Goal: Transaction & Acquisition: Purchase product/service

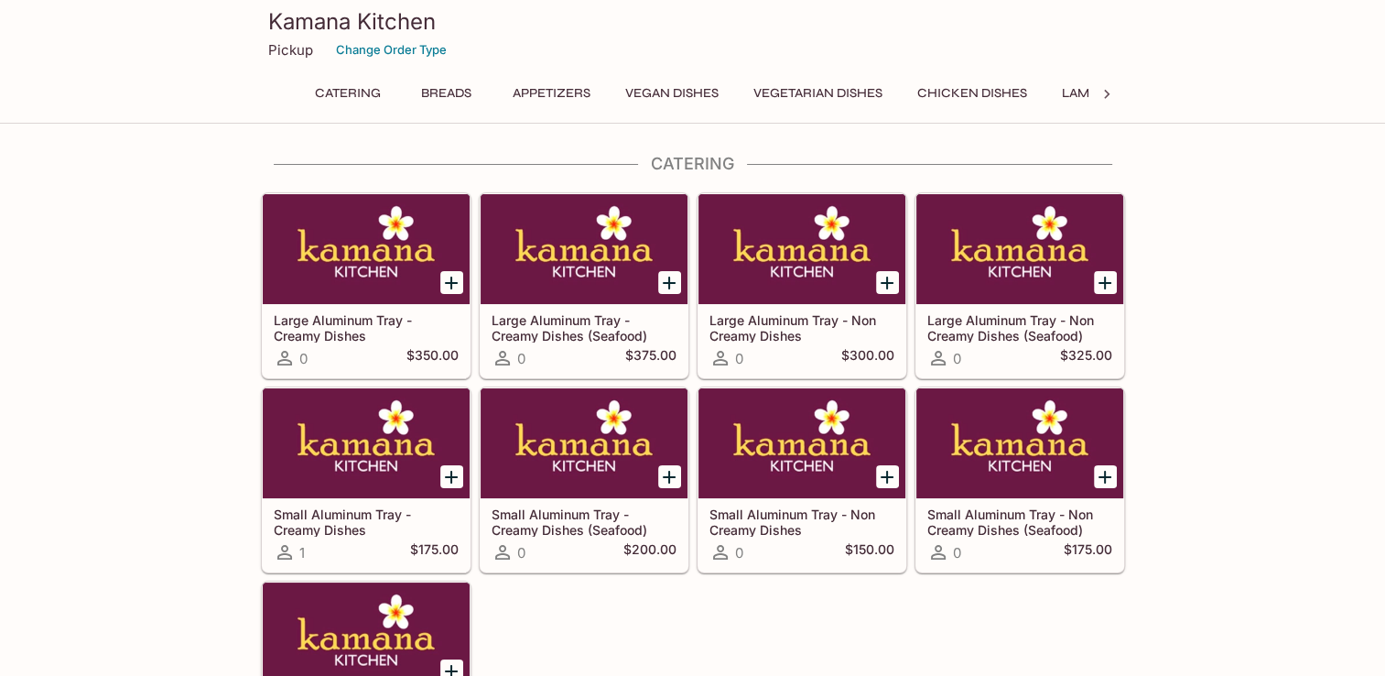
click at [1108, 98] on icon at bounding box center [1107, 94] width 18 height 18
drag, startPoint x: 282, startPoint y: 49, endPoint x: 189, endPoint y: 1, distance: 105.2
click at [281, 47] on p "Pickup" at bounding box center [290, 49] width 45 height 17
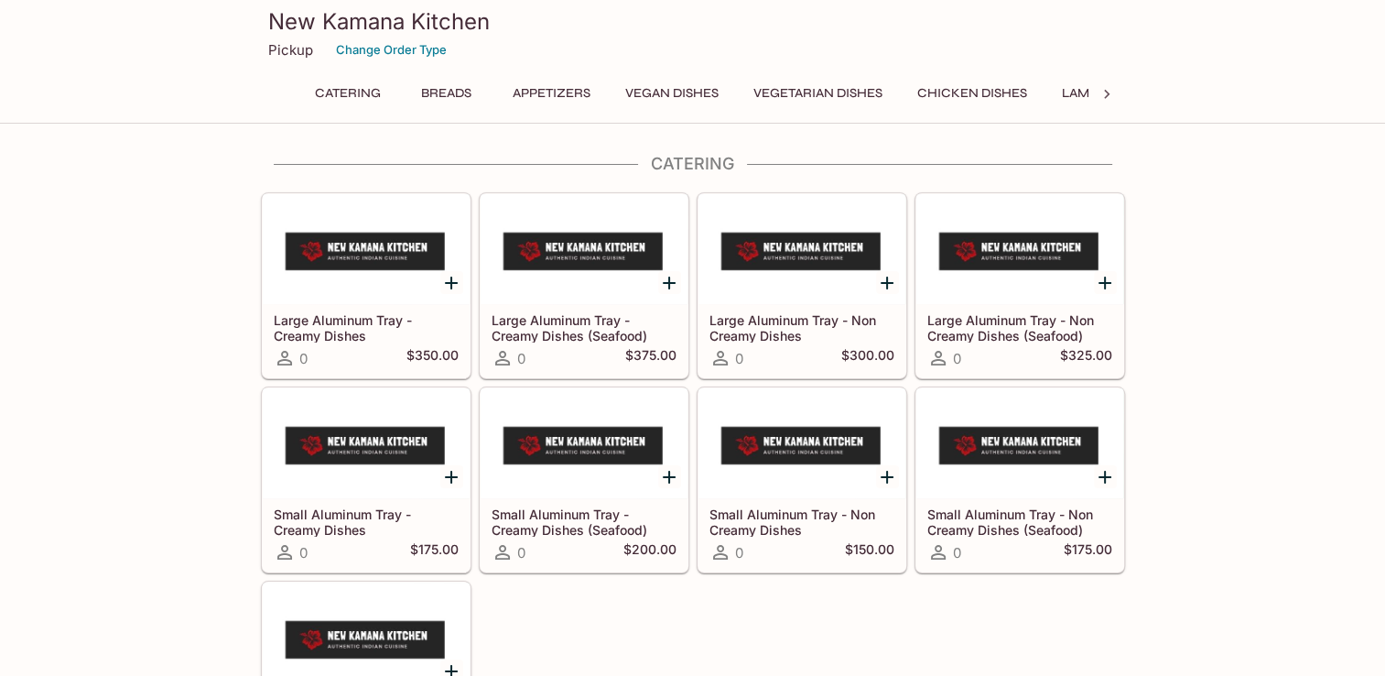
click at [992, 93] on button "Chicken Dishes" at bounding box center [972, 94] width 130 height 26
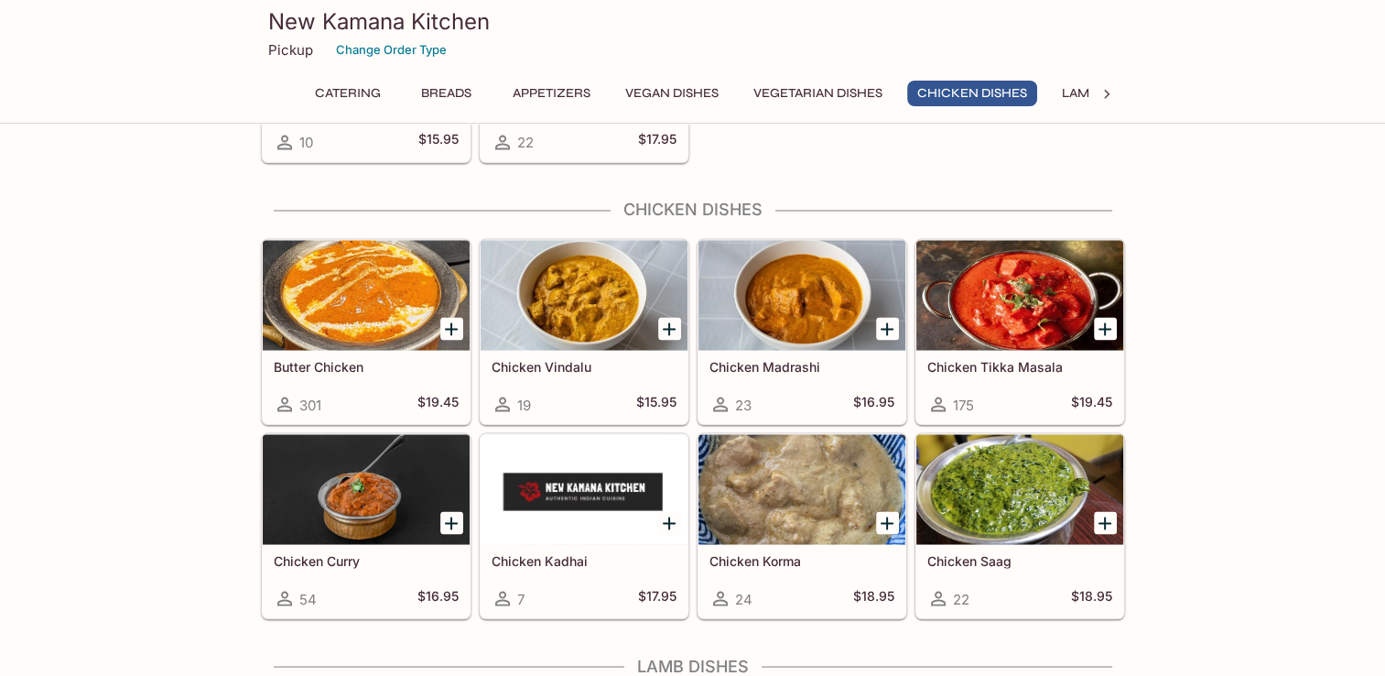
scroll to position [3237, 0]
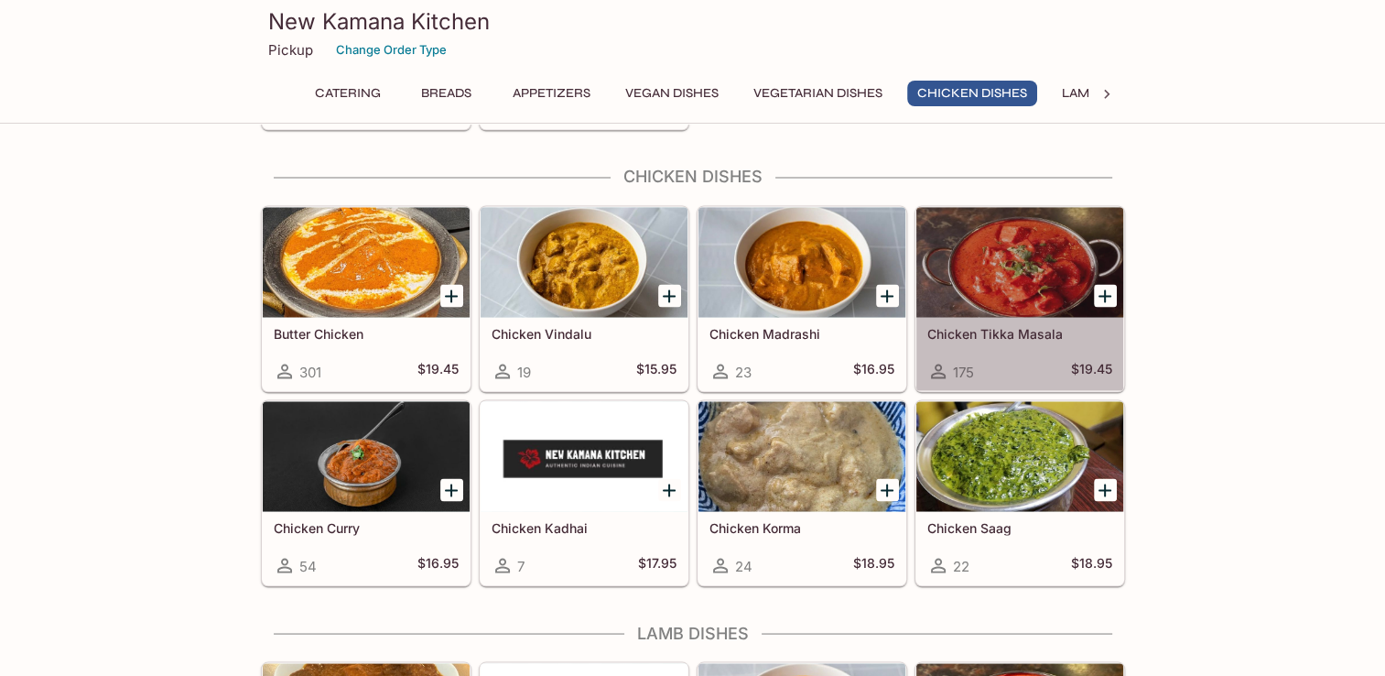
click at [1035, 275] on div at bounding box center [1019, 262] width 207 height 110
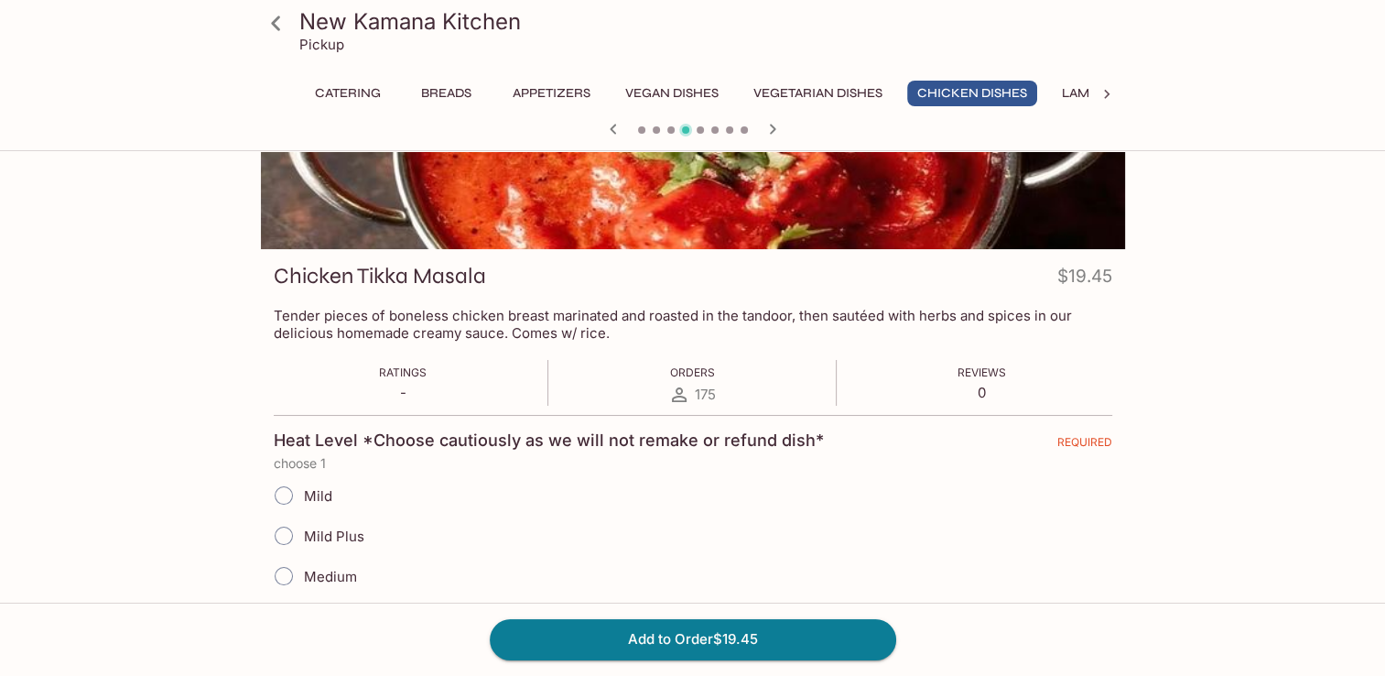
scroll to position [275, 0]
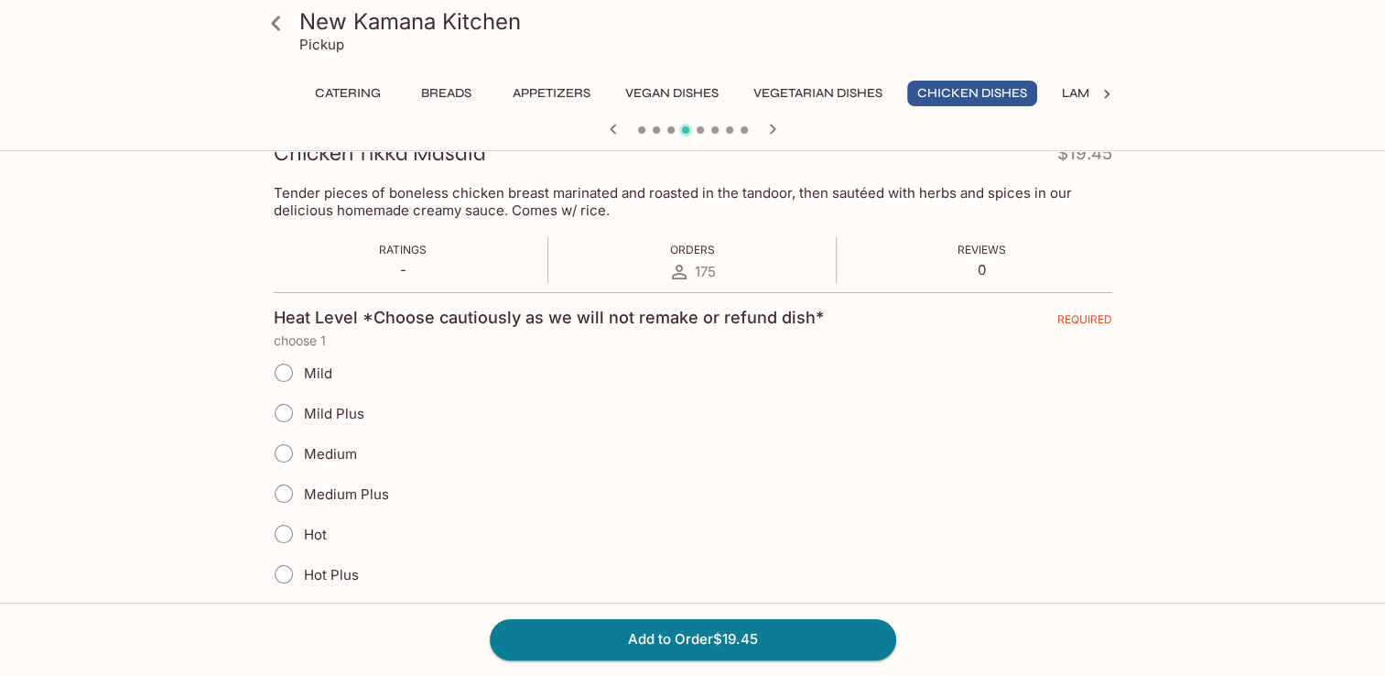
click at [284, 448] on input "Medium" at bounding box center [284, 453] width 38 height 38
radio input "true"
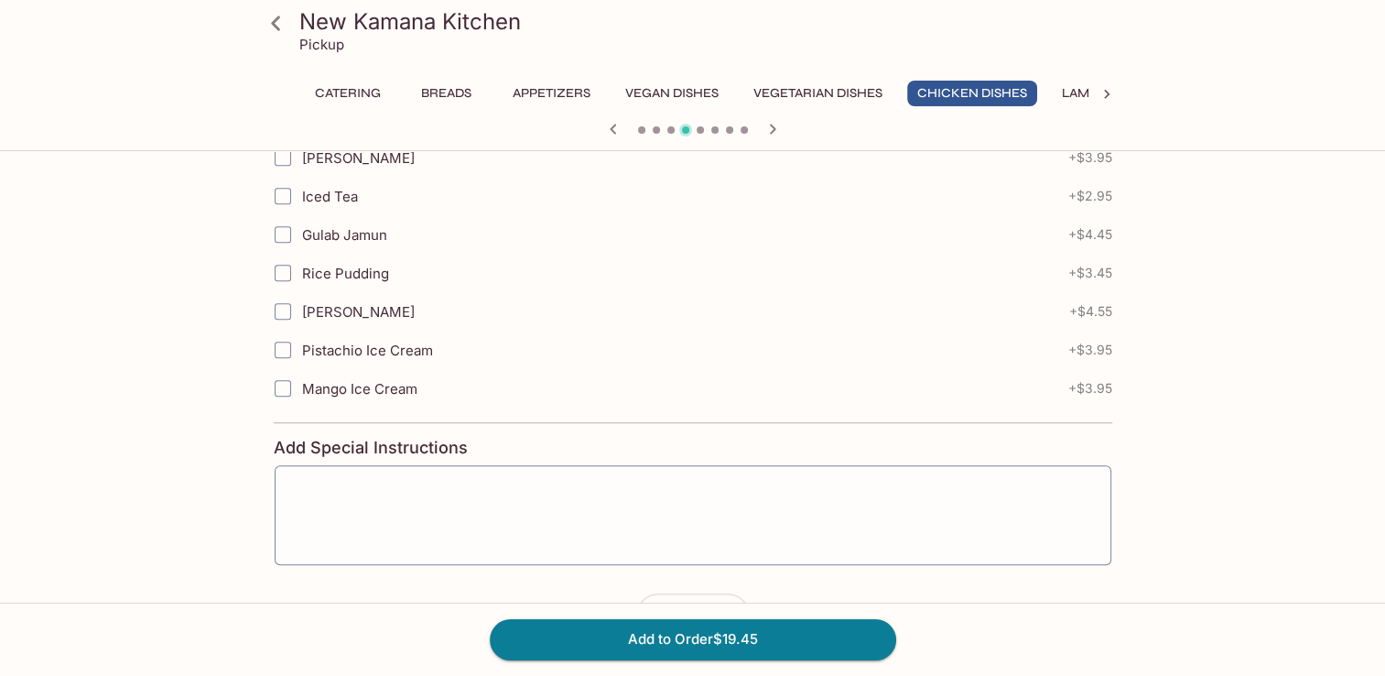
scroll to position [1179, 0]
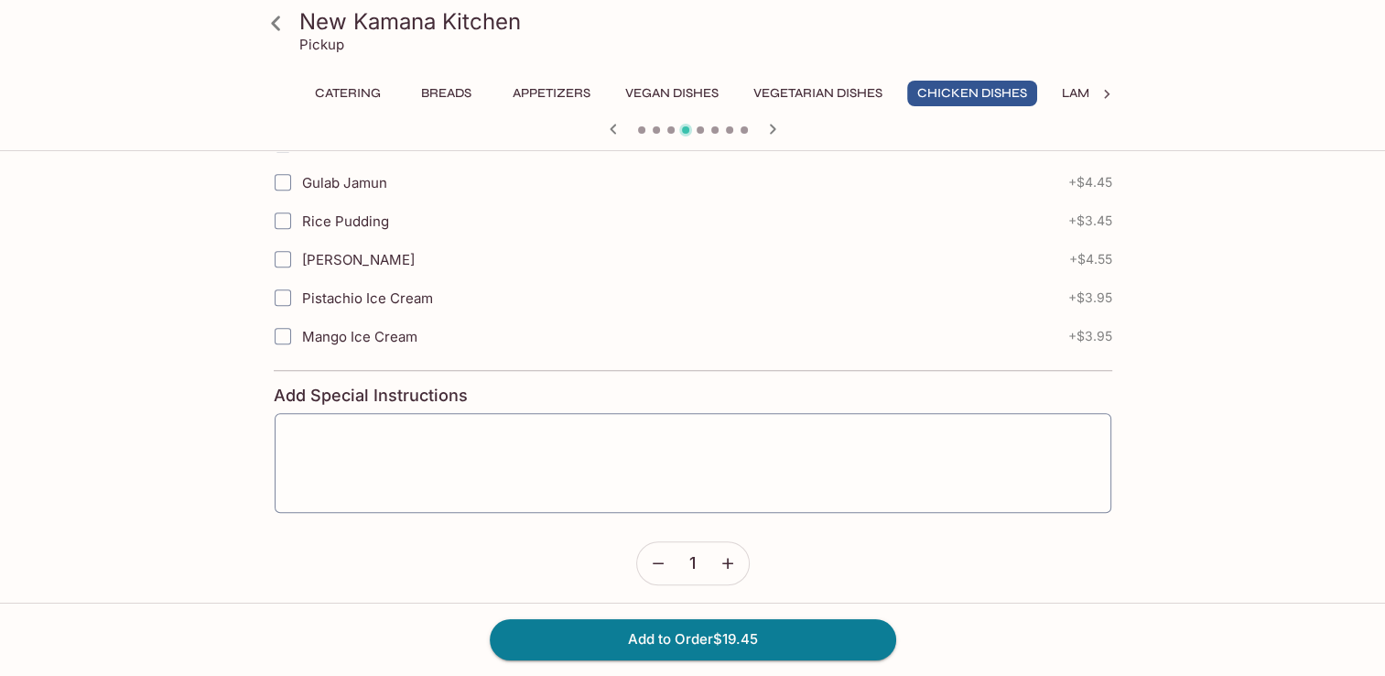
click at [728, 558] on icon "button" at bounding box center [727, 563] width 11 height 11
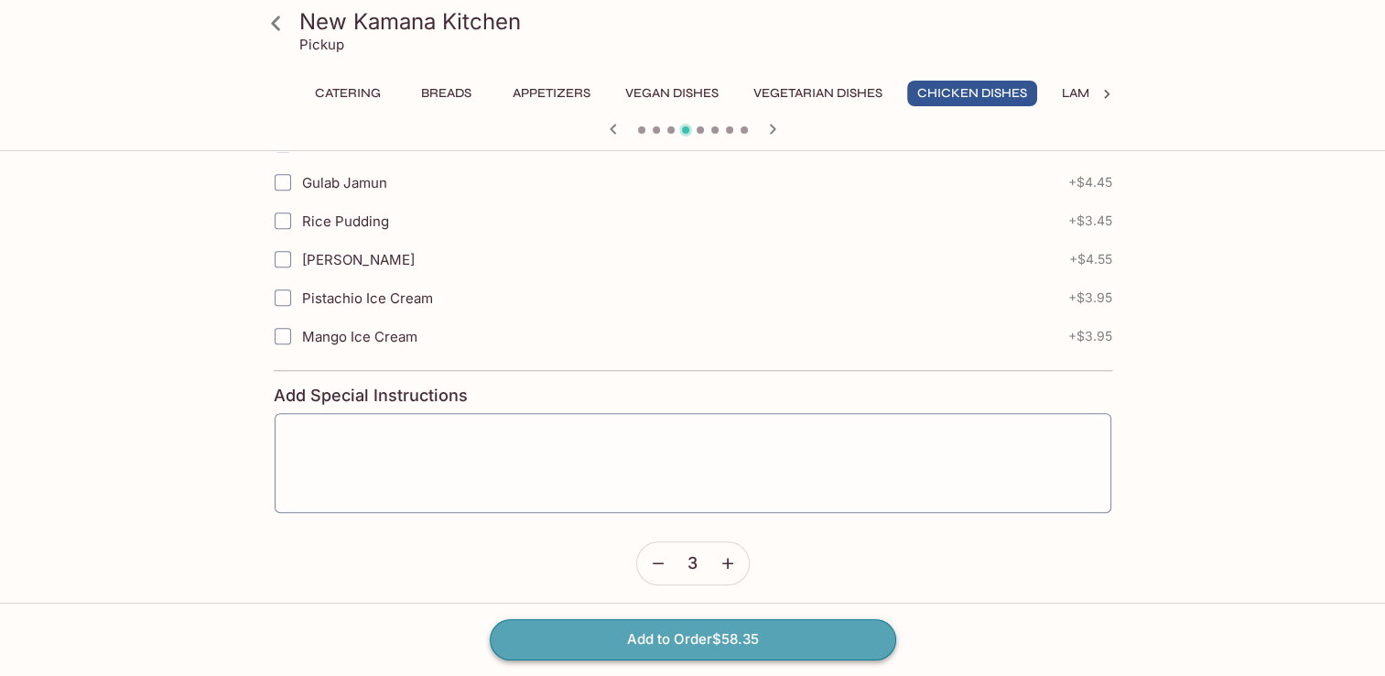
click at [757, 644] on button "Add to Order $58.35" at bounding box center [693, 639] width 406 height 40
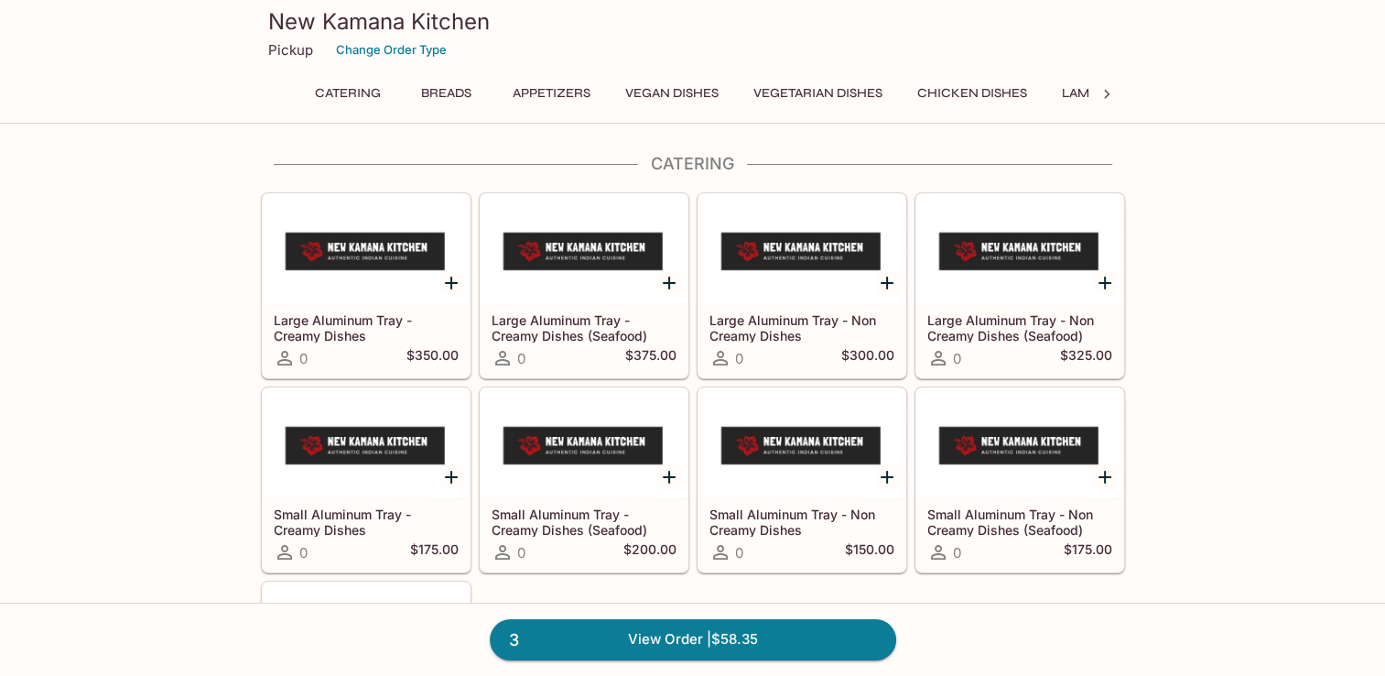
click at [1002, 86] on button "Chicken Dishes" at bounding box center [972, 94] width 130 height 26
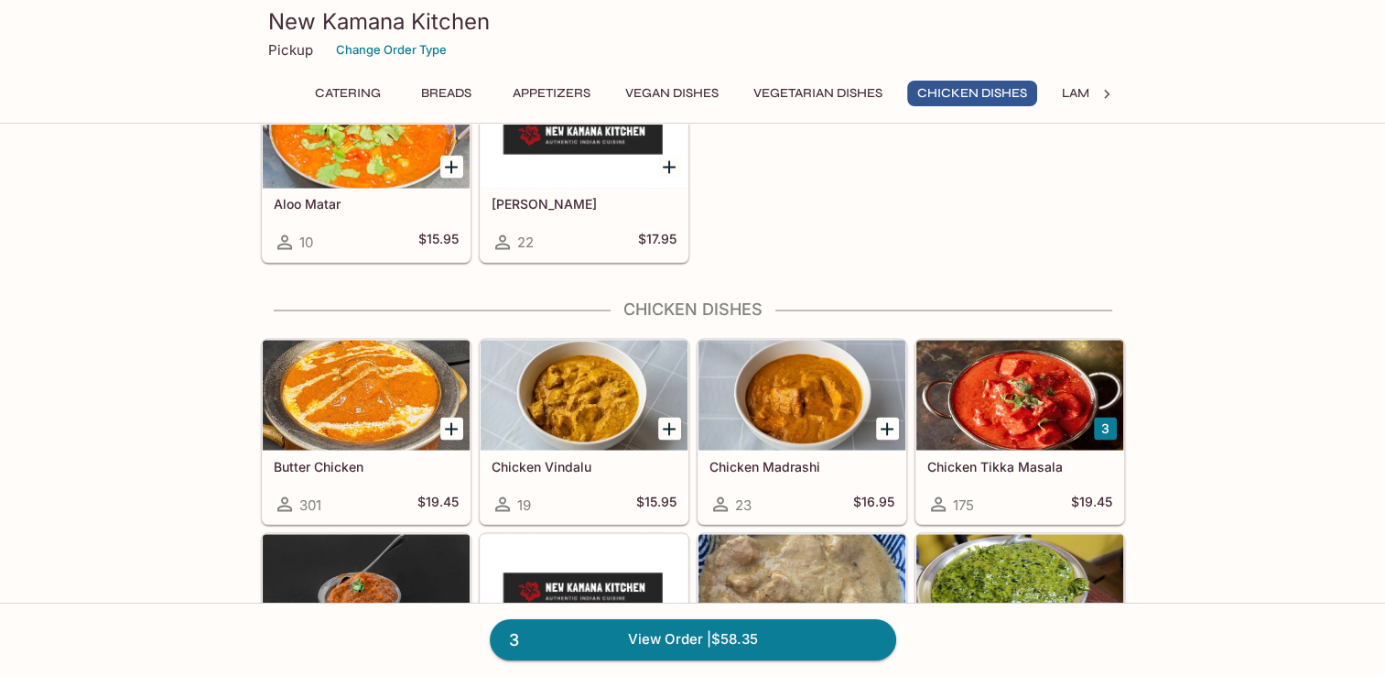
scroll to position [3237, 0]
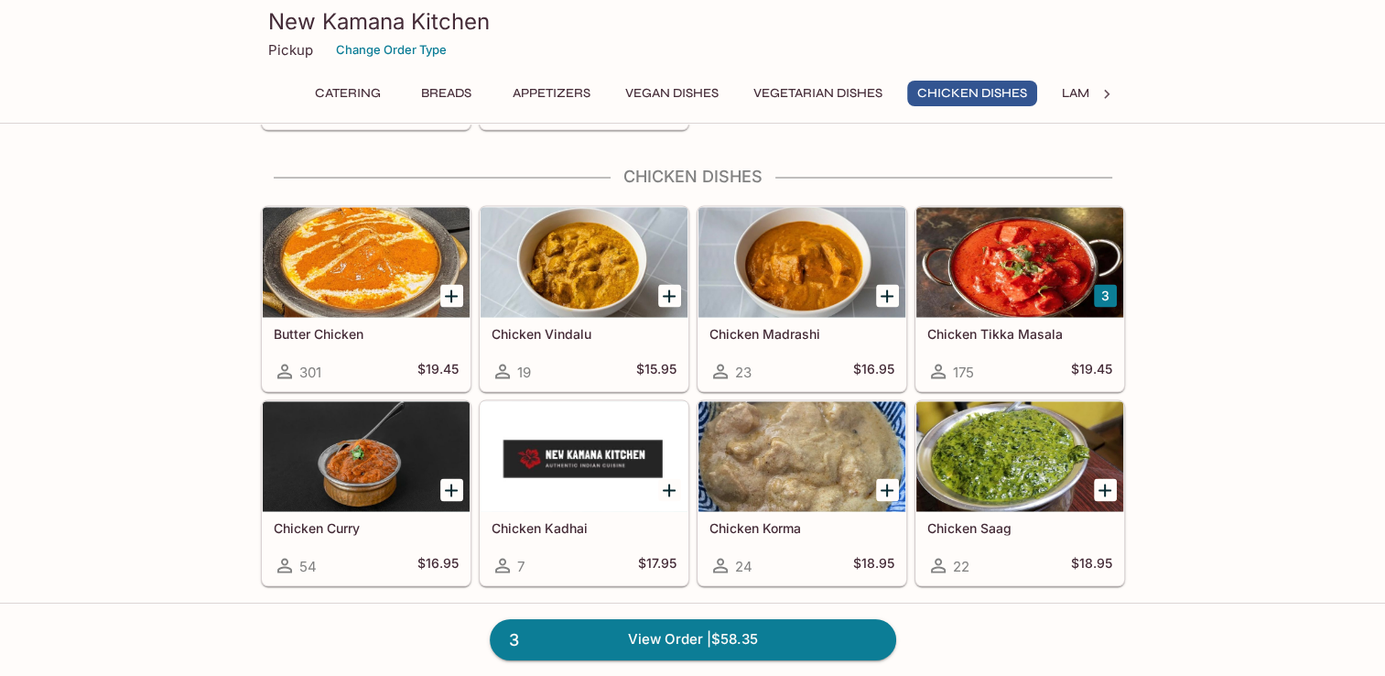
click at [986, 328] on h5 "Chicken Tikka Masala" at bounding box center [1019, 333] width 185 height 16
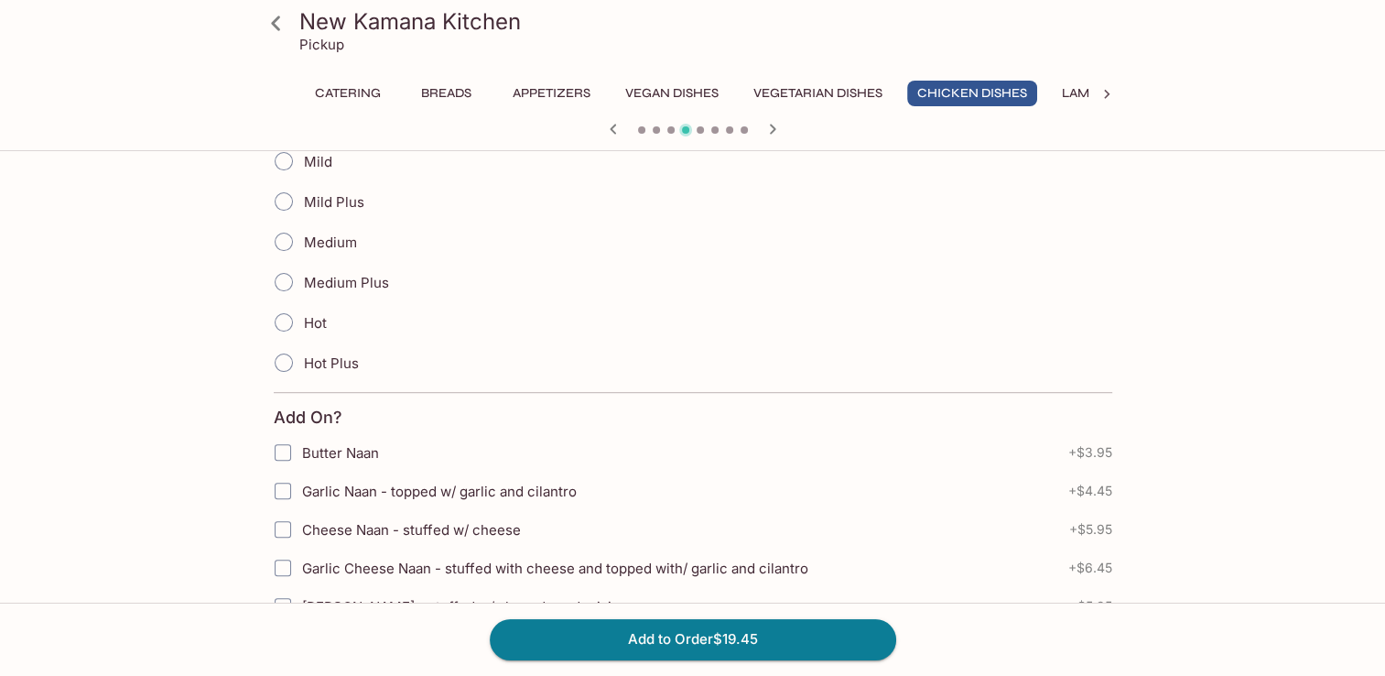
scroll to position [458, 0]
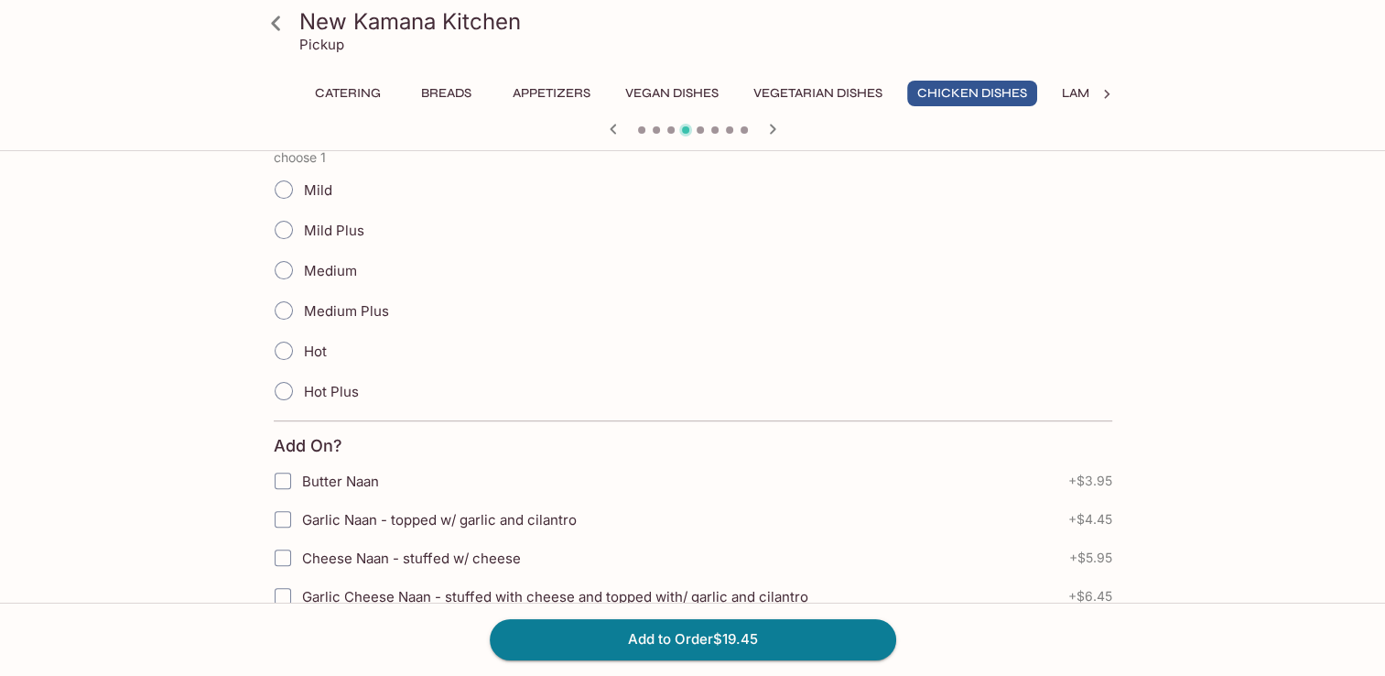
drag, startPoint x: 293, startPoint y: 280, endPoint x: 326, endPoint y: 368, distance: 93.9
click at [293, 280] on input "Medium" at bounding box center [284, 270] width 38 height 38
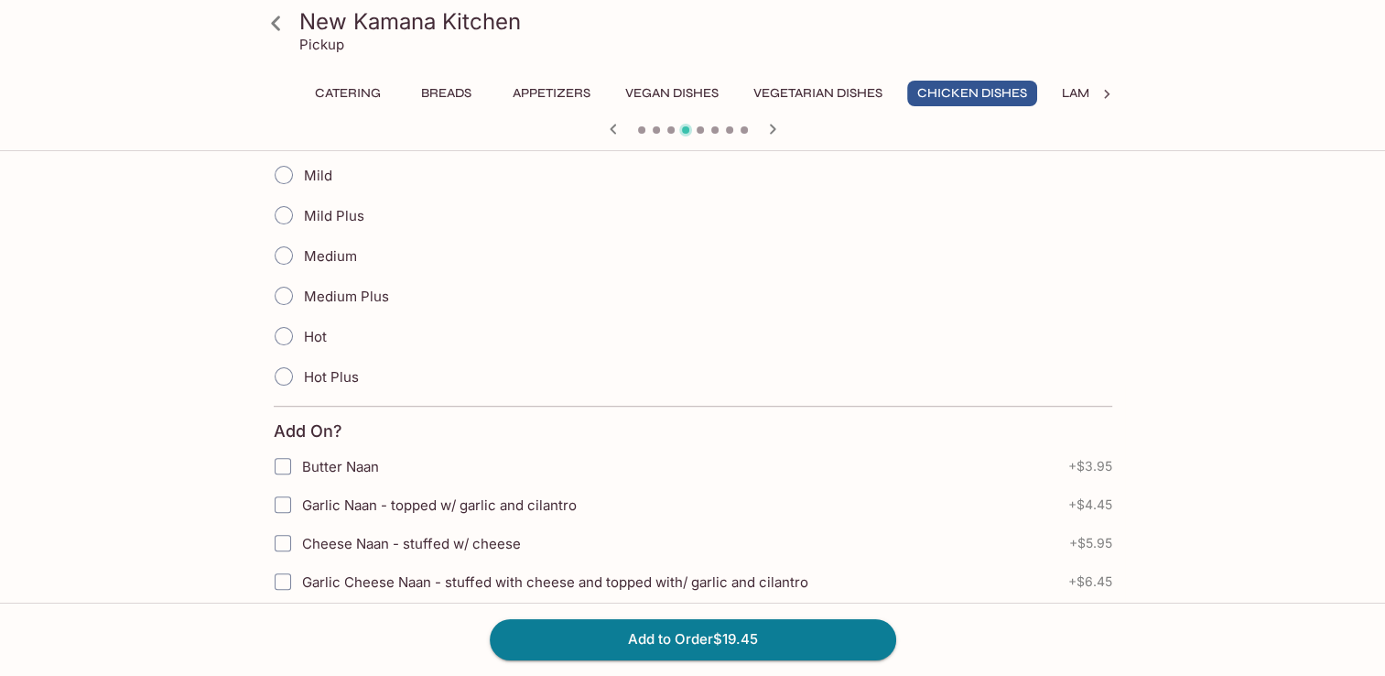
scroll to position [732, 0]
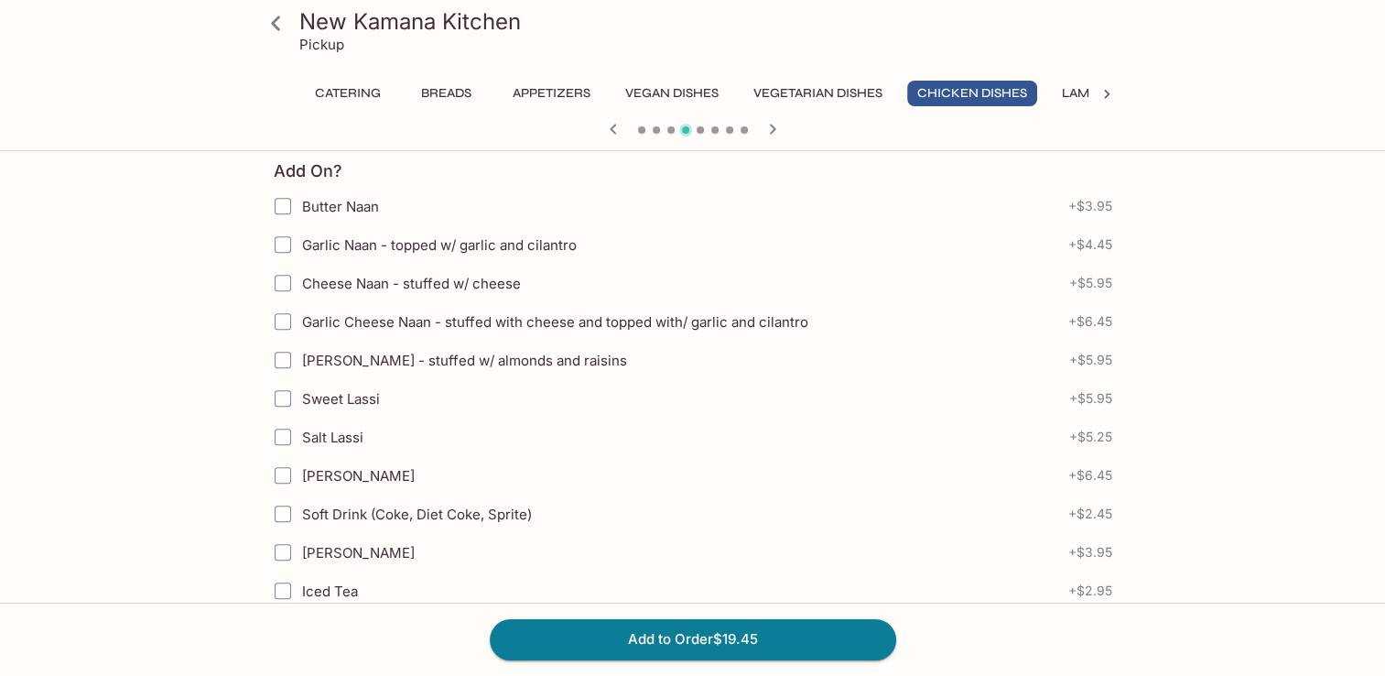
click at [281, 240] on input "Garlic Naan - topped w/ garlic and cilantro" at bounding box center [283, 244] width 37 height 37
checkbox input "true"
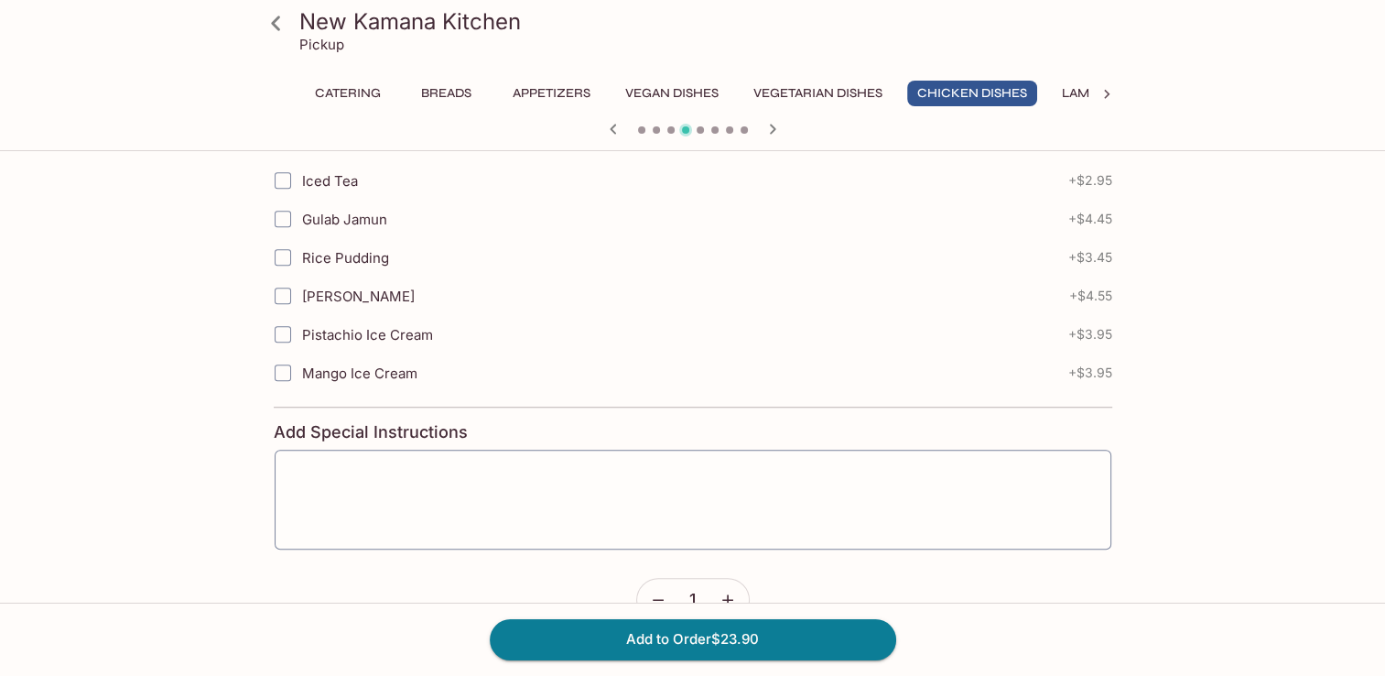
scroll to position [1179, 0]
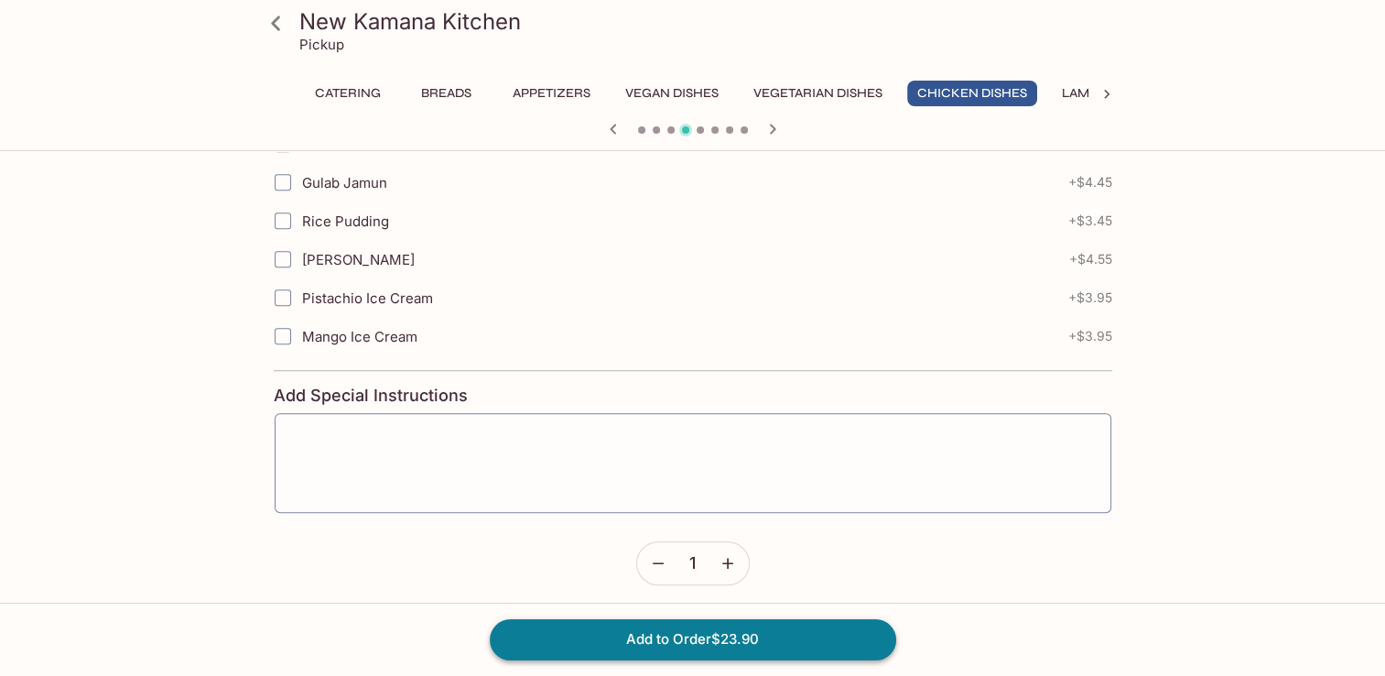
click at [670, 642] on button "Add to Order $23.90" at bounding box center [693, 639] width 406 height 40
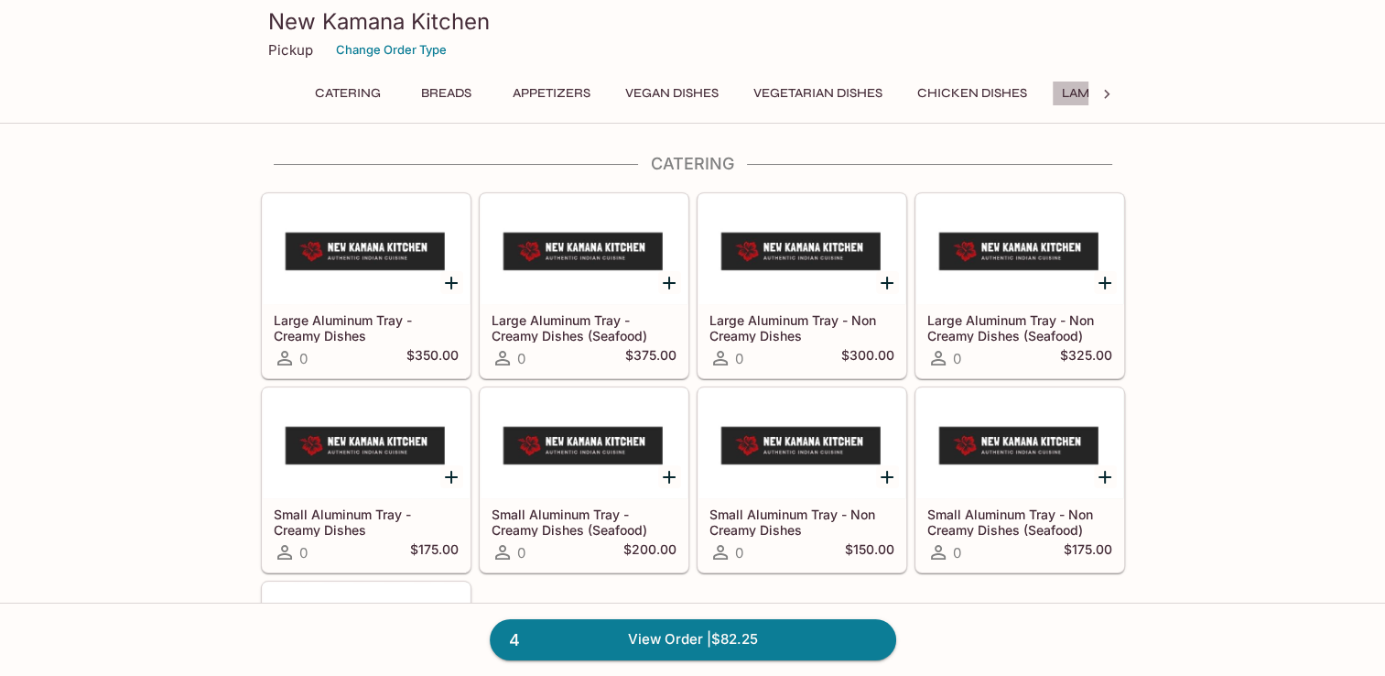
click at [1074, 86] on button "Lamb Dishes" at bounding box center [1104, 94] width 104 height 26
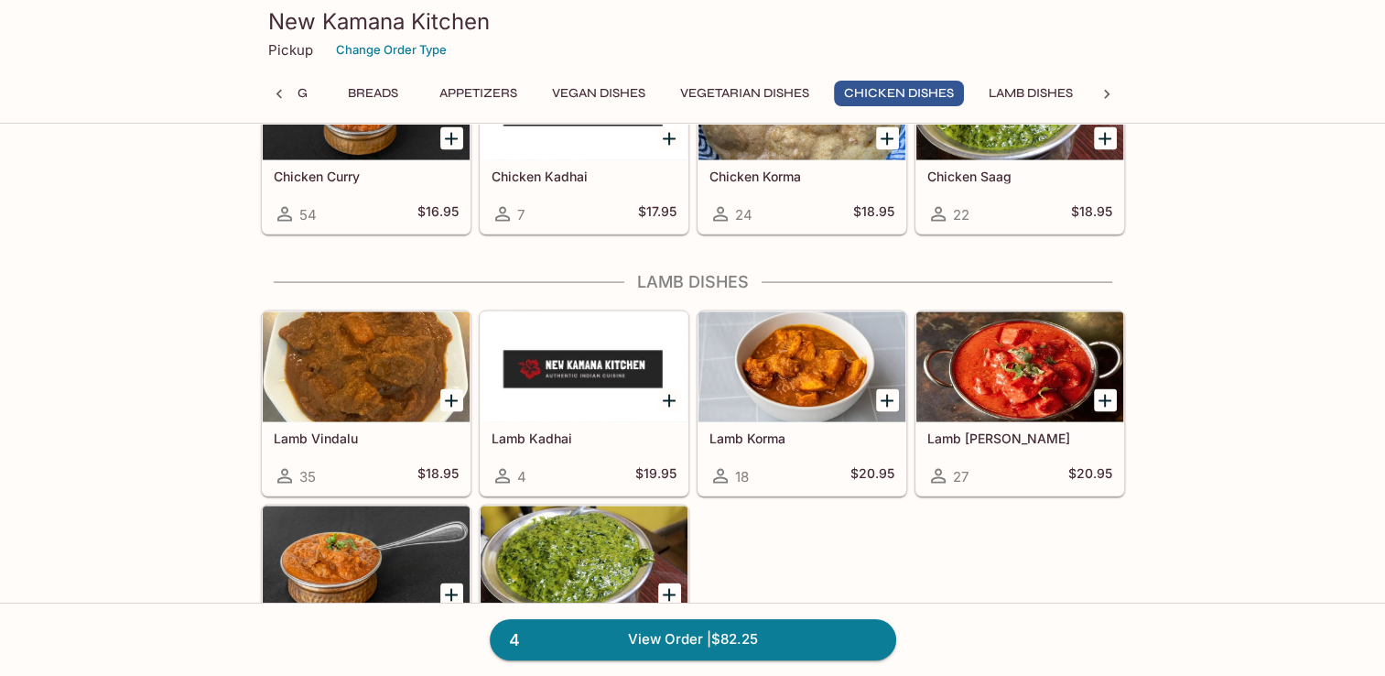
scroll to position [3691, 0]
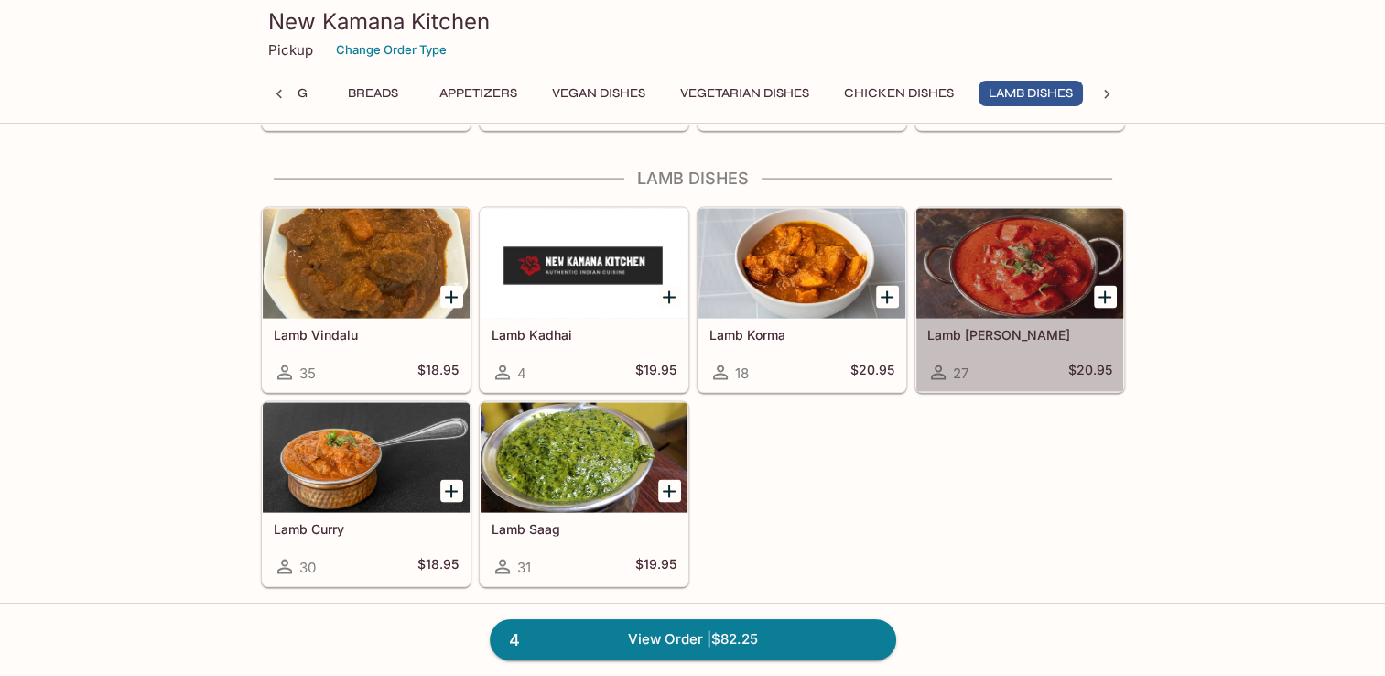
click at [1016, 268] on div at bounding box center [1019, 264] width 207 height 110
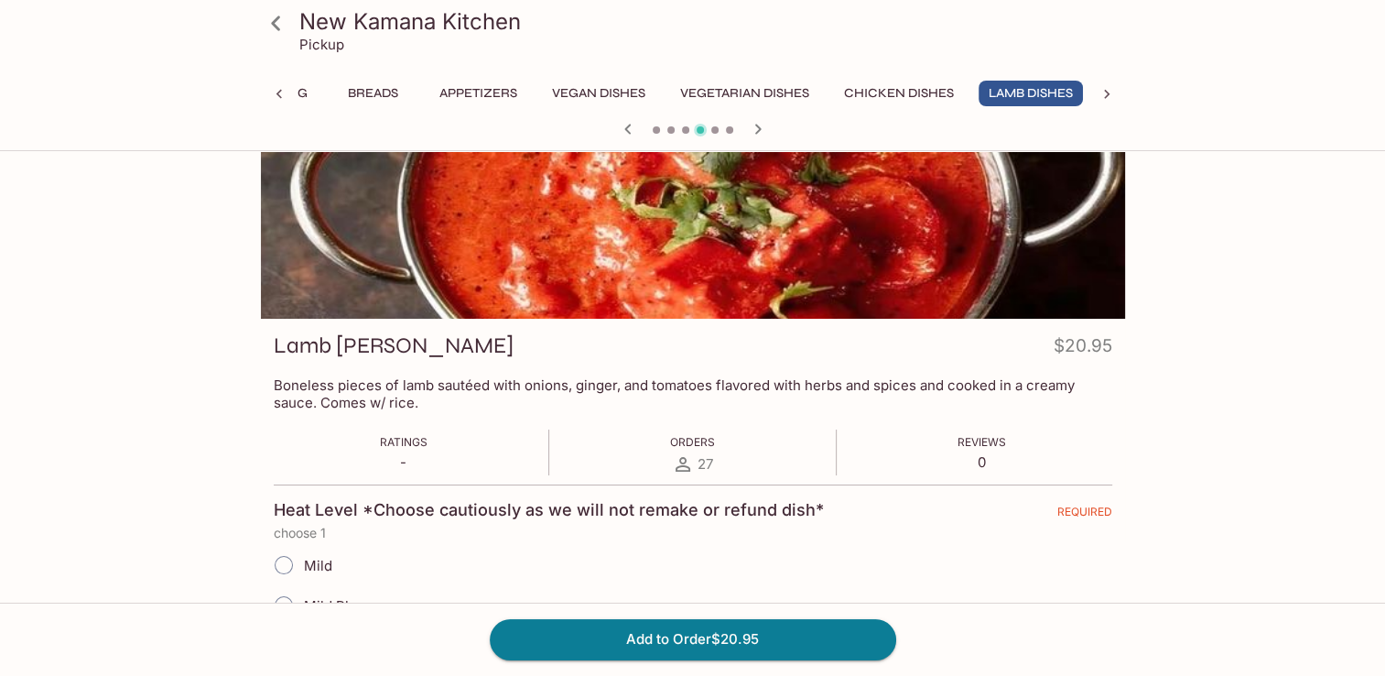
scroll to position [275, 0]
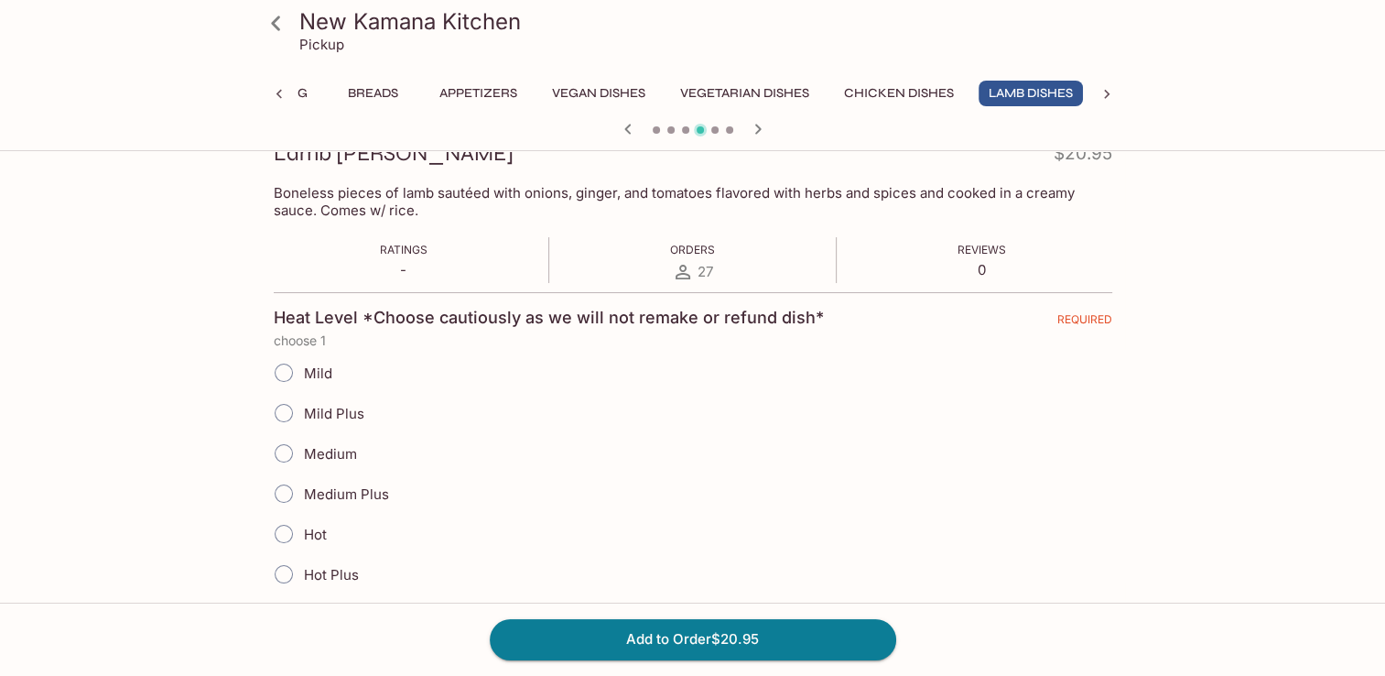
click at [288, 455] on input "Medium" at bounding box center [284, 453] width 38 height 38
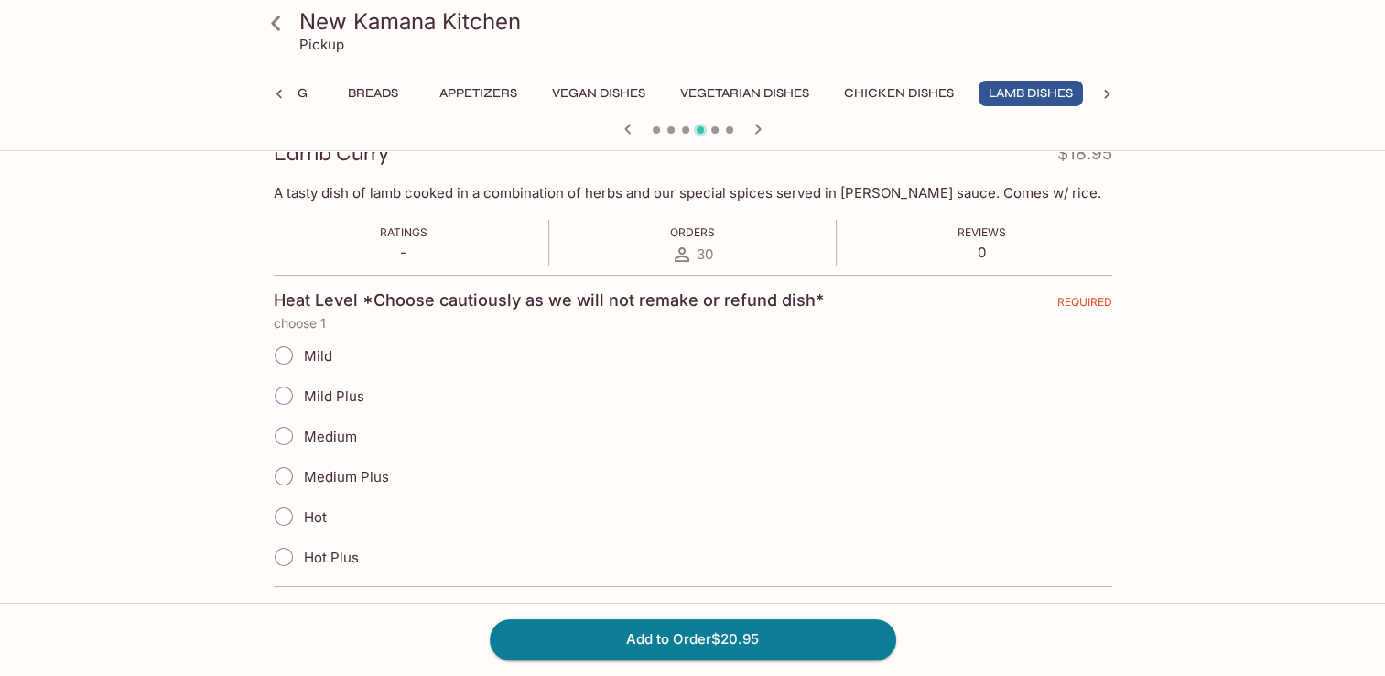
scroll to position [366, 0]
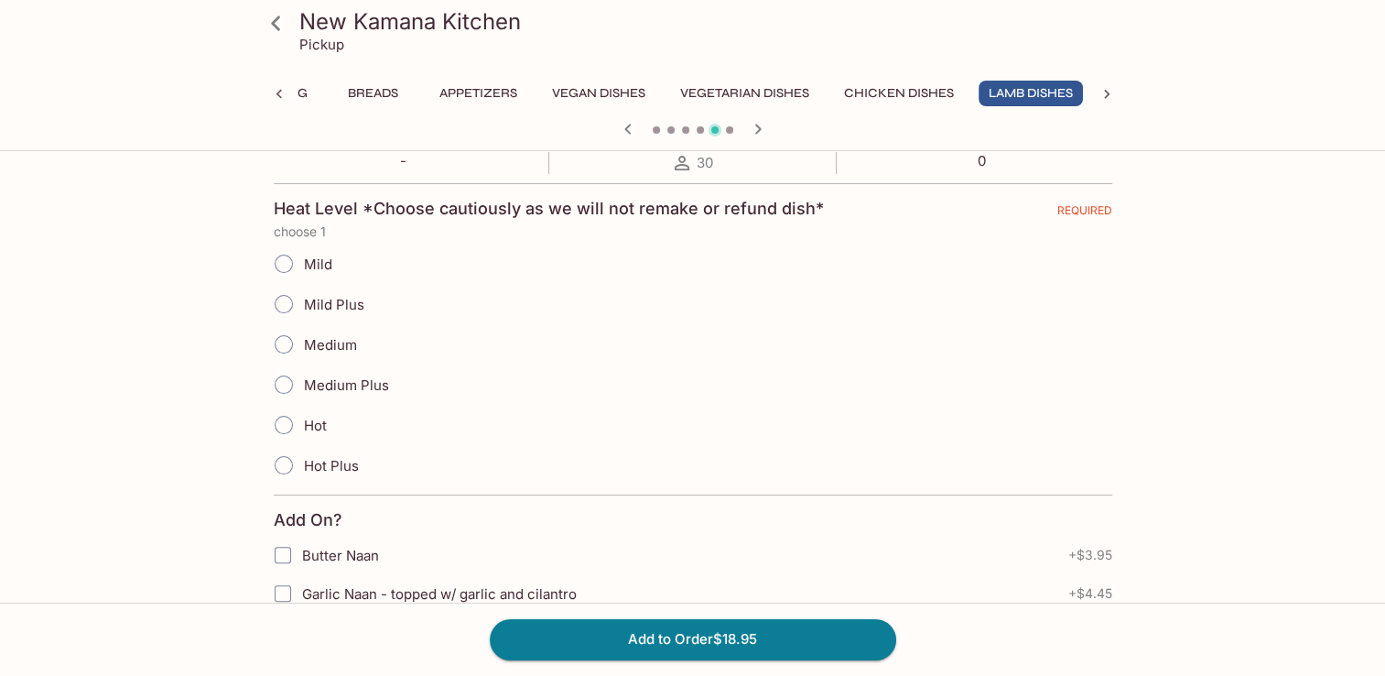
click at [286, 341] on input "Medium" at bounding box center [284, 344] width 38 height 38
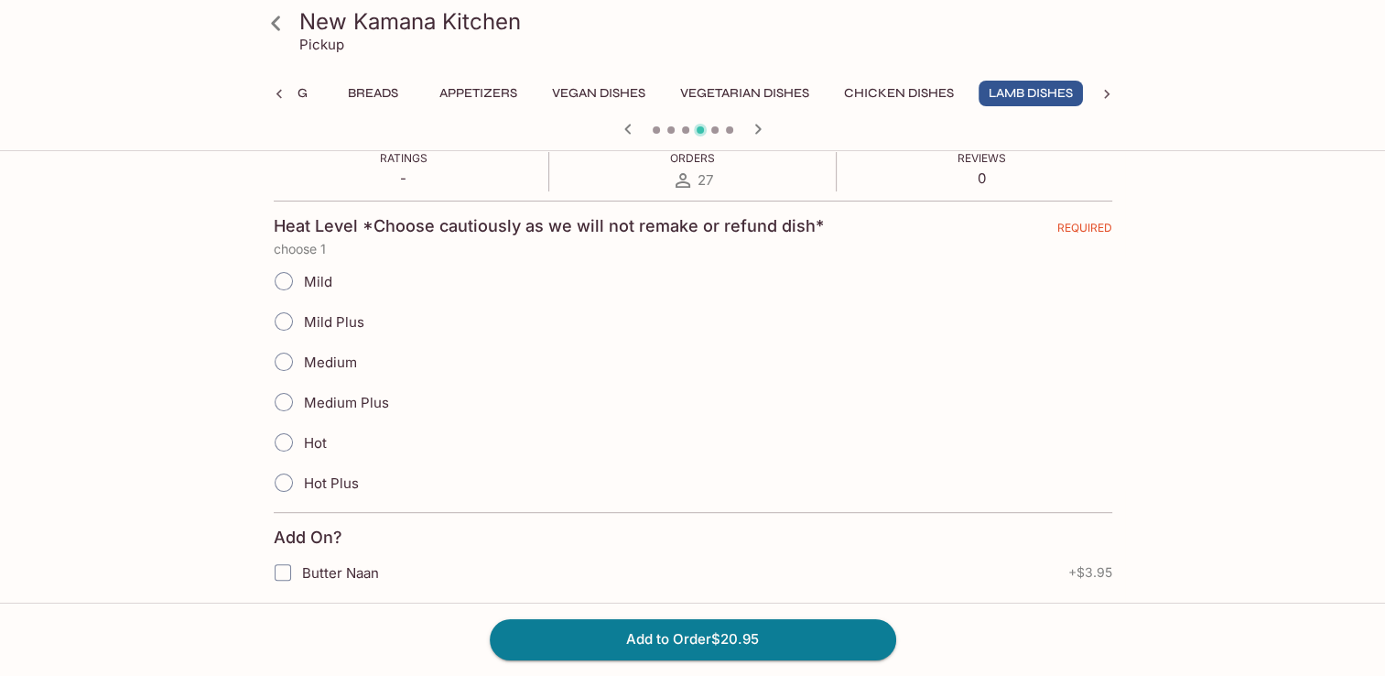
click at [289, 360] on input "Medium" at bounding box center [284, 361] width 38 height 38
radio input "true"
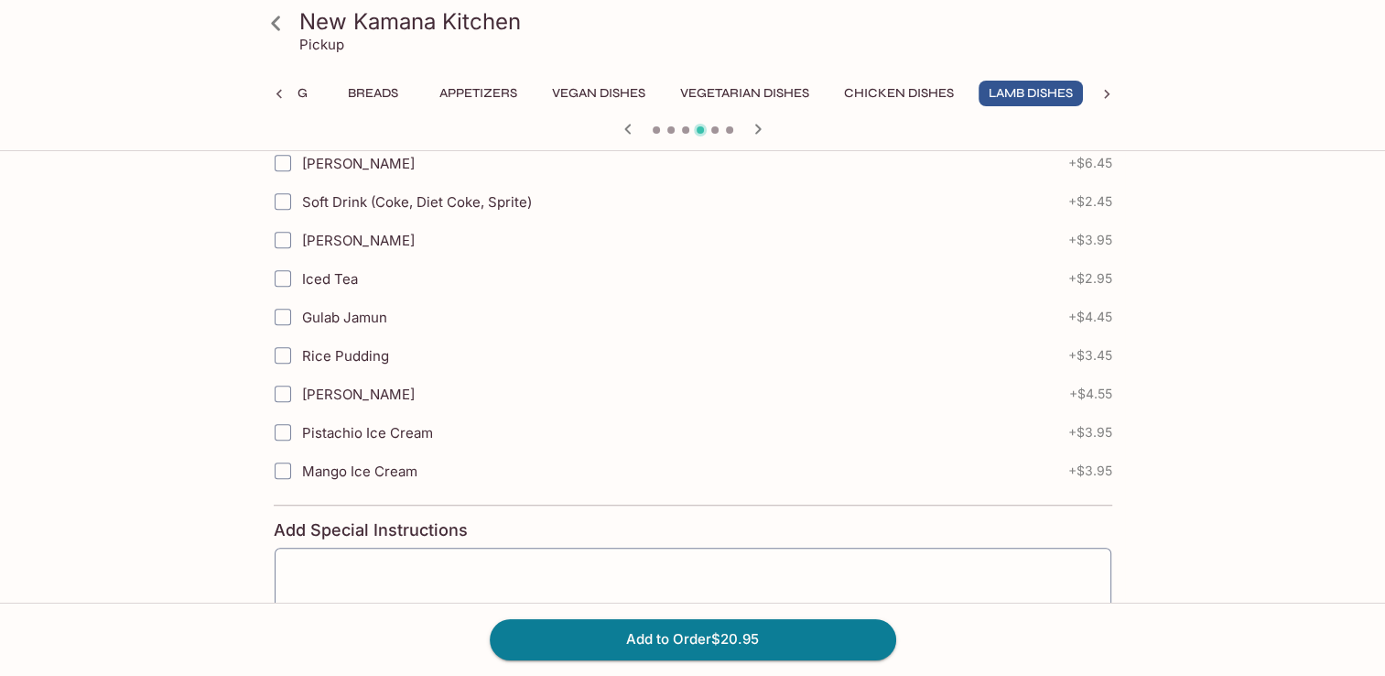
scroll to position [1179, 0]
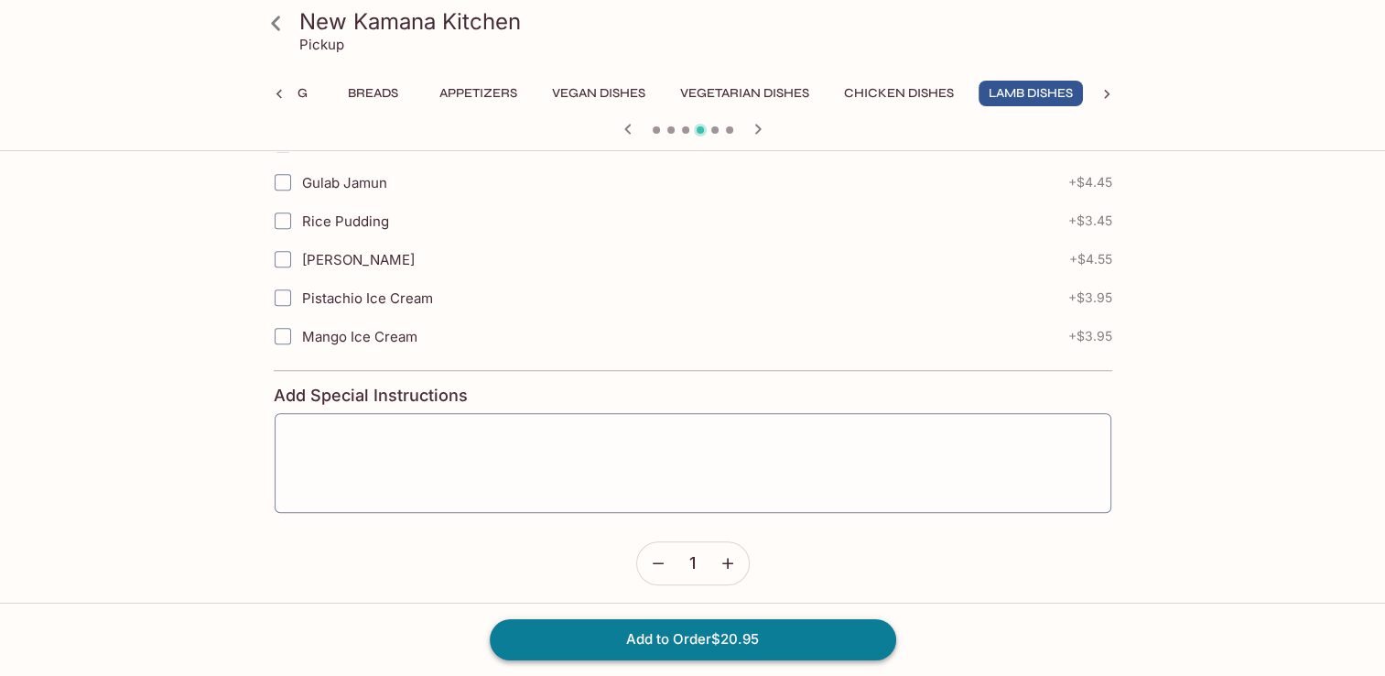
click at [705, 643] on button "Add to Order $20.95" at bounding box center [693, 639] width 406 height 40
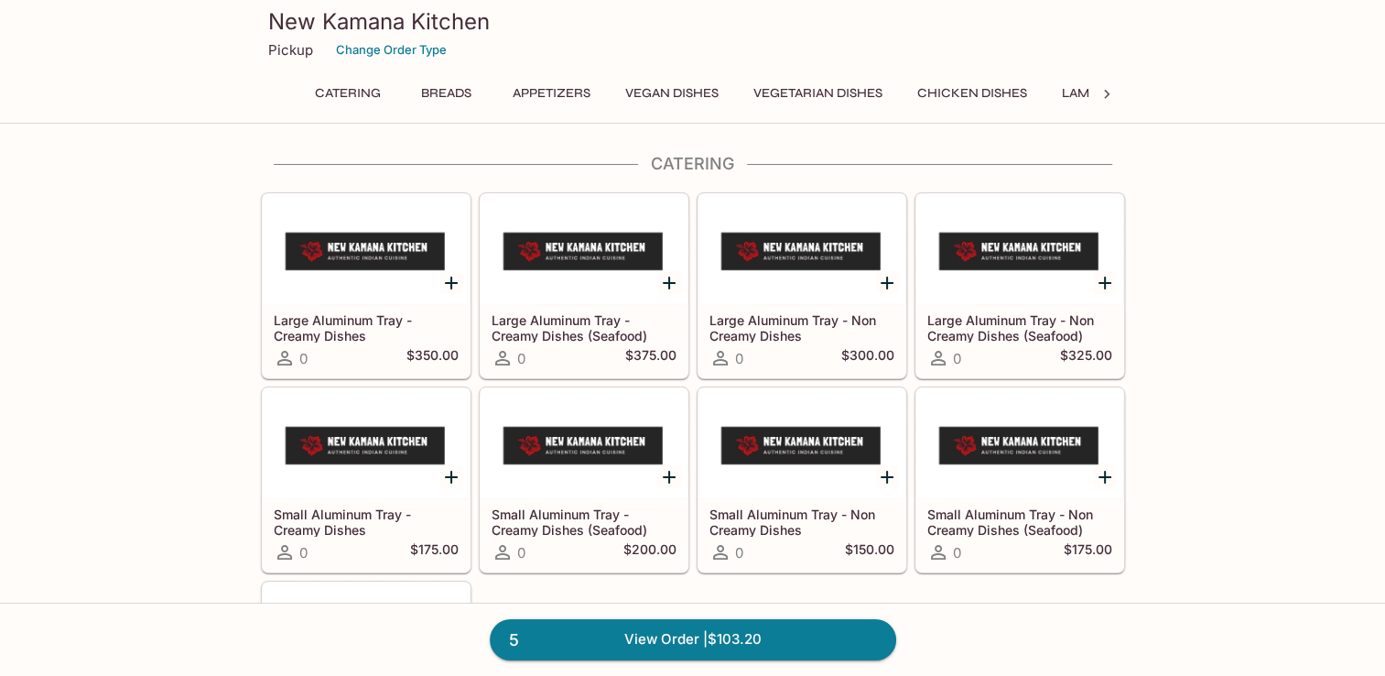
click at [1062, 103] on button "Lamb Dishes" at bounding box center [1104, 94] width 104 height 26
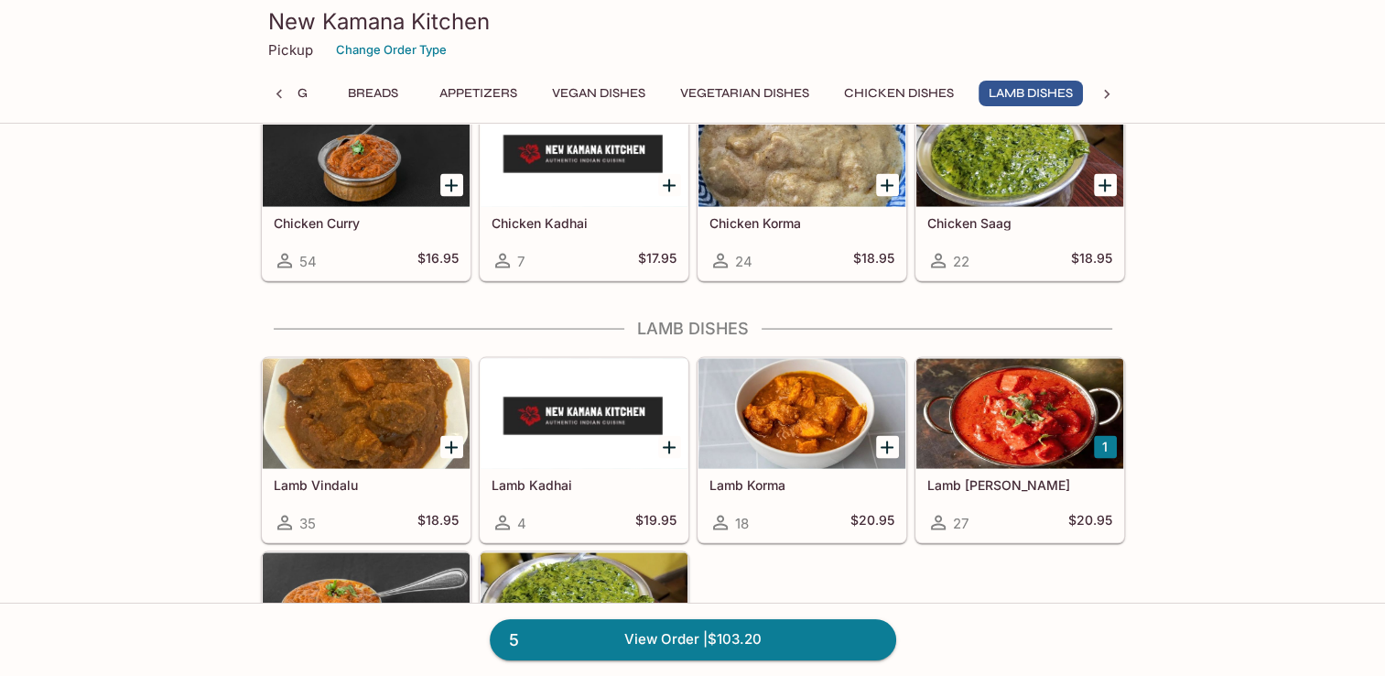
scroll to position [3691, 0]
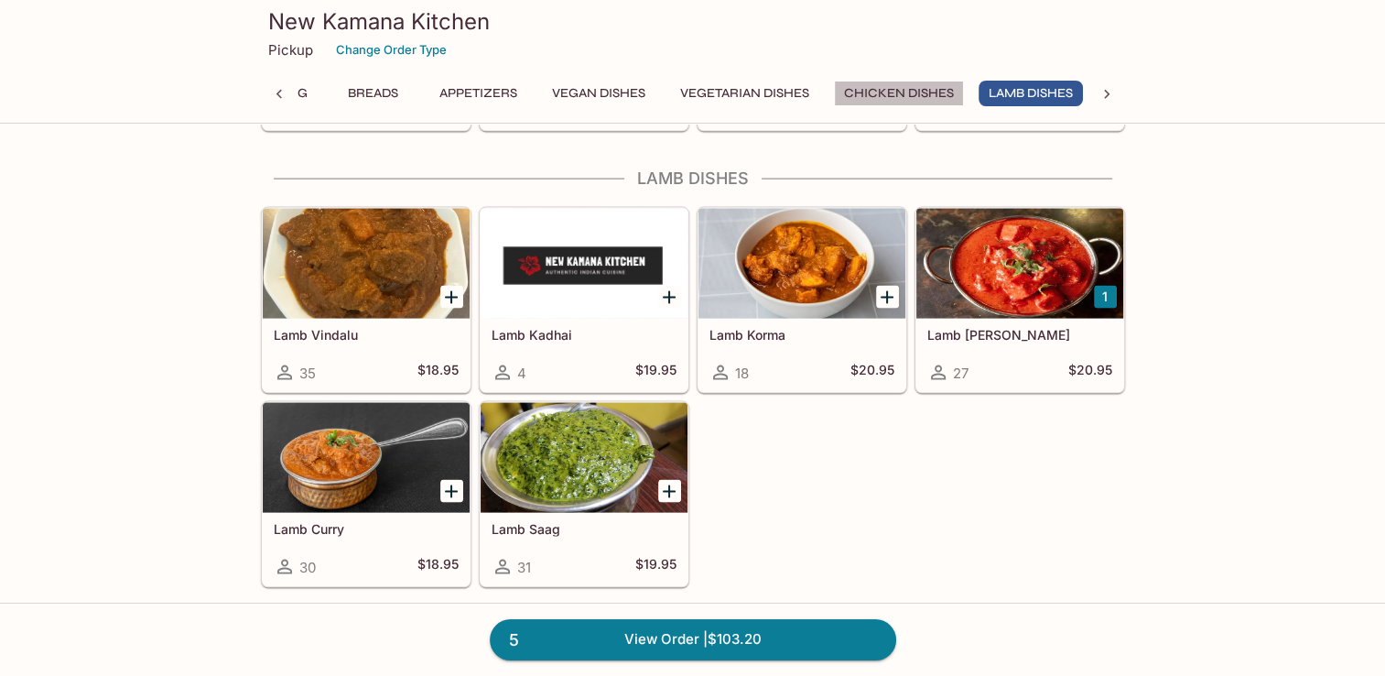
click at [904, 96] on button "Chicken Dishes" at bounding box center [899, 94] width 130 height 26
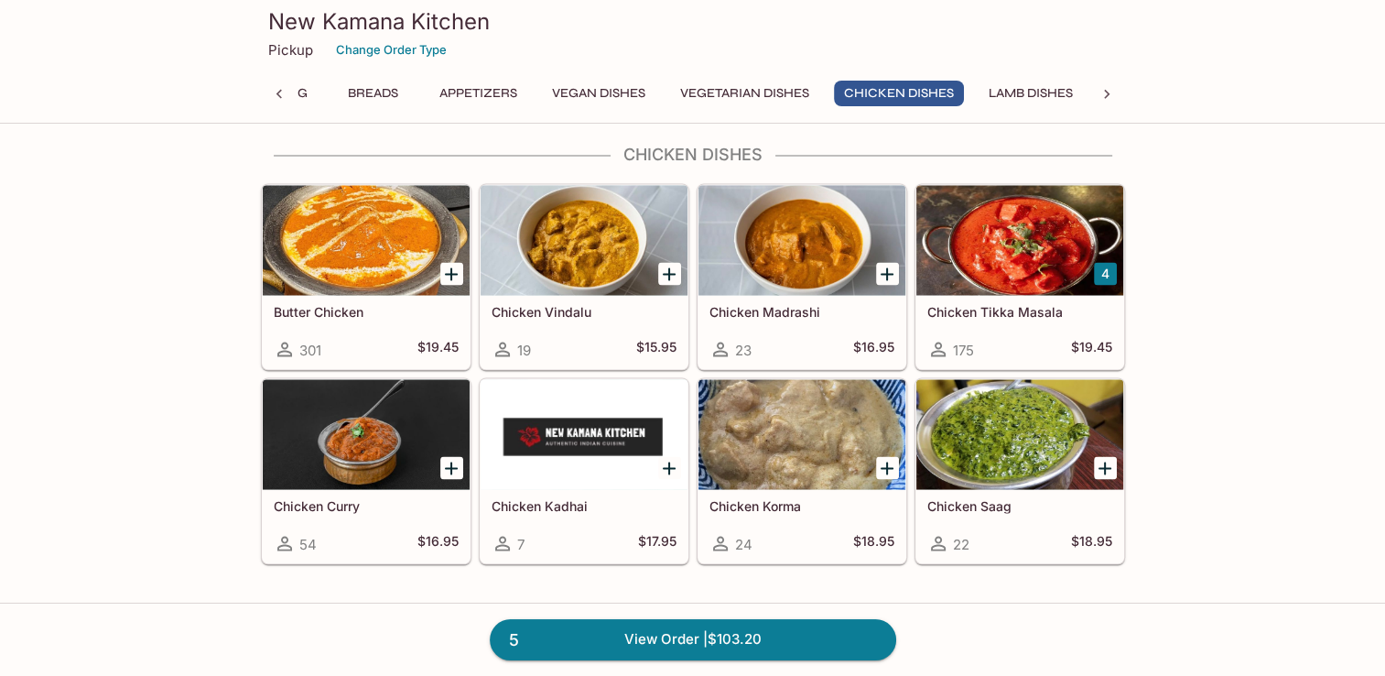
scroll to position [3237, 0]
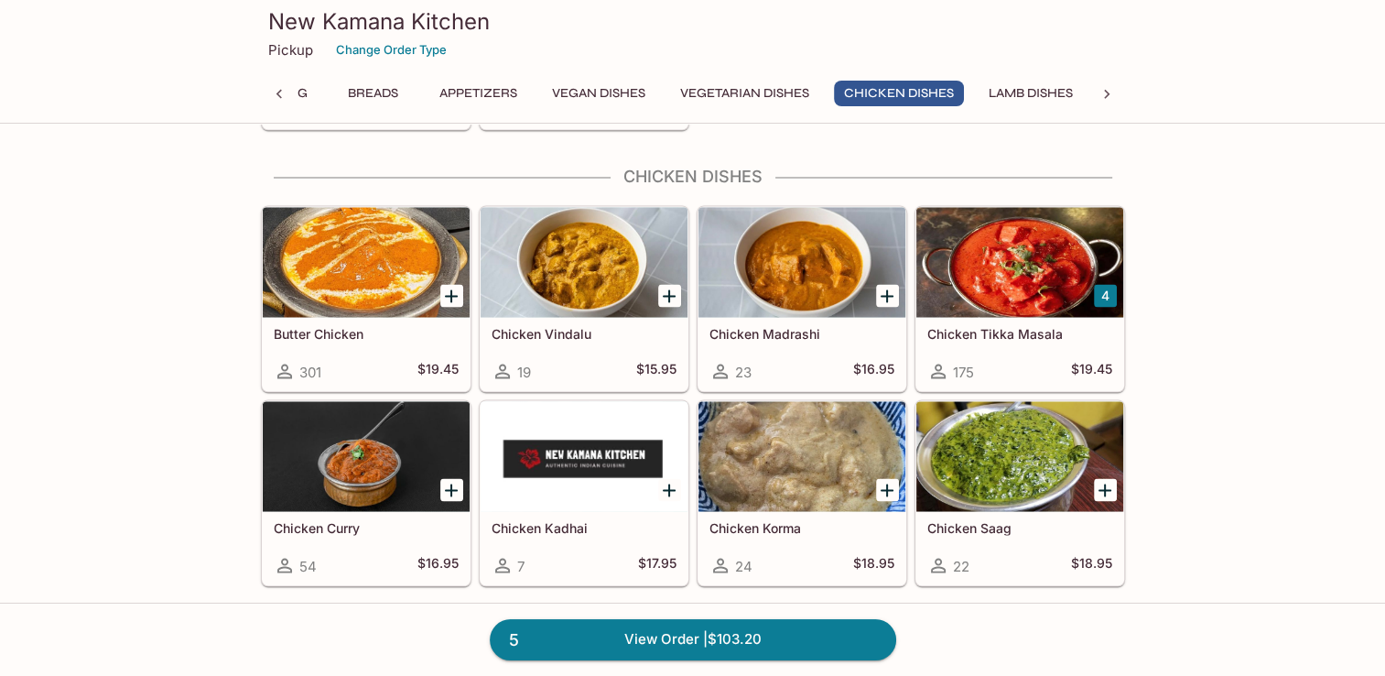
click at [377, 470] on div at bounding box center [366, 456] width 207 height 110
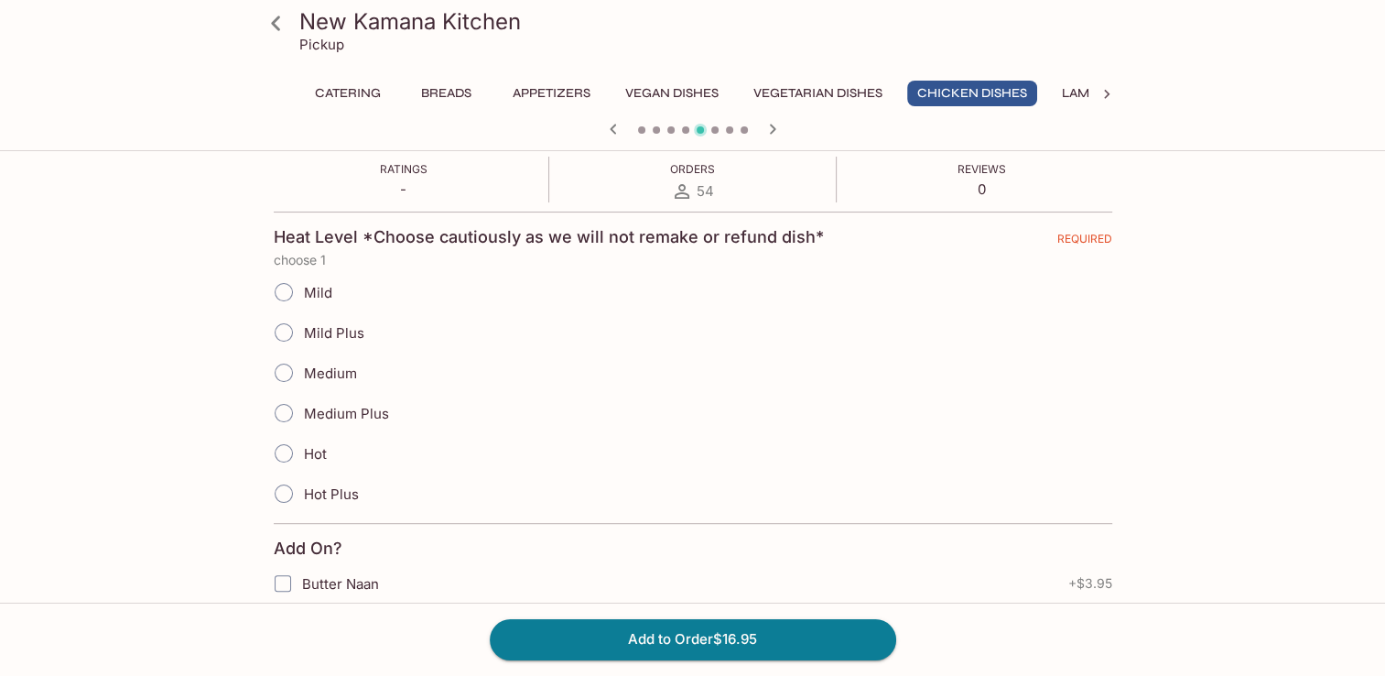
scroll to position [366, 0]
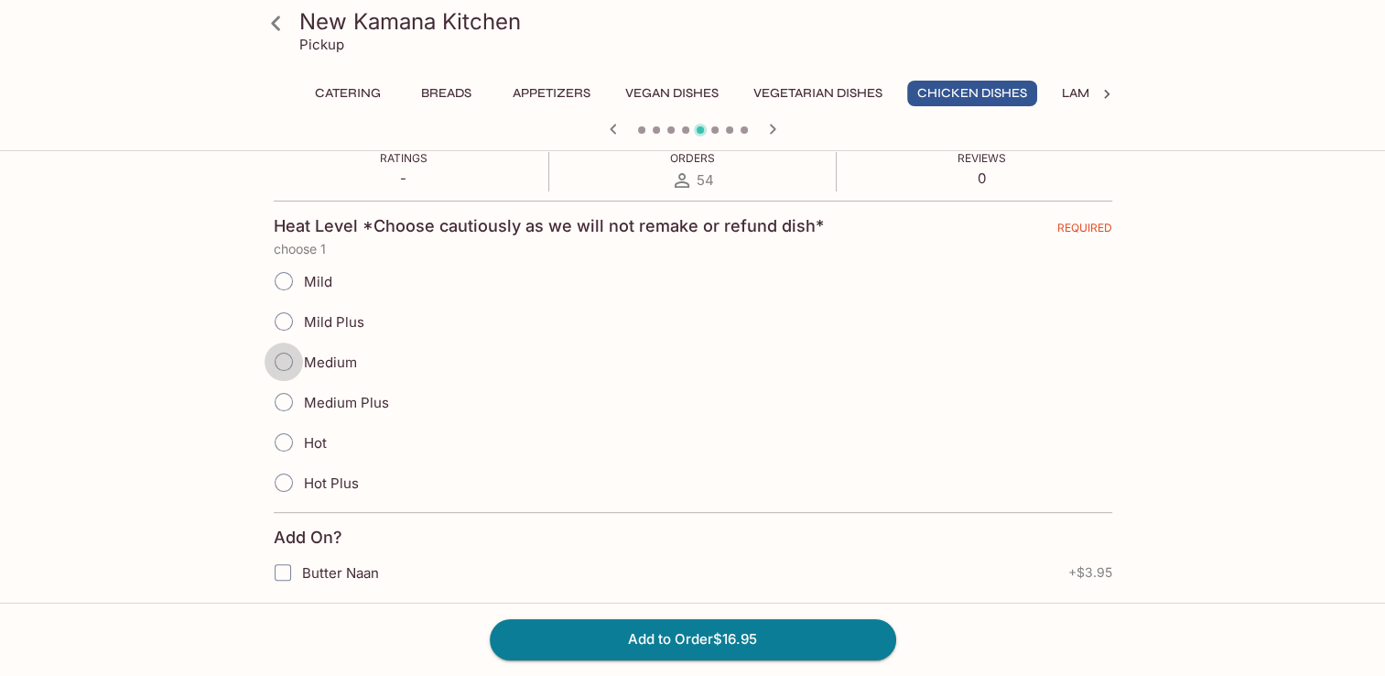
click at [292, 362] on input "Medium" at bounding box center [284, 361] width 38 height 38
radio input "true"
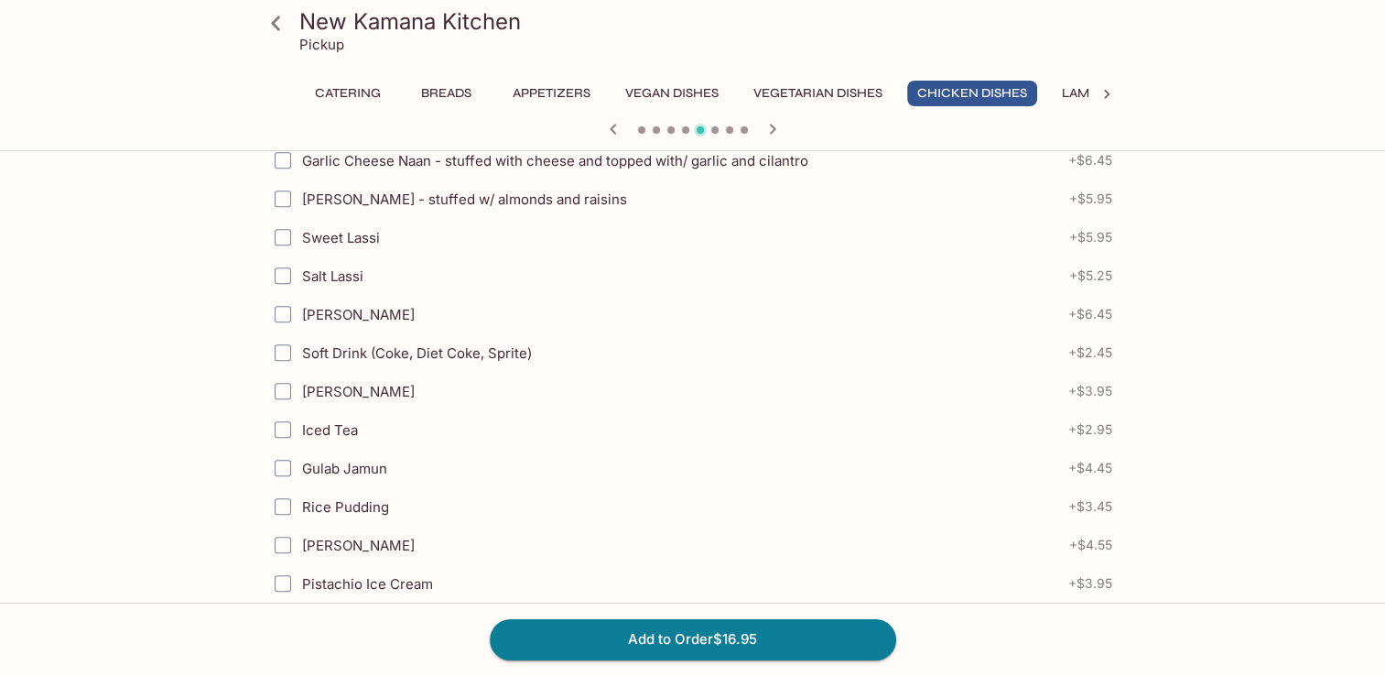
scroll to position [824, 0]
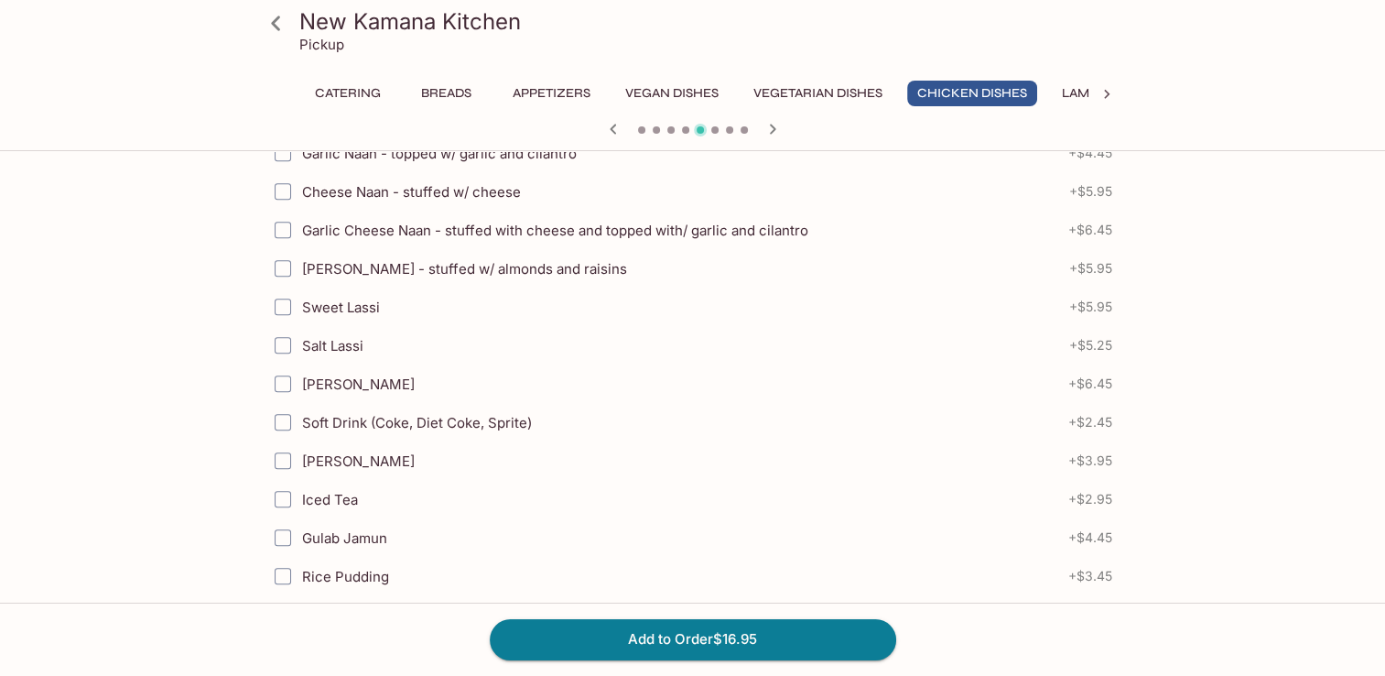
click at [282, 221] on input "Garlic Cheese Naan - stuffed with cheese and topped with/ garlic and cilantro" at bounding box center [283, 229] width 37 height 37
checkbox input "true"
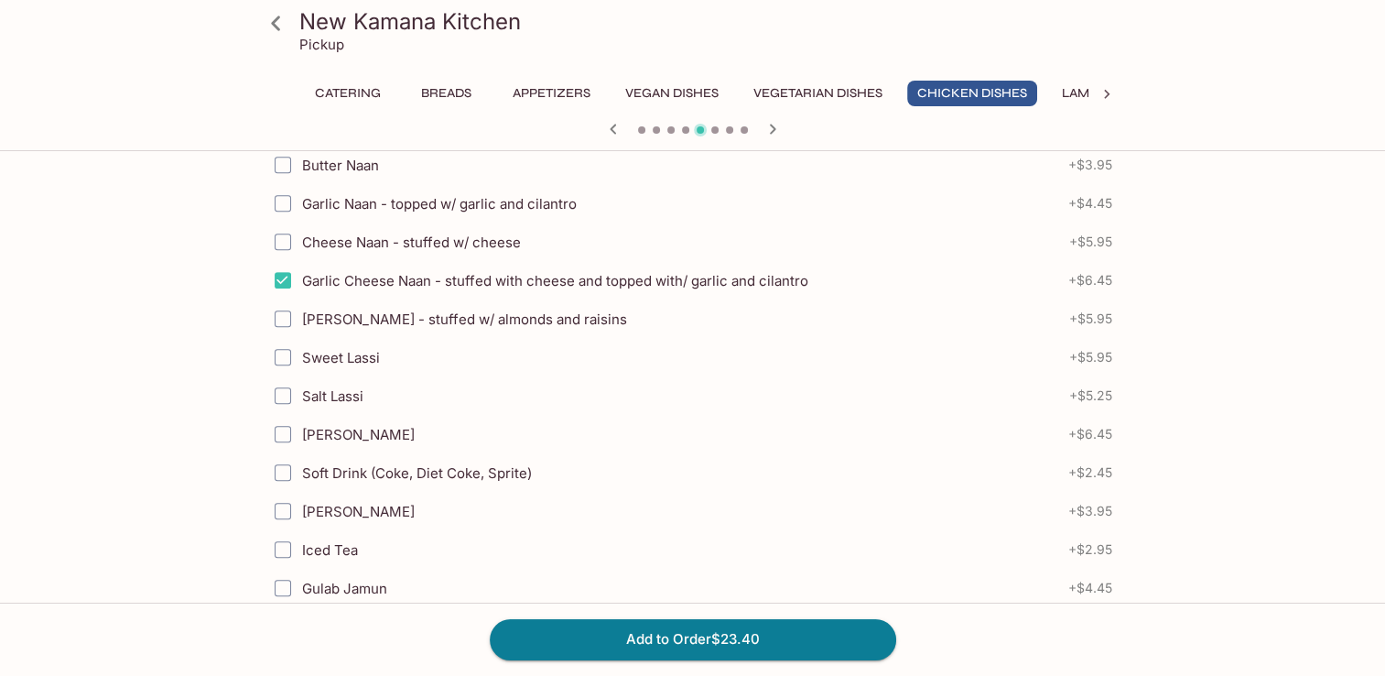
scroll to position [732, 0]
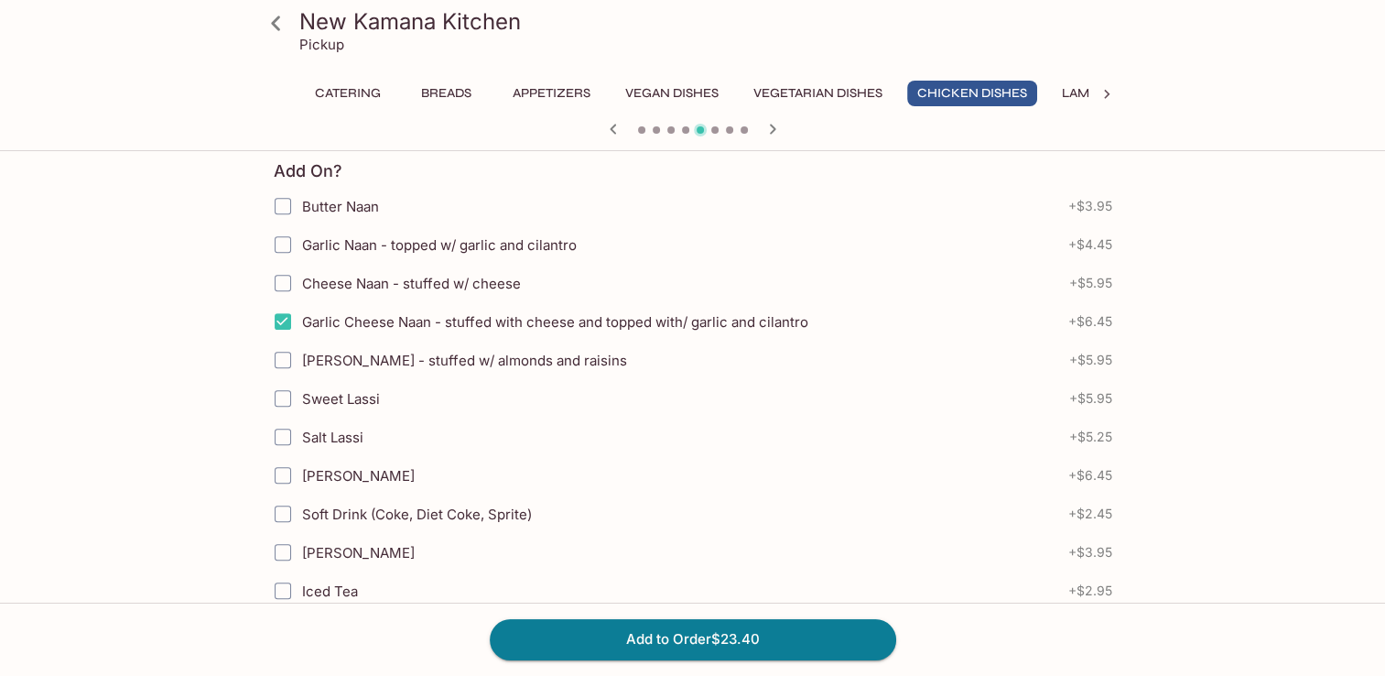
click at [306, 244] on span "Garlic Naan - topped w/ garlic and cilantro" at bounding box center [439, 244] width 275 height 17
click at [301, 244] on input "Garlic Naan - topped w/ garlic and cilantro" at bounding box center [283, 244] width 37 height 37
checkbox input "true"
click at [298, 320] on input "Garlic Cheese Naan - stuffed with cheese and topped with/ garlic and cilantro" at bounding box center [283, 321] width 37 height 37
checkbox input "false"
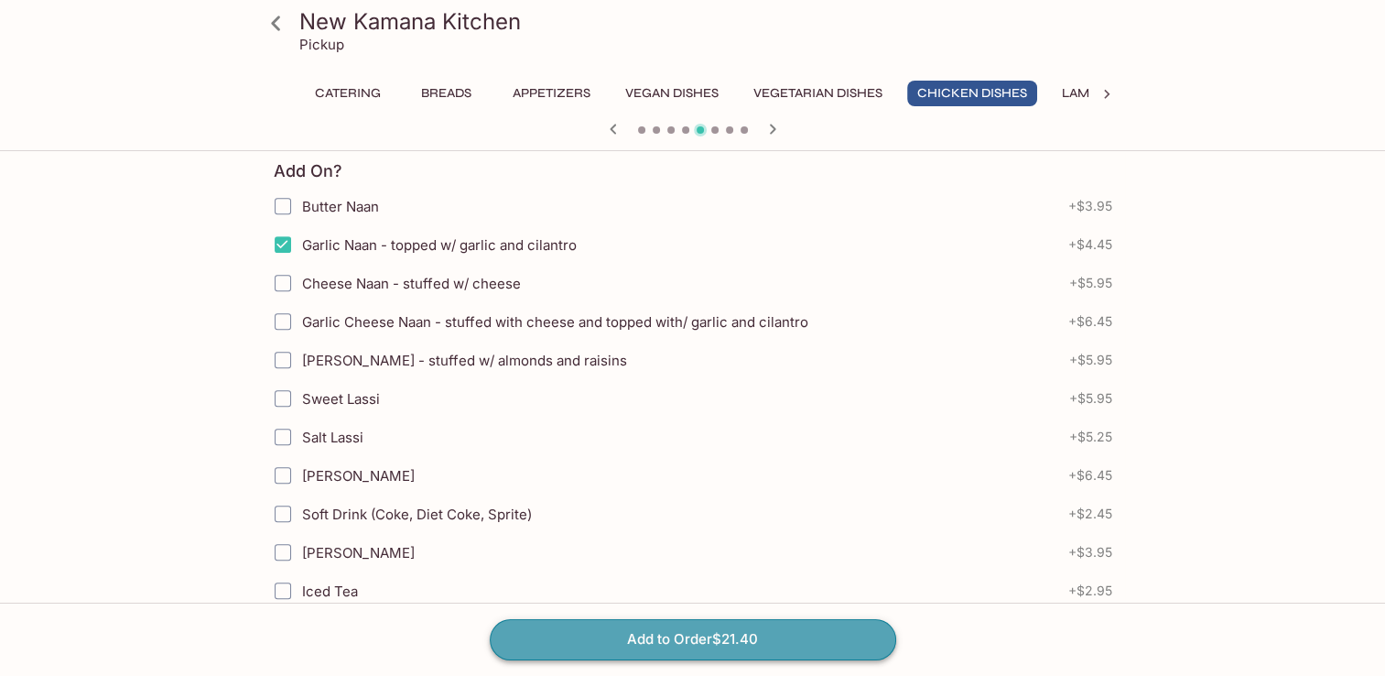
click at [627, 640] on button "Add to Order $21.40" at bounding box center [693, 639] width 406 height 40
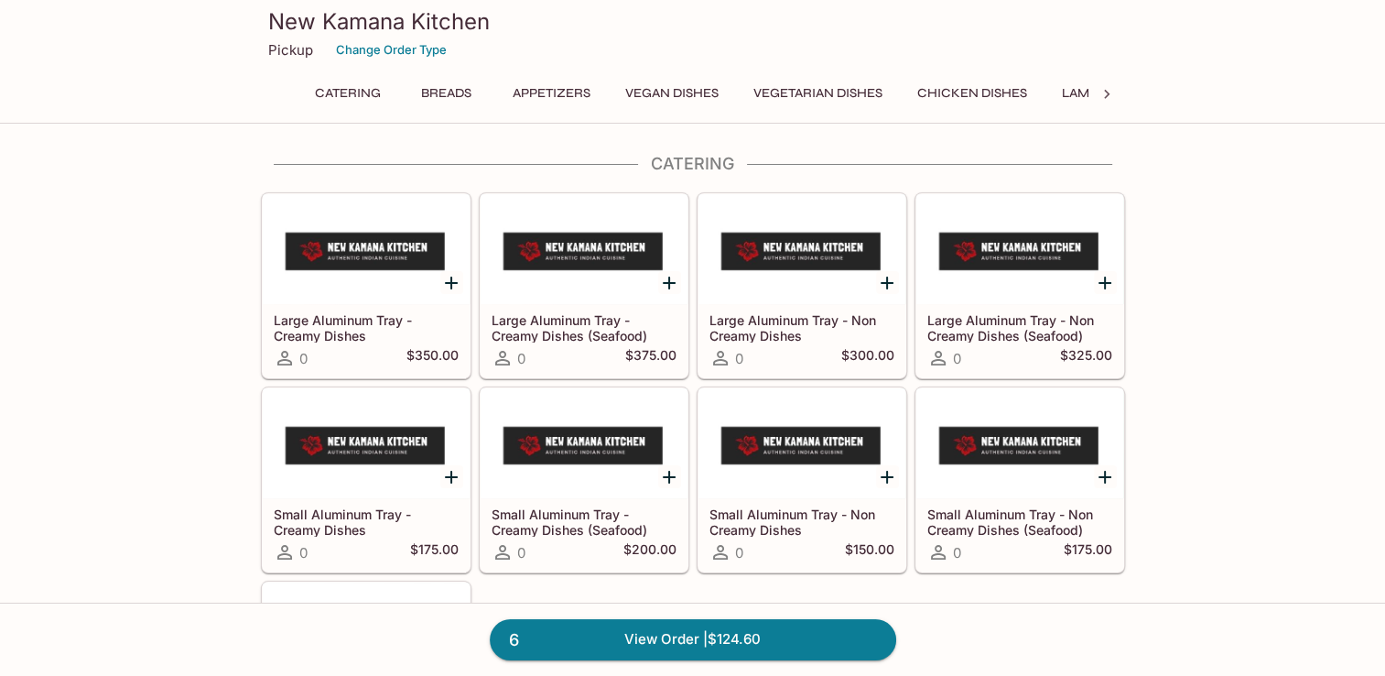
drag, startPoint x: 1000, startPoint y: 87, endPoint x: 1000, endPoint y: 139, distance: 52.2
click at [1000, 87] on button "Chicken Dishes" at bounding box center [972, 94] width 130 height 26
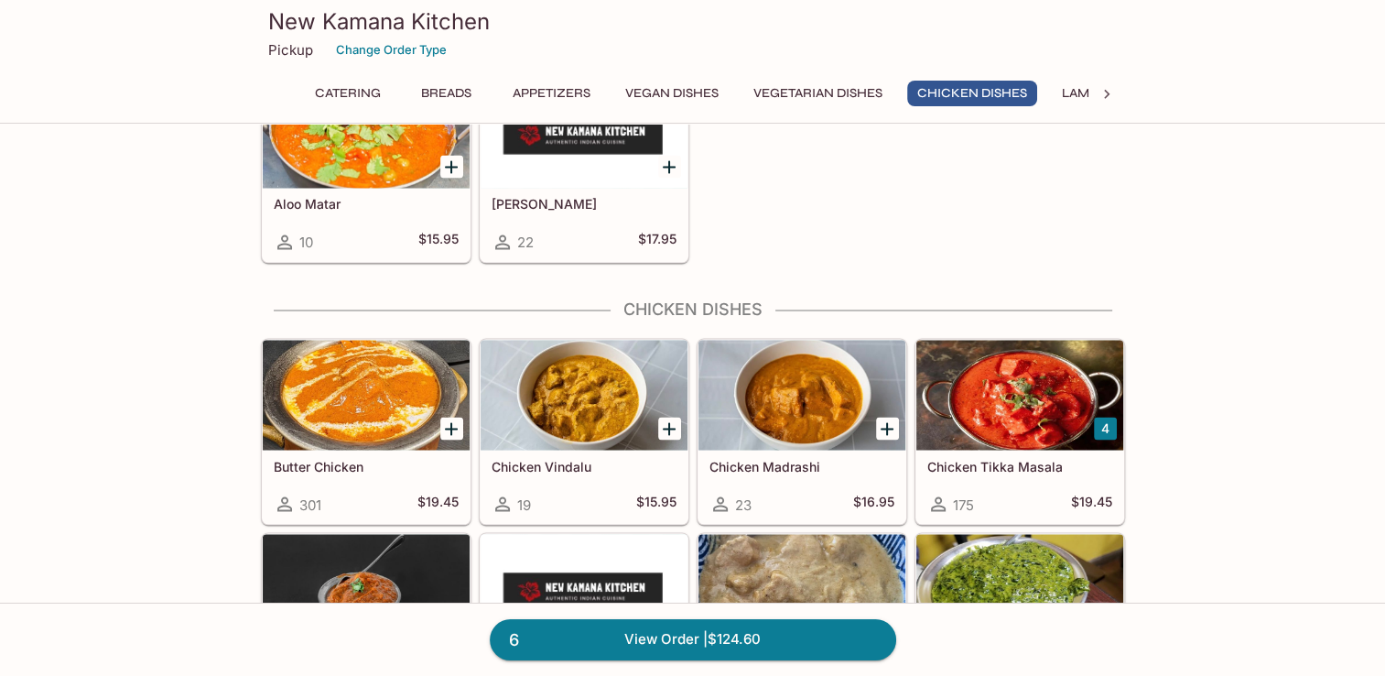
scroll to position [3237, 0]
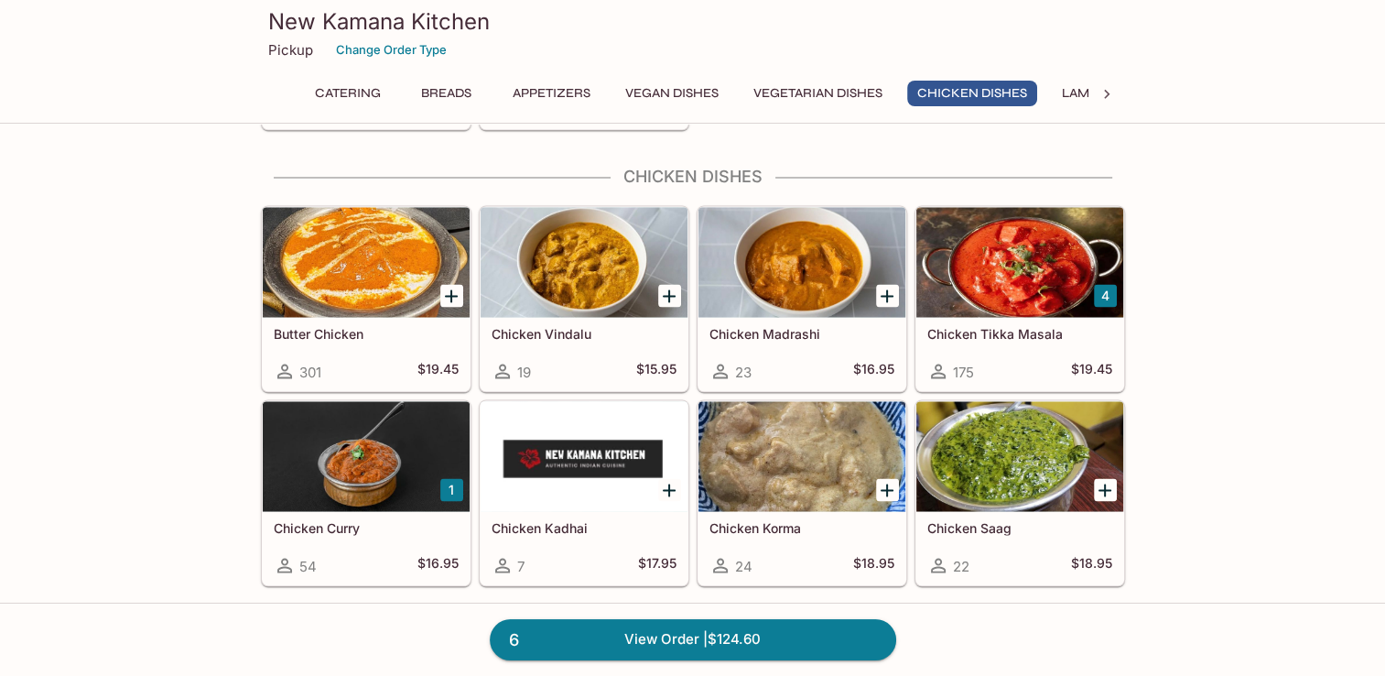
click at [1002, 265] on div at bounding box center [1019, 262] width 207 height 110
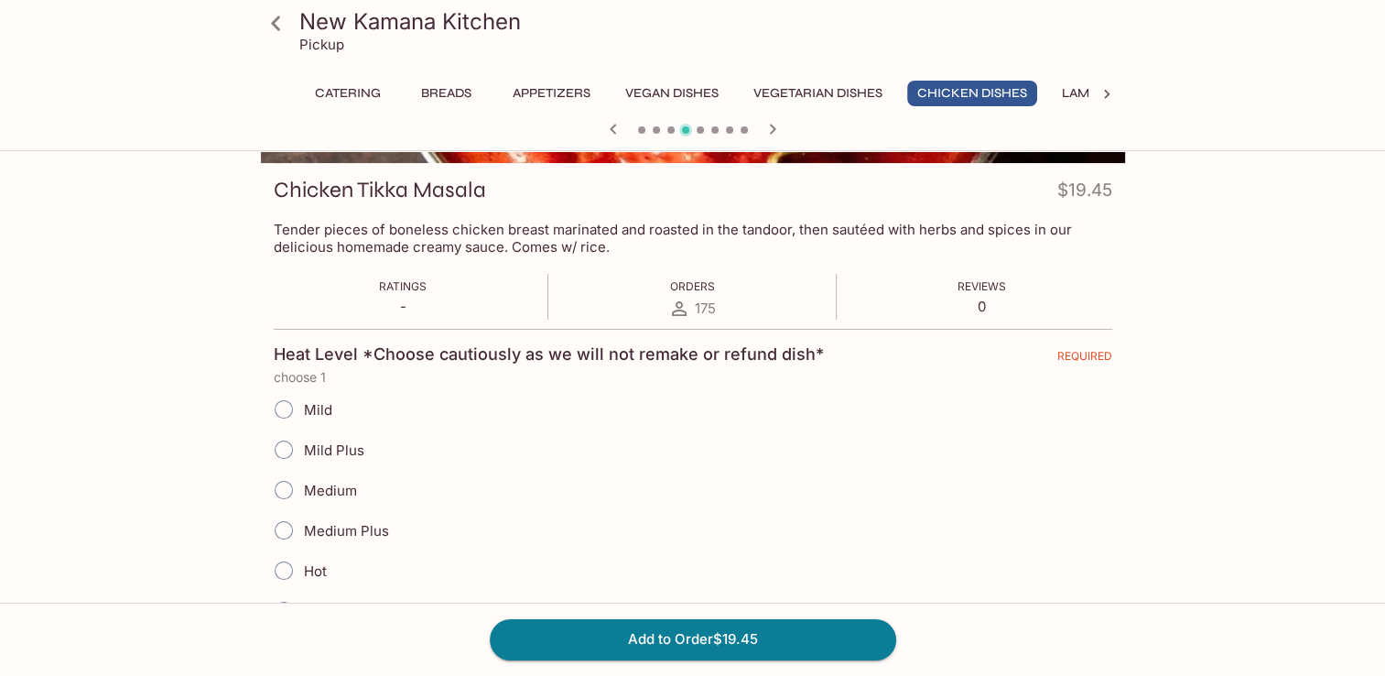
scroll to position [366, 0]
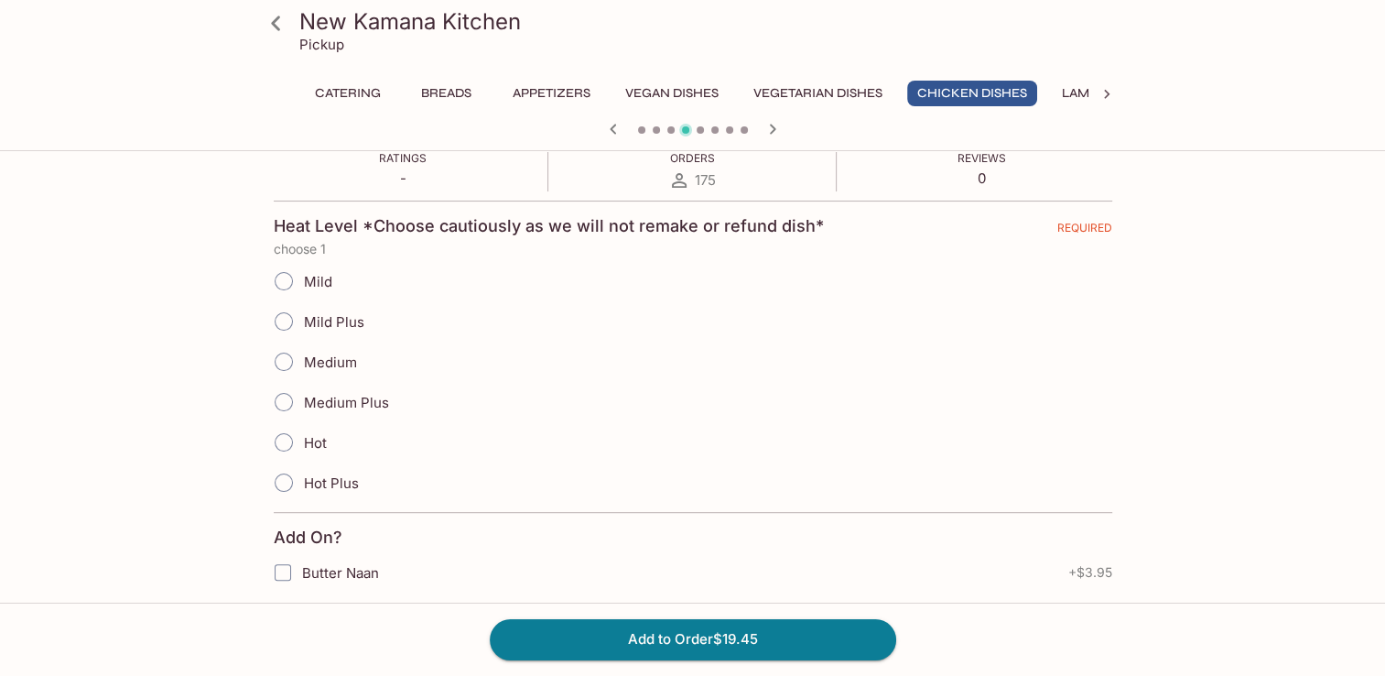
click at [293, 287] on input "Mild" at bounding box center [284, 281] width 38 height 38
radio input "true"
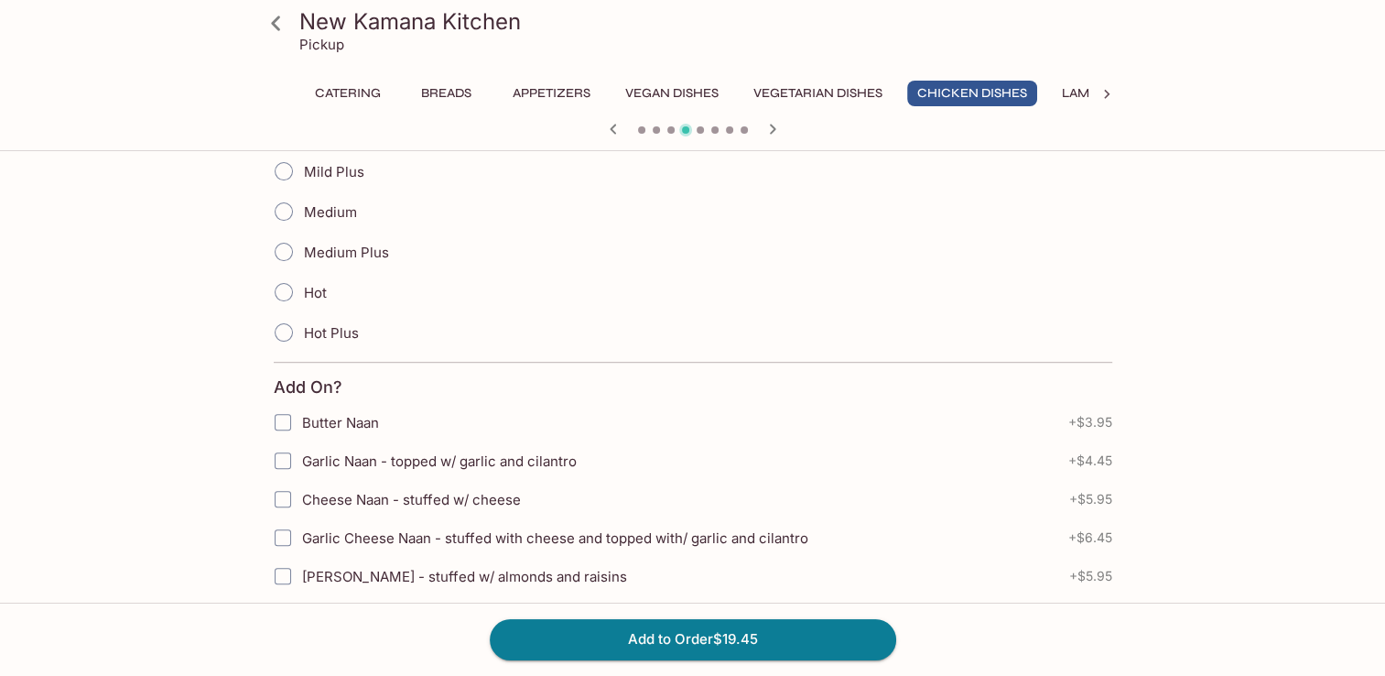
scroll to position [641, 0]
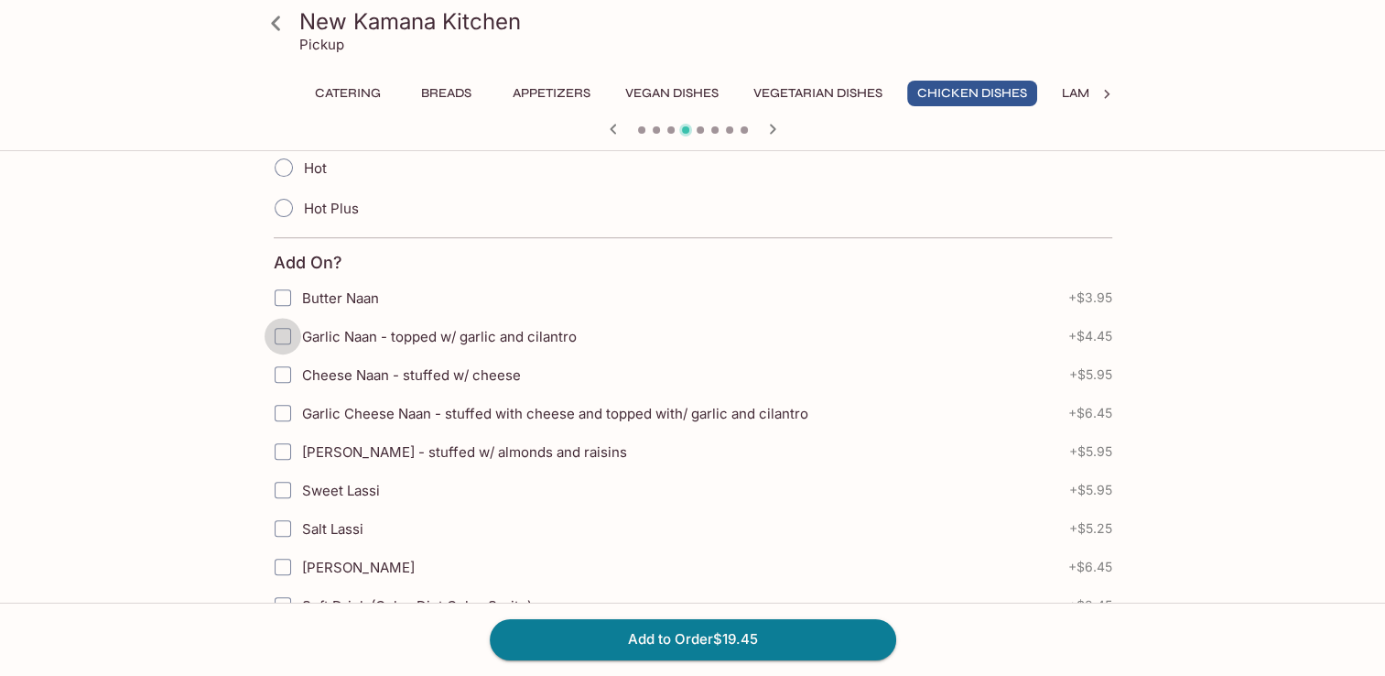
click at [288, 335] on input "Garlic Naan - topped w/ garlic and cilantro" at bounding box center [283, 336] width 37 height 37
click at [275, 329] on input "Garlic Naan - topped w/ garlic and cilantro" at bounding box center [283, 336] width 37 height 37
checkbox input "false"
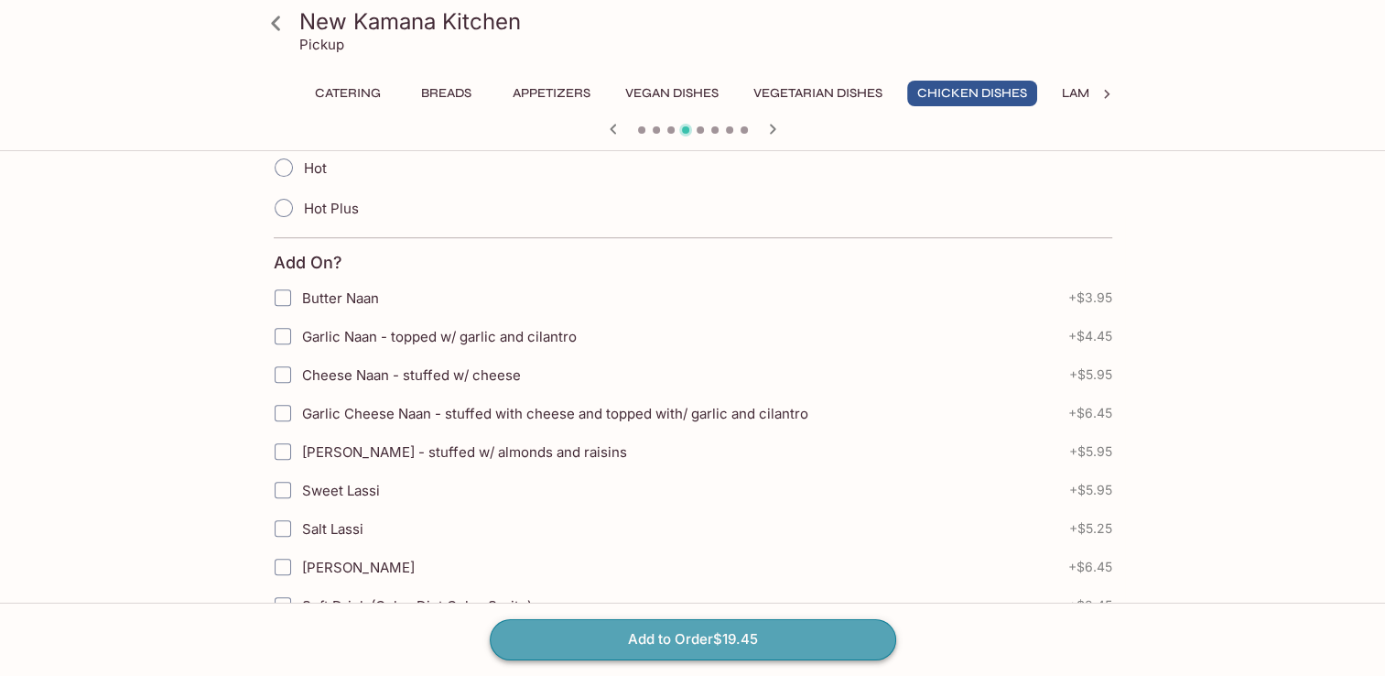
click at [590, 633] on button "Add to Order $19.45" at bounding box center [693, 639] width 406 height 40
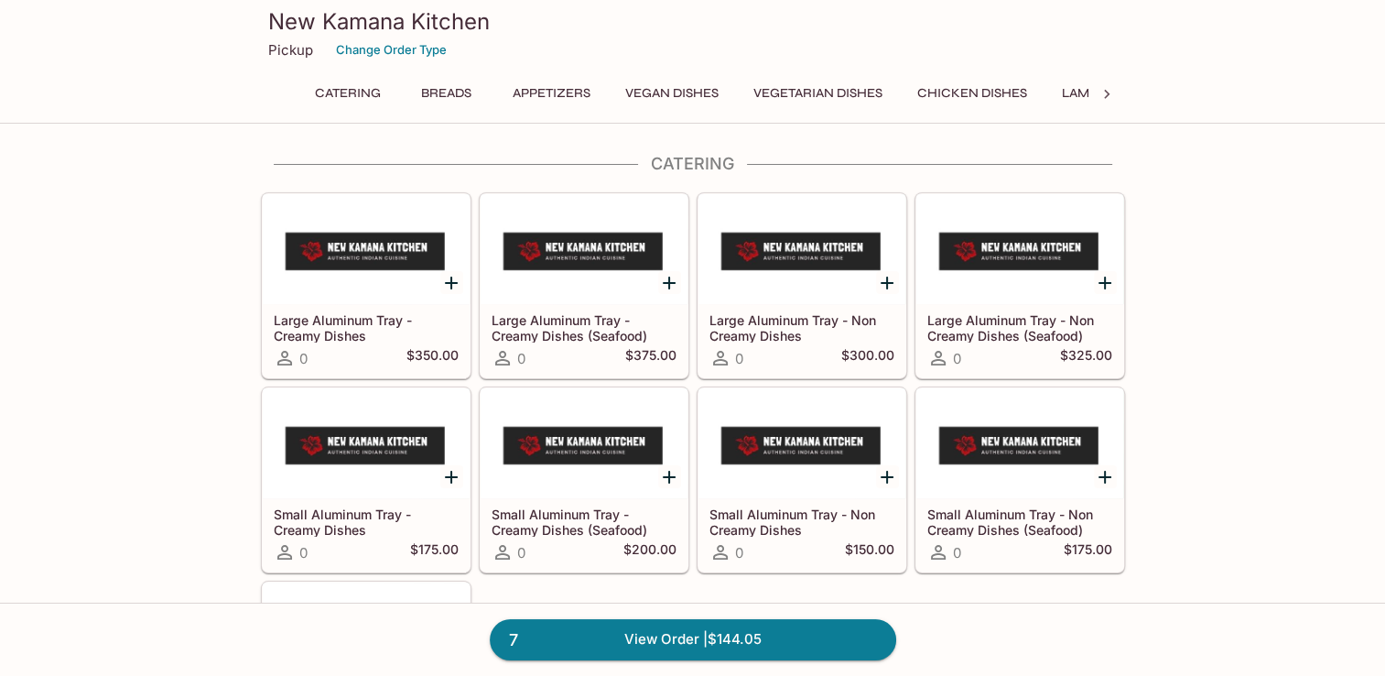
drag, startPoint x: 997, startPoint y: 93, endPoint x: 993, endPoint y: 103, distance: 10.7
click at [997, 93] on button "Chicken Dishes" at bounding box center [972, 94] width 130 height 26
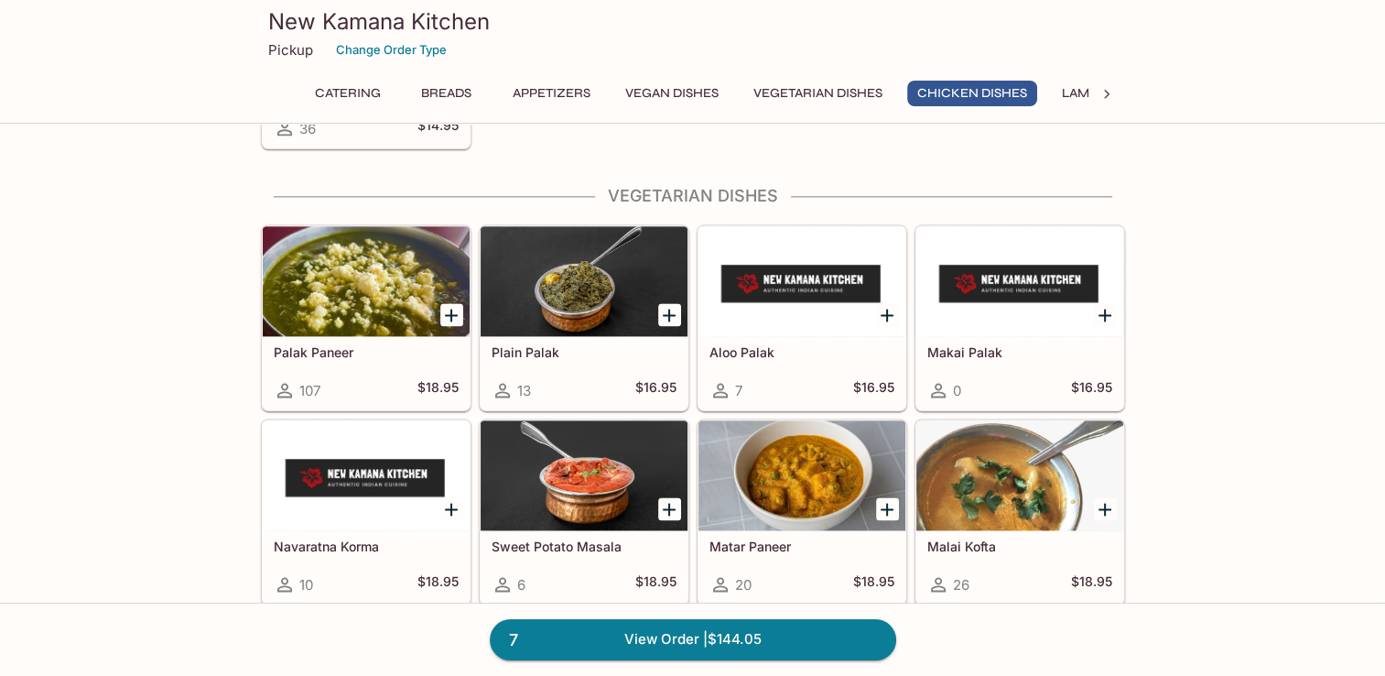
scroll to position [3237, 0]
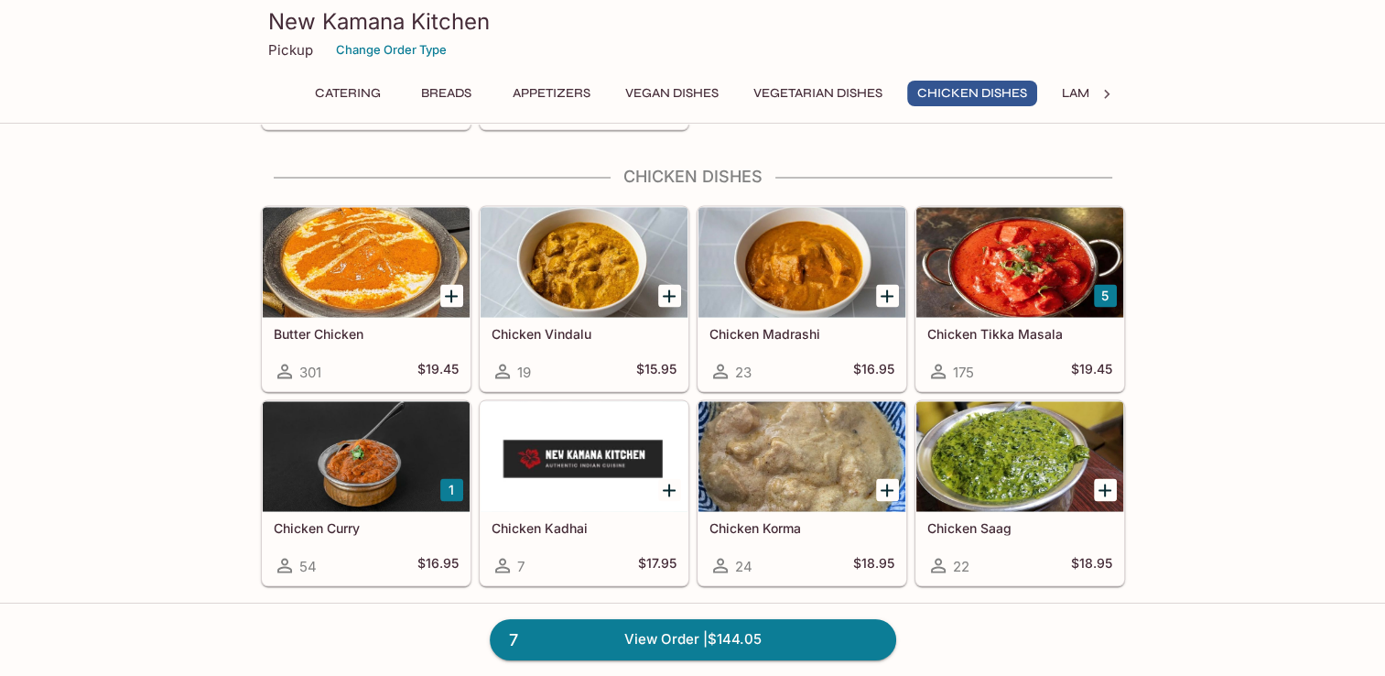
click at [312, 325] on h5 "Butter Chicken" at bounding box center [366, 333] width 185 height 16
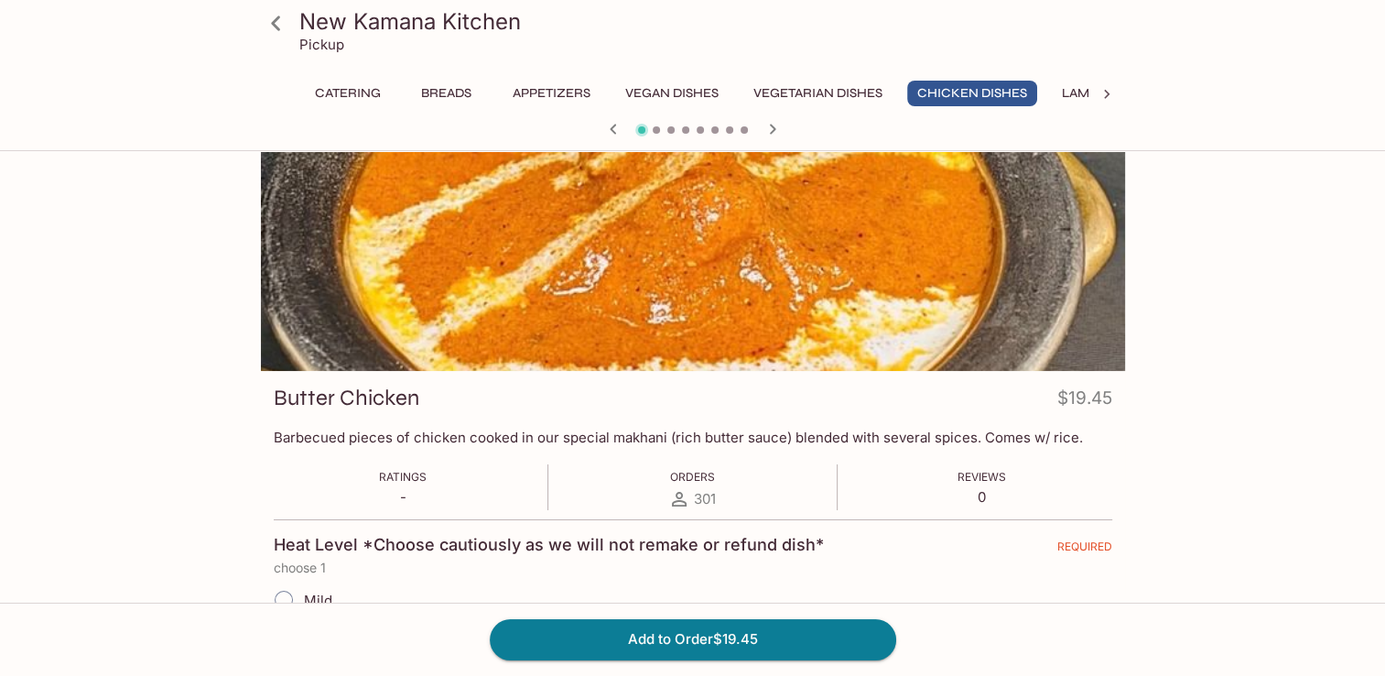
scroll to position [183, 0]
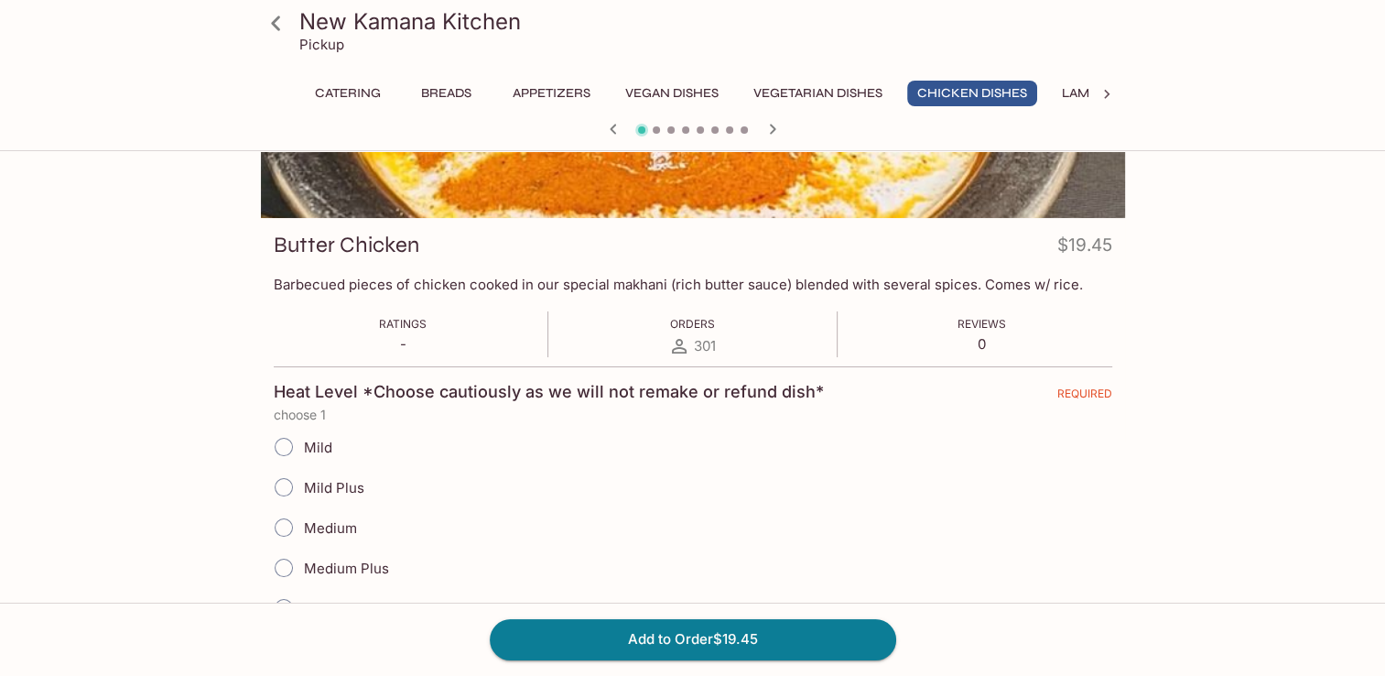
click at [293, 522] on input "Medium" at bounding box center [284, 527] width 38 height 38
radio input "true"
click at [288, 559] on input "Medium Plus" at bounding box center [284, 567] width 38 height 38
click at [286, 524] on input "Medium" at bounding box center [284, 527] width 38 height 38
click at [285, 569] on input "Medium Plus" at bounding box center [284, 567] width 38 height 38
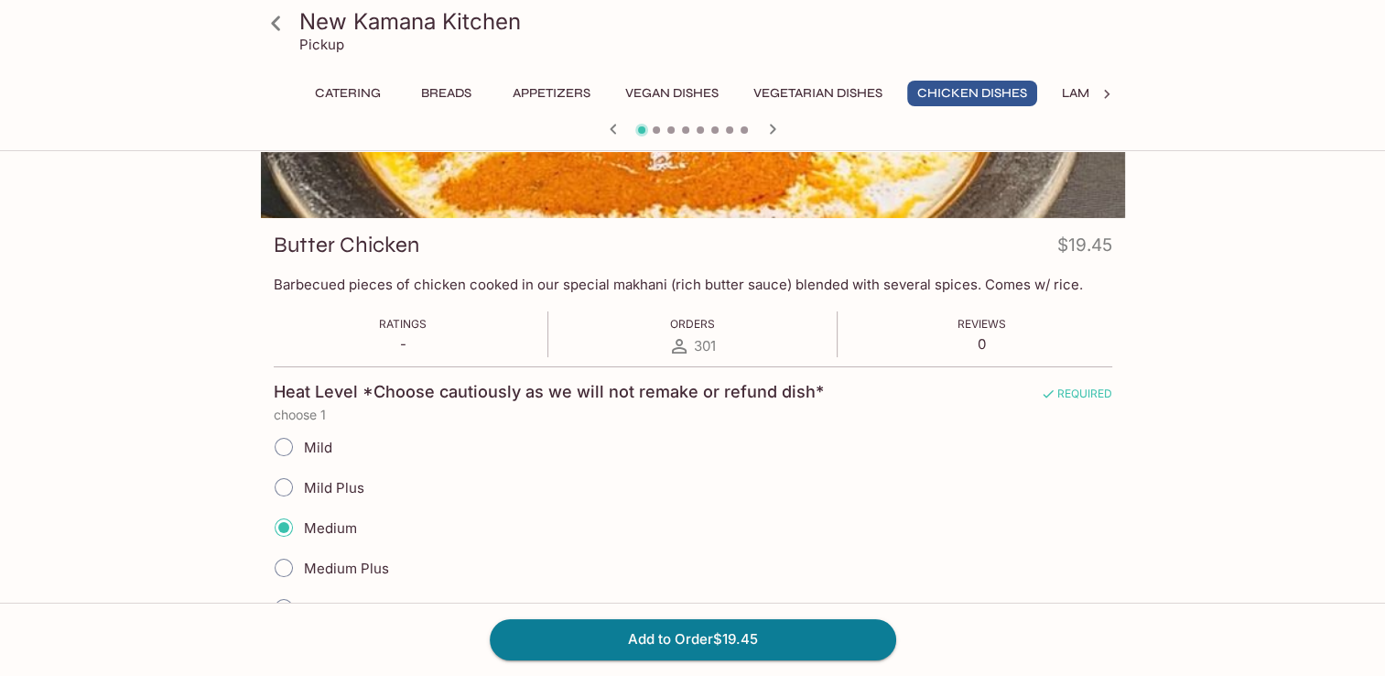
radio input "true"
click at [287, 566] on input "Medium Plus" at bounding box center [283, 567] width 38 height 38
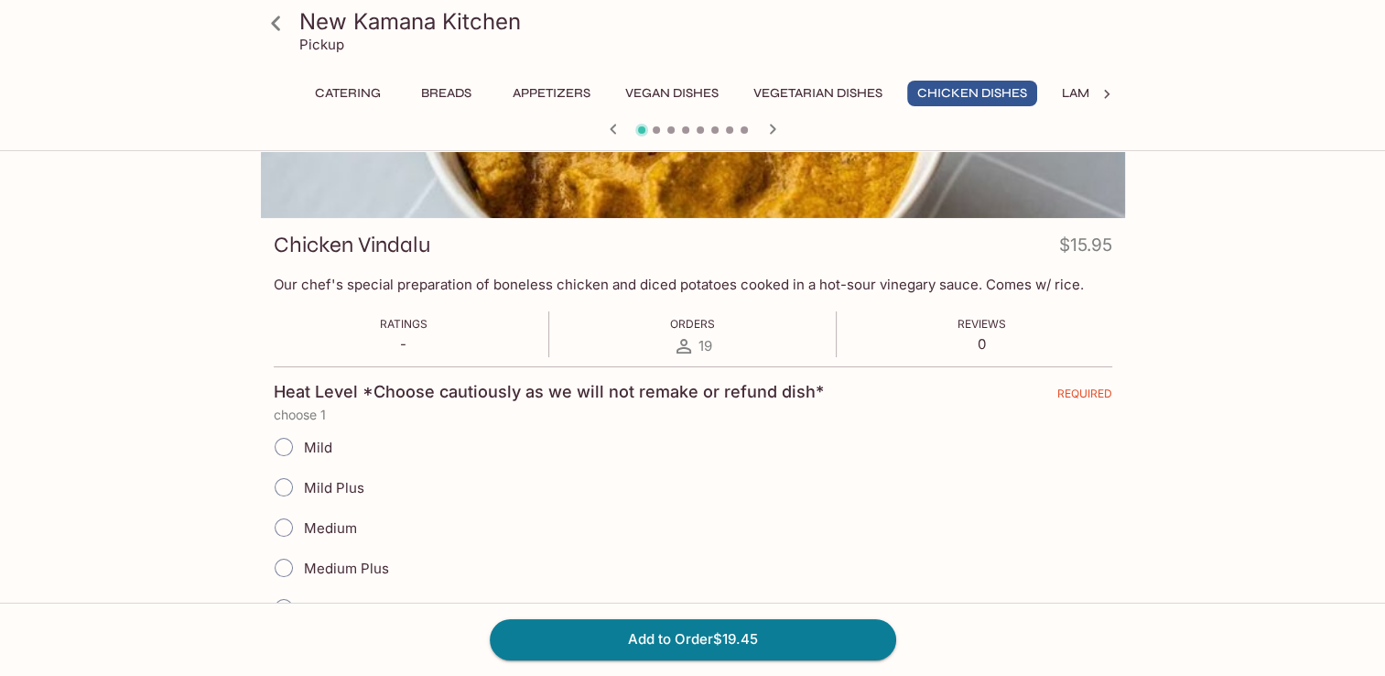
radio input "true"
click at [285, 563] on input "Medium Plus" at bounding box center [284, 567] width 38 height 38
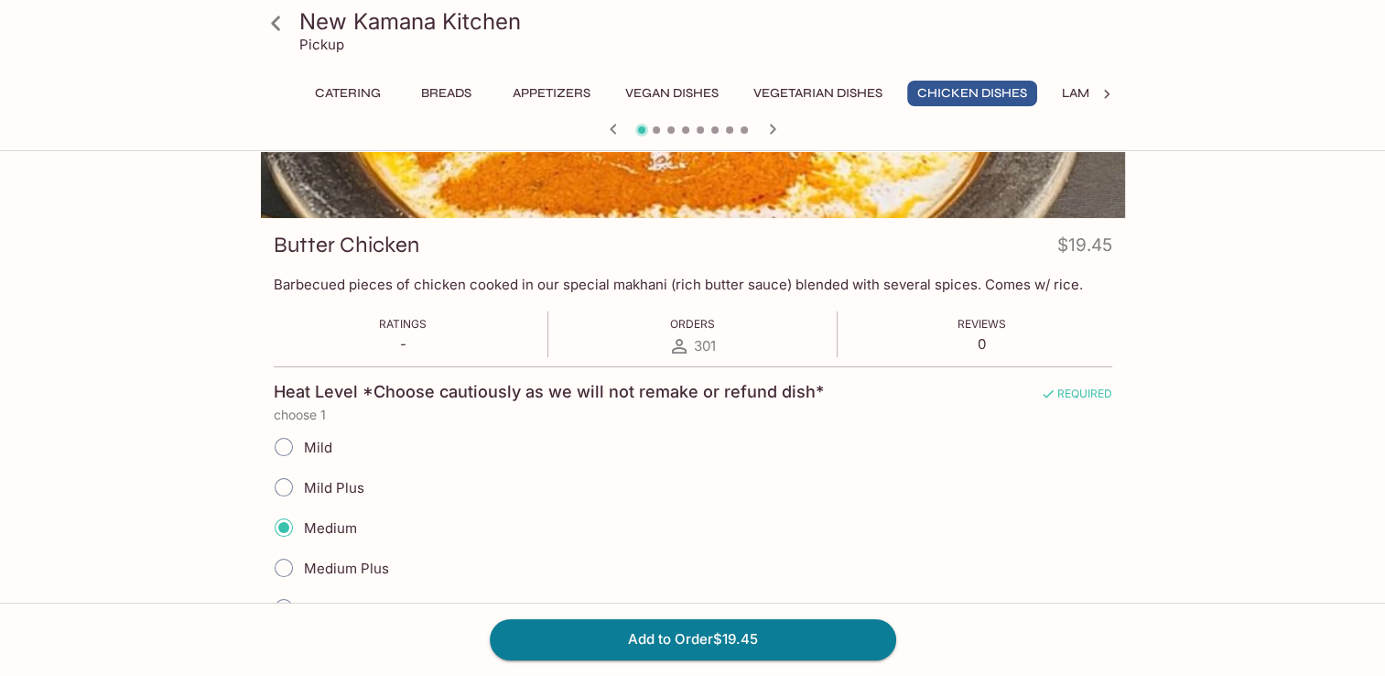
click at [284, 572] on input "Medium Plus" at bounding box center [284, 567] width 38 height 38
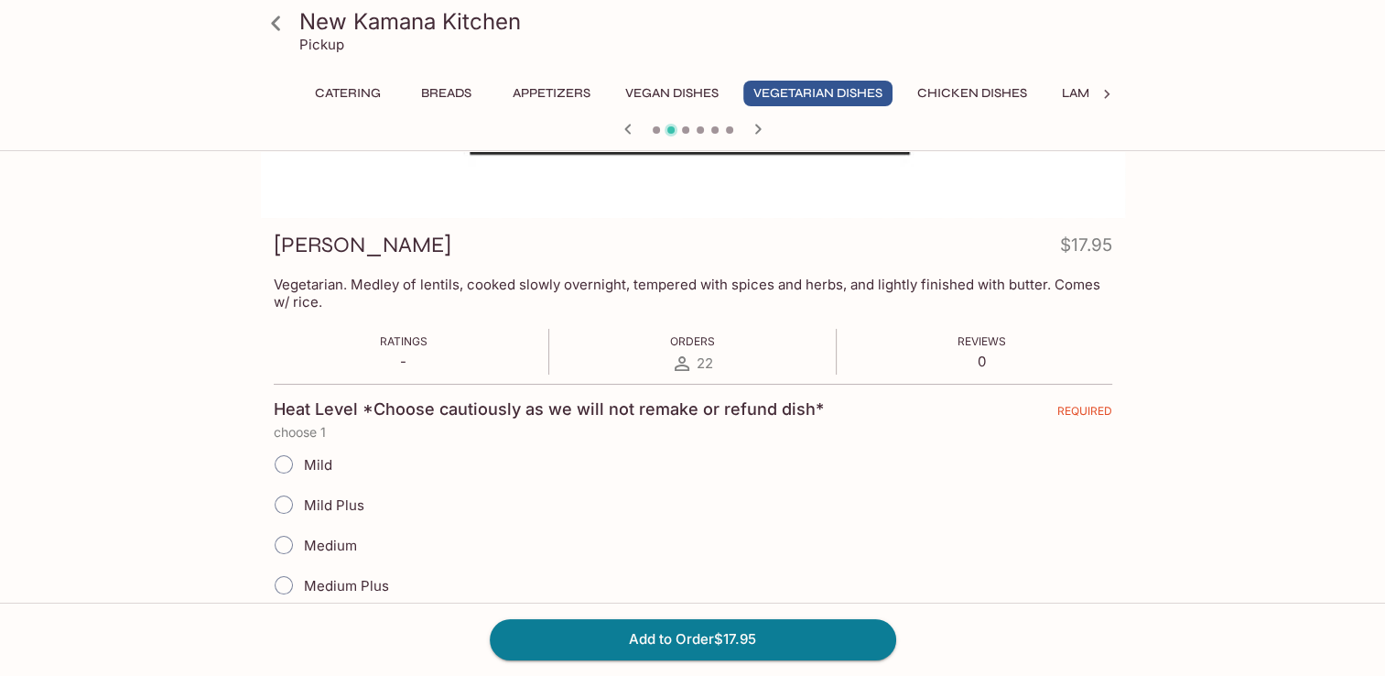
drag, startPoint x: 947, startPoint y: 91, endPoint x: 921, endPoint y: 123, distance: 41.0
click at [948, 90] on button "Chicken Dishes" at bounding box center [972, 94] width 130 height 26
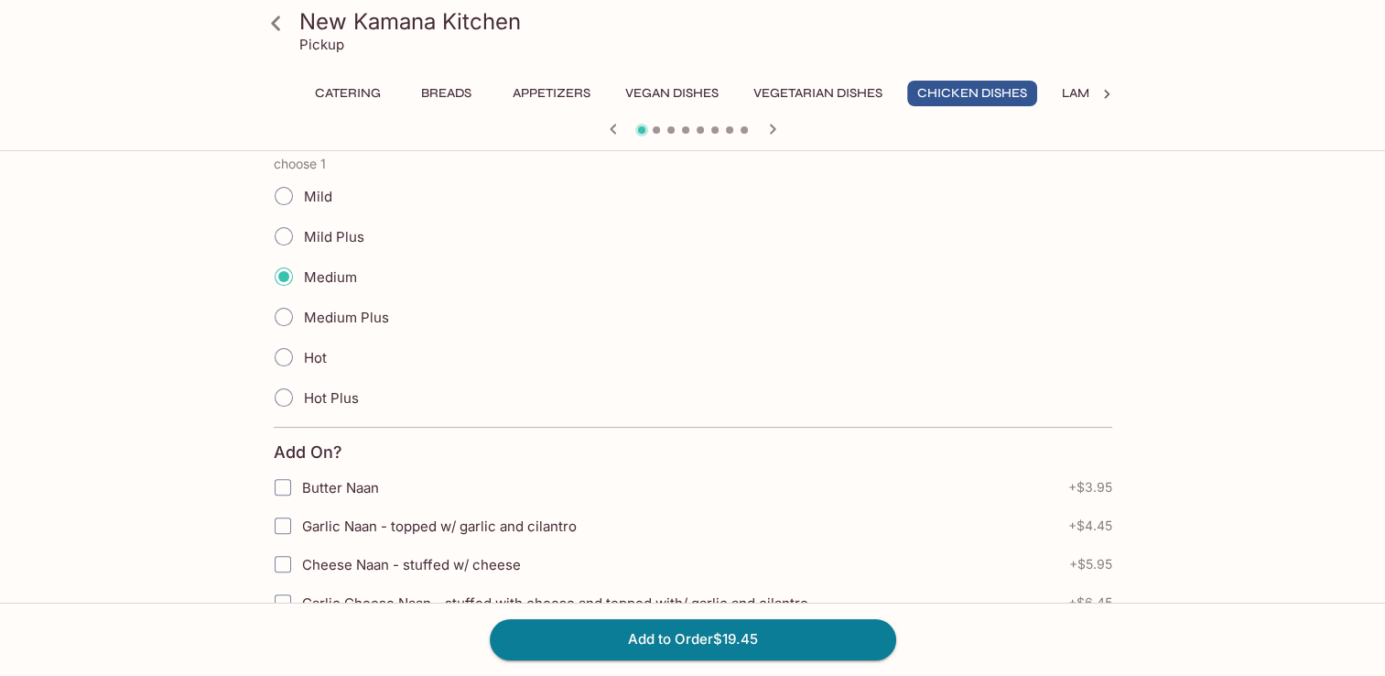
scroll to position [458, 0]
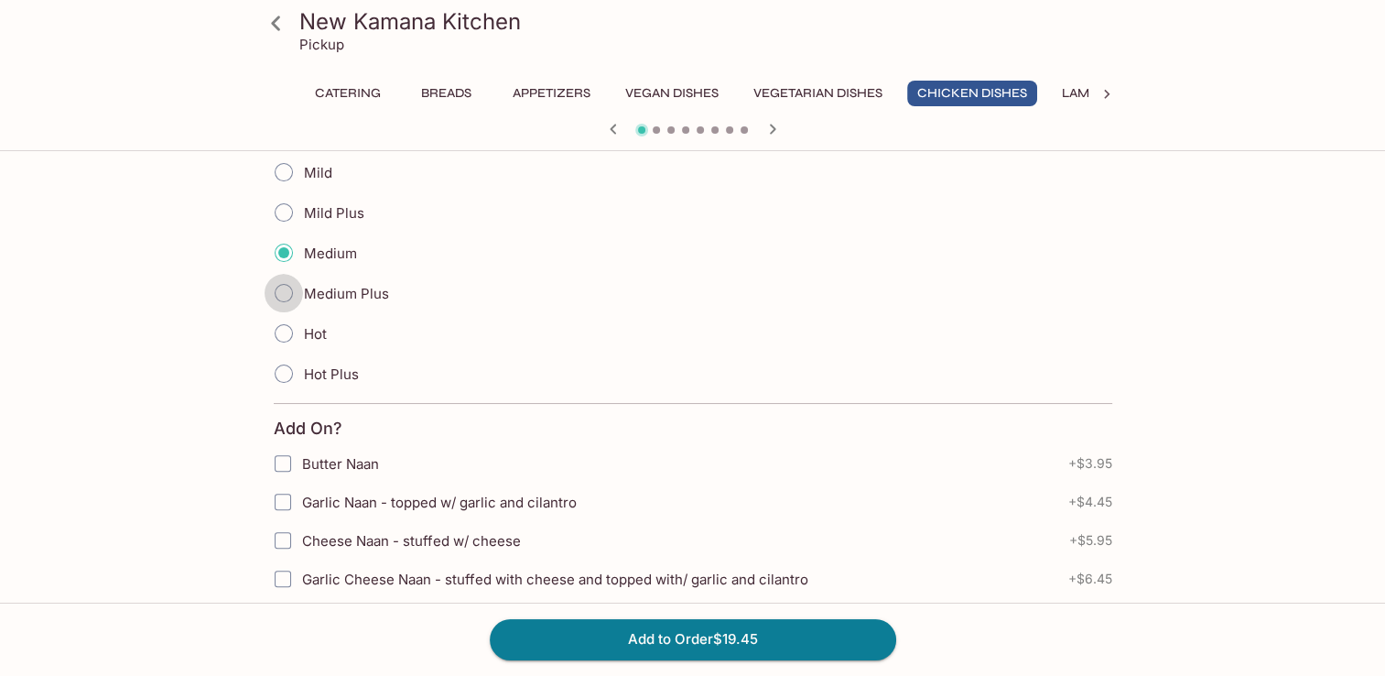
click at [287, 291] on input "Medium Plus" at bounding box center [284, 293] width 38 height 38
radio input "true"
click at [284, 254] on input "Medium" at bounding box center [284, 252] width 38 height 38
click at [289, 287] on input "Medium Plus" at bounding box center [284, 293] width 38 height 38
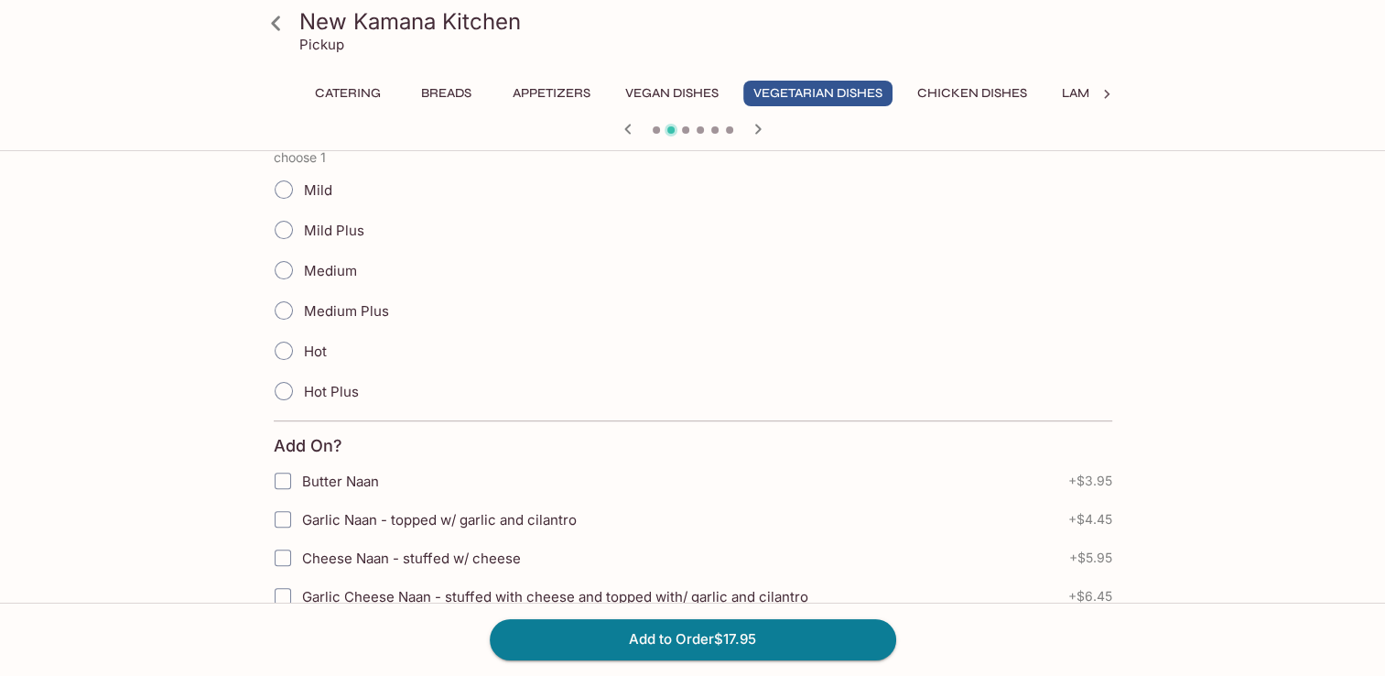
click at [998, 105] on button "Chicken Dishes" at bounding box center [972, 94] width 130 height 26
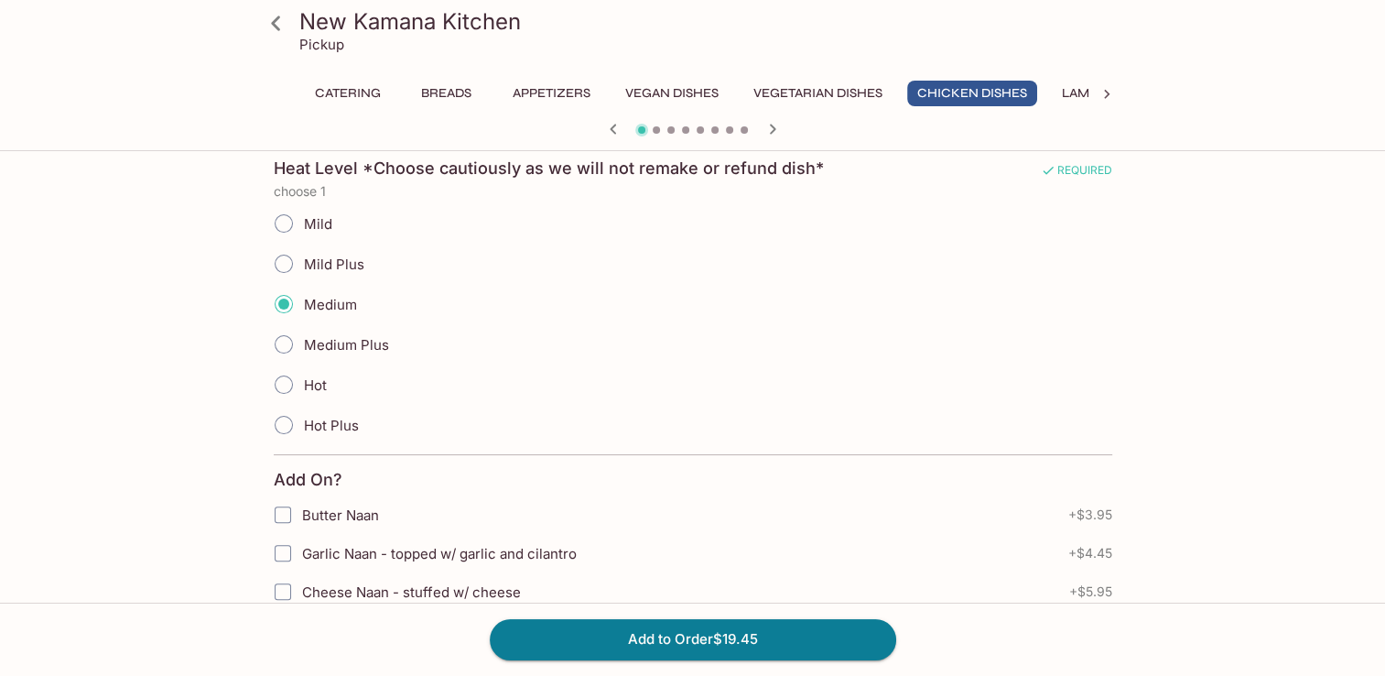
scroll to position [275, 0]
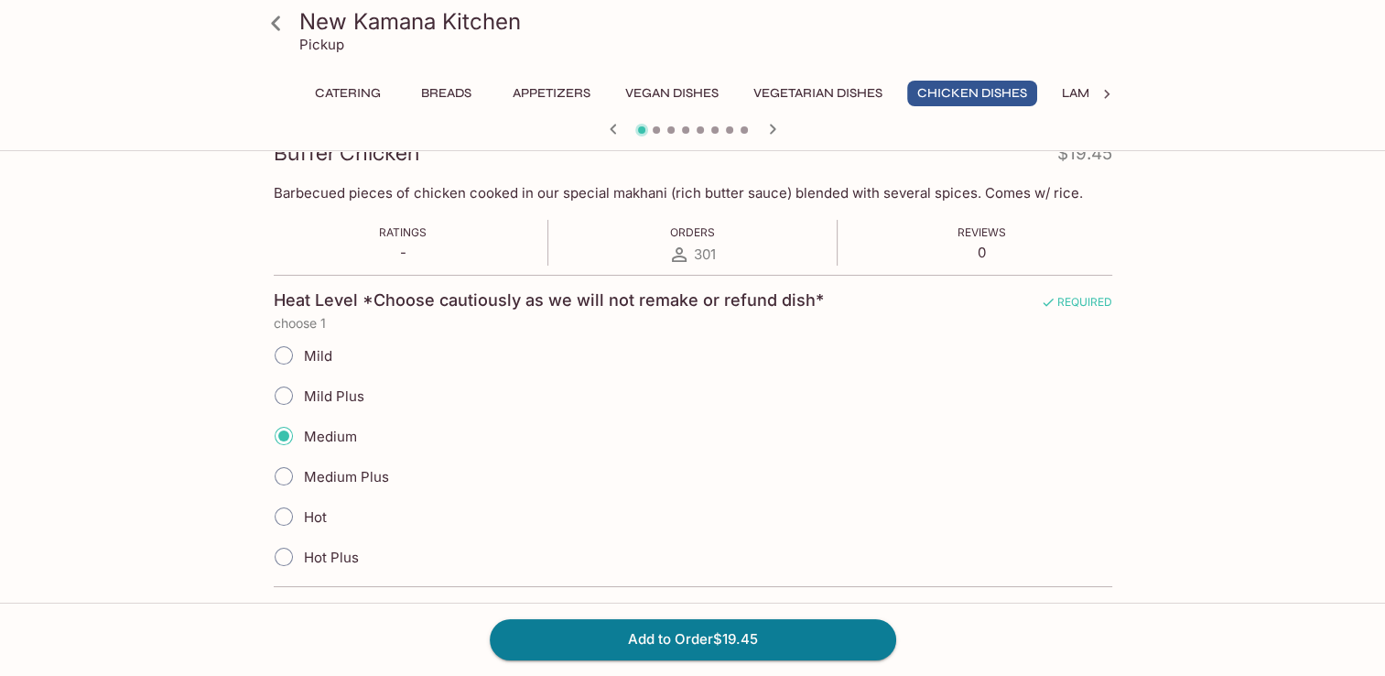
click at [291, 390] on input "Mild Plus" at bounding box center [284, 395] width 38 height 38
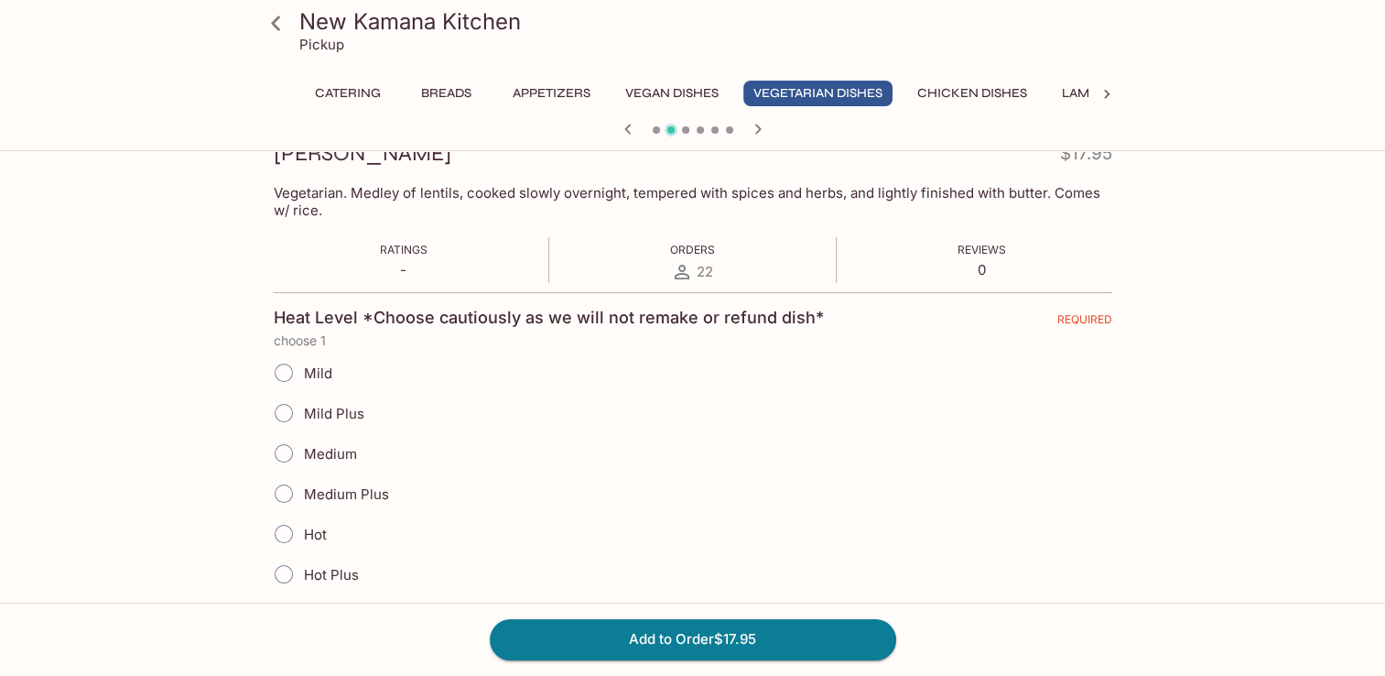
click at [1013, 87] on button "Chicken Dishes" at bounding box center [972, 94] width 130 height 26
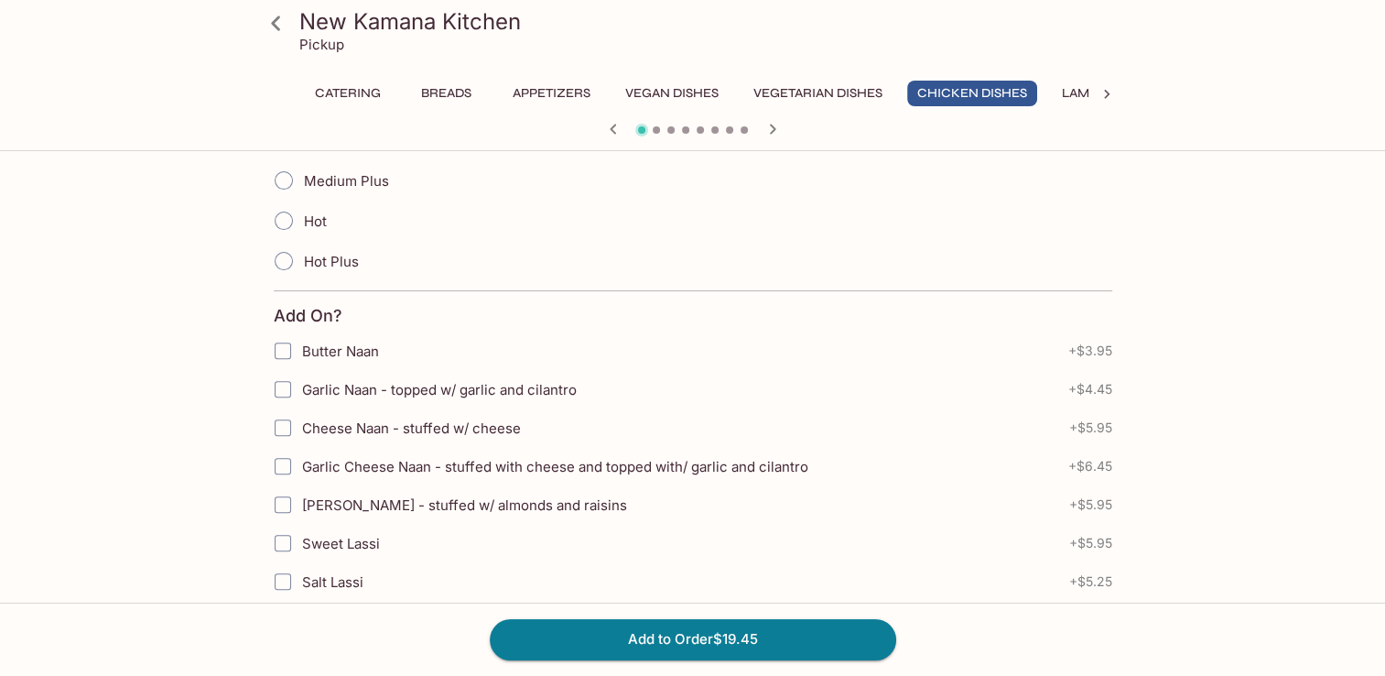
scroll to position [641, 0]
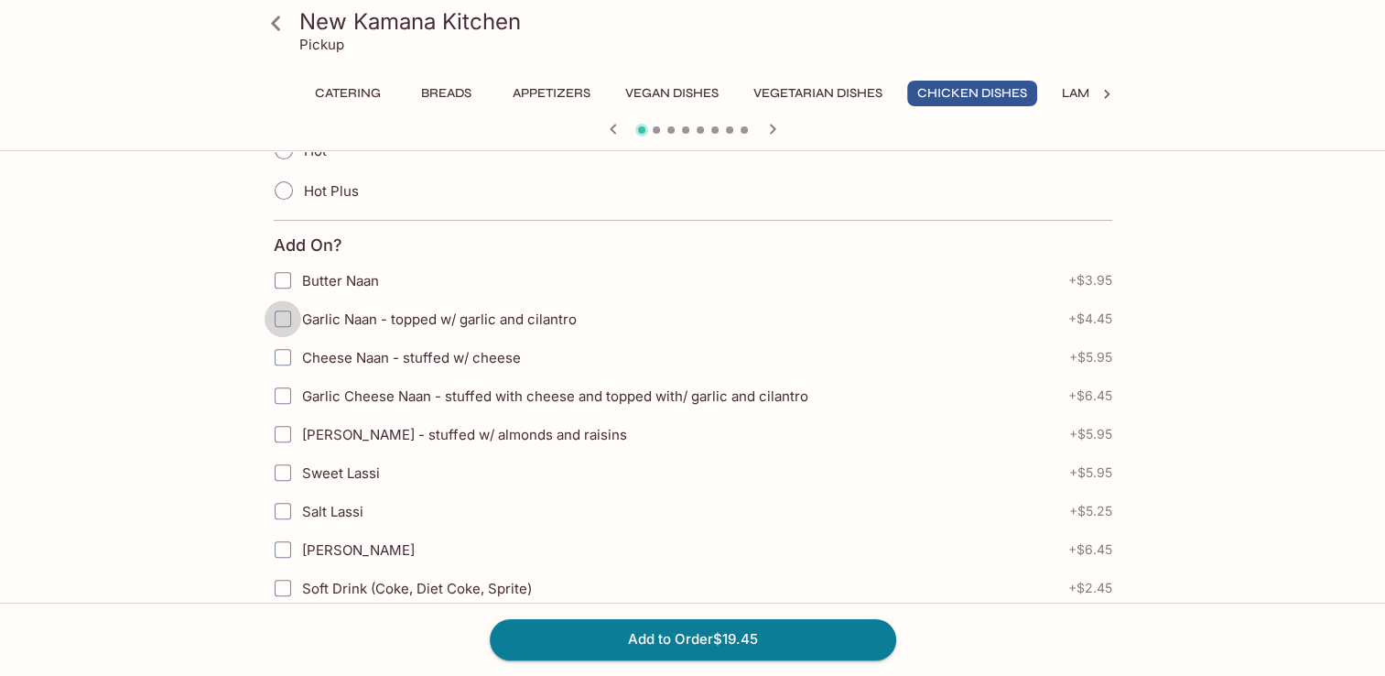
click at [287, 320] on input "Garlic Naan - topped w/ garlic and cilantro" at bounding box center [283, 318] width 37 height 37
checkbox input "true"
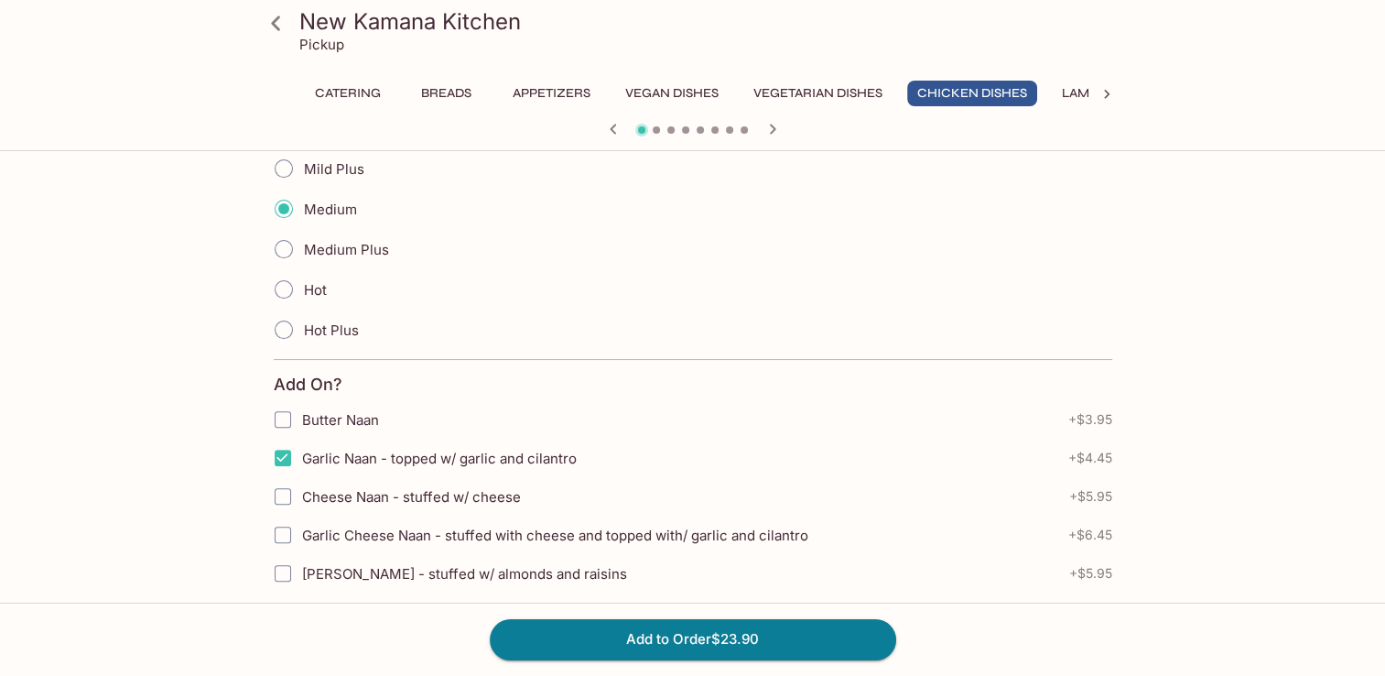
scroll to position [458, 0]
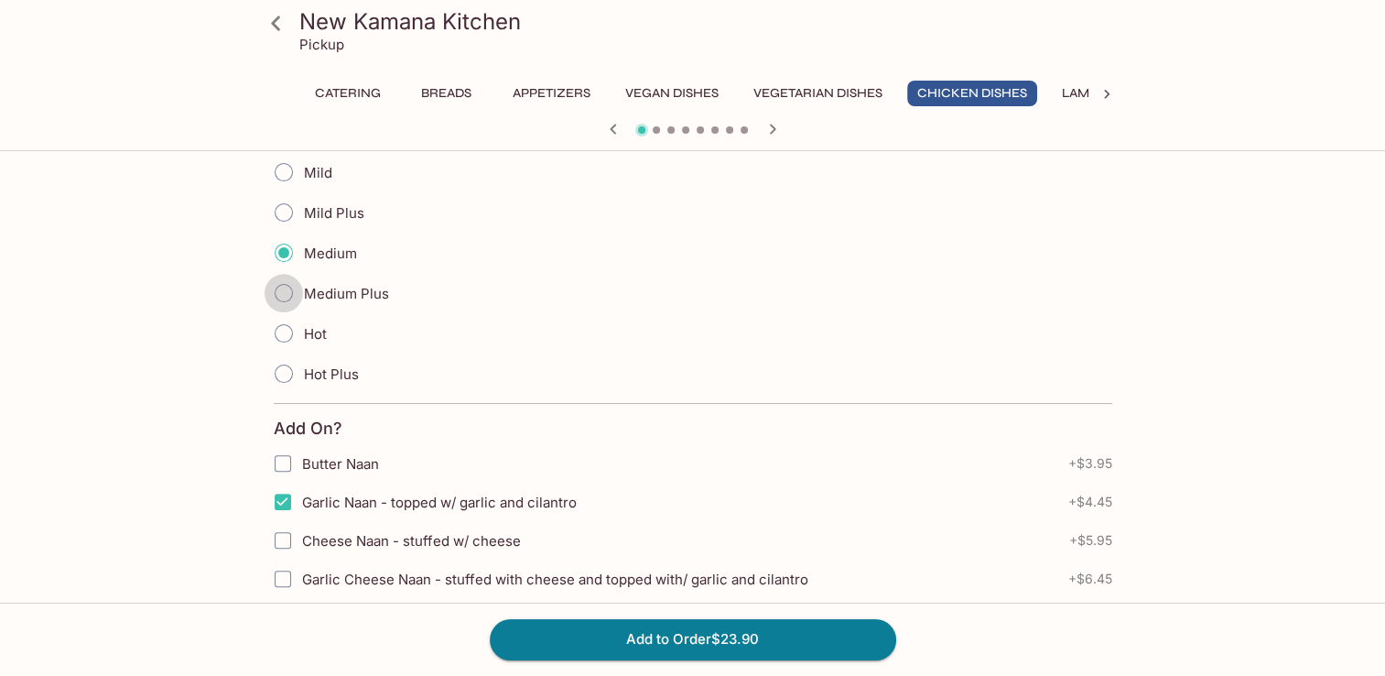
click at [289, 295] on input "Medium Plus" at bounding box center [284, 293] width 38 height 38
radio input "true"
click at [447, 97] on button "Breads" at bounding box center [447, 94] width 82 height 26
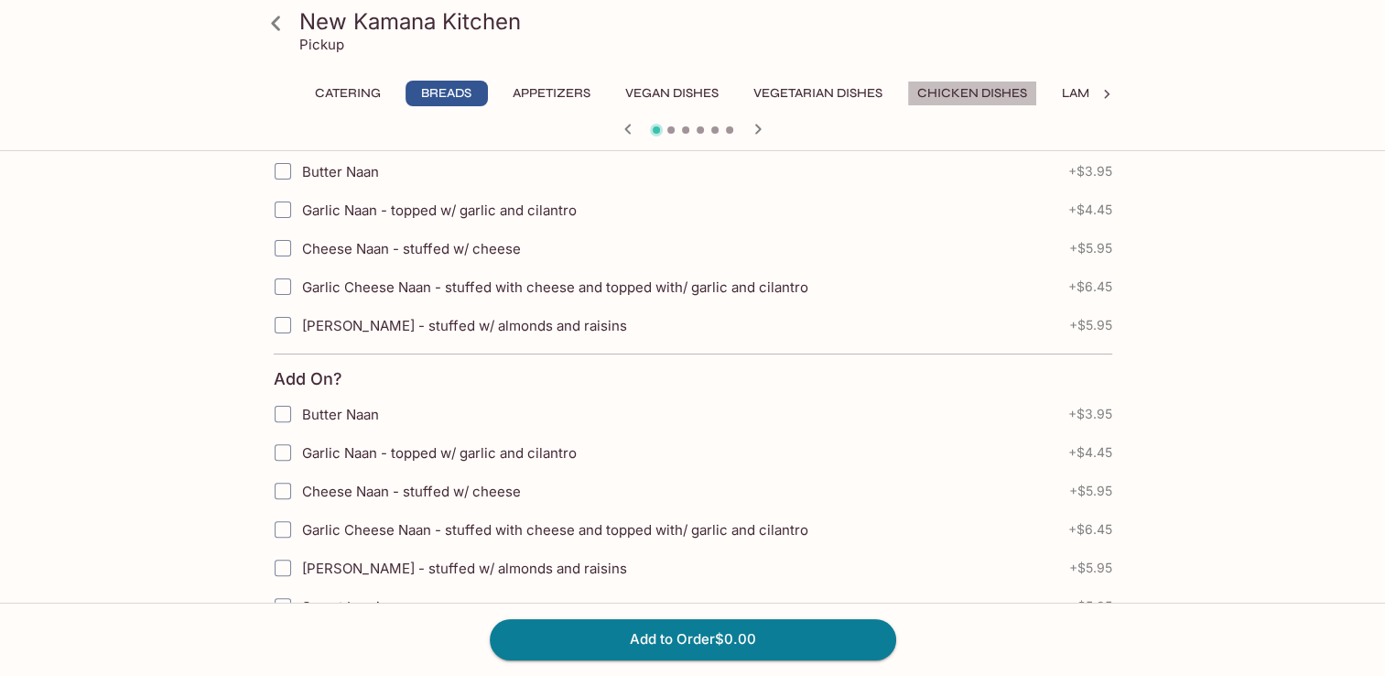
click at [952, 104] on button "Chicken Dishes" at bounding box center [972, 94] width 130 height 26
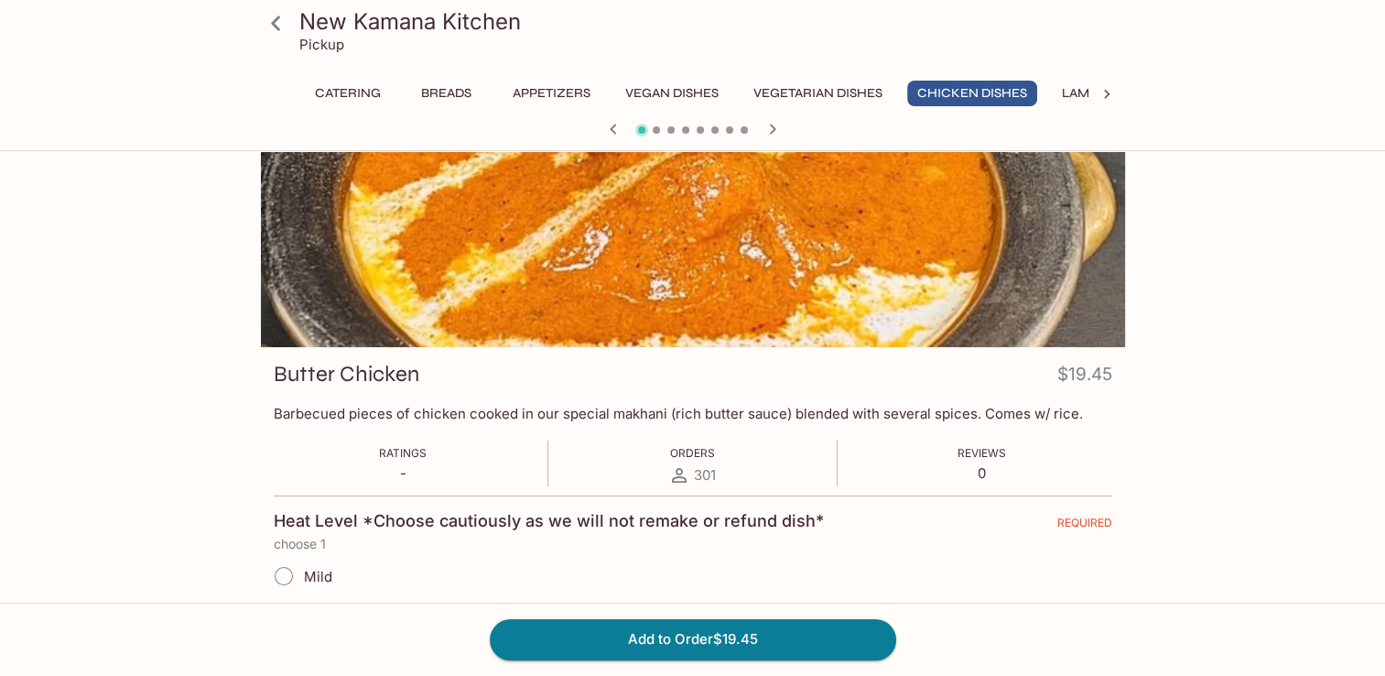
scroll to position [0, 0]
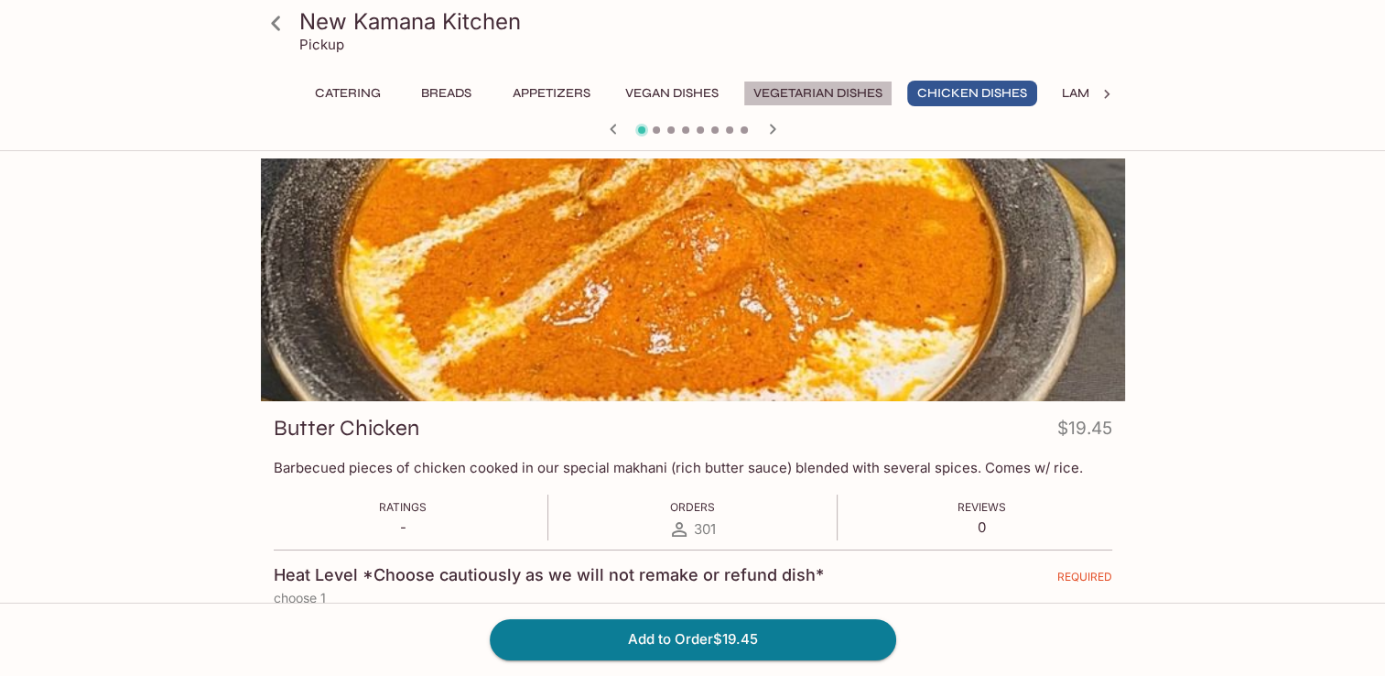
click at [768, 92] on button "Vegetarian Dishes" at bounding box center [817, 94] width 149 height 26
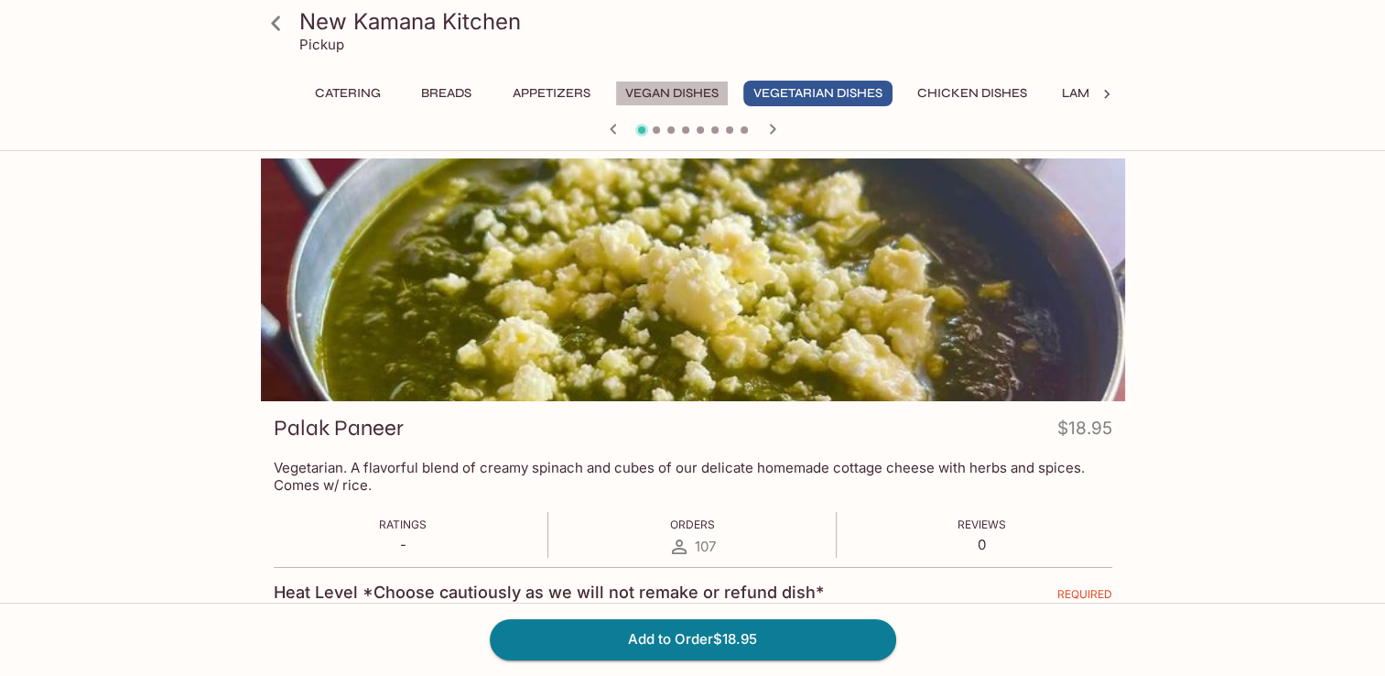
click at [702, 92] on button "Vegan Dishes" at bounding box center [672, 94] width 114 height 26
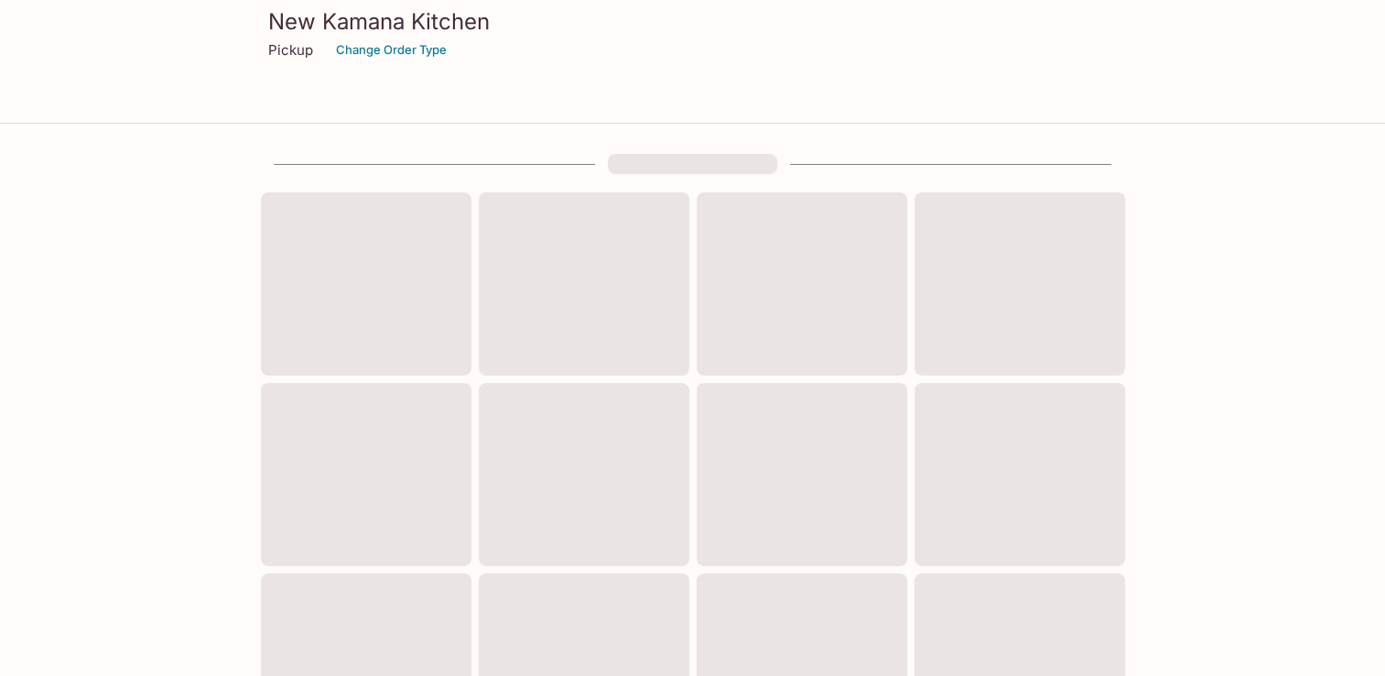
scroll to position [743, 0]
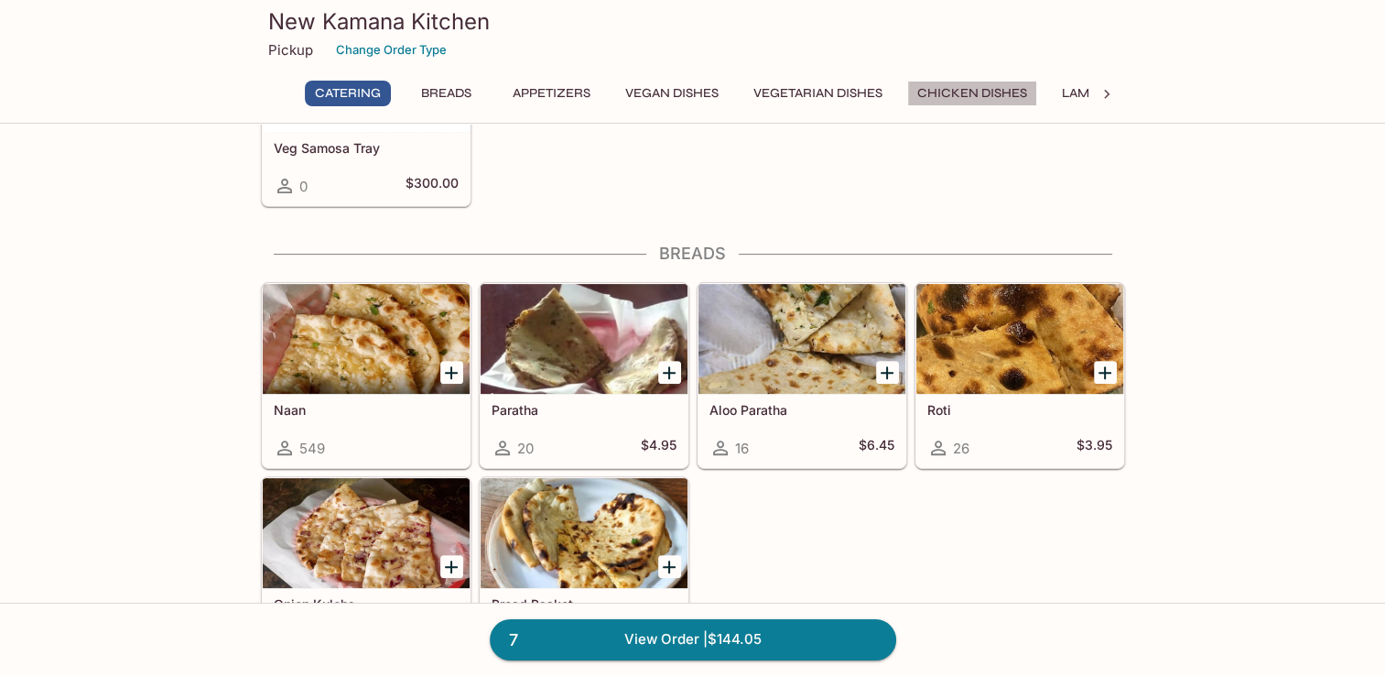
click at [978, 92] on button "Chicken Dishes" at bounding box center [972, 94] width 130 height 26
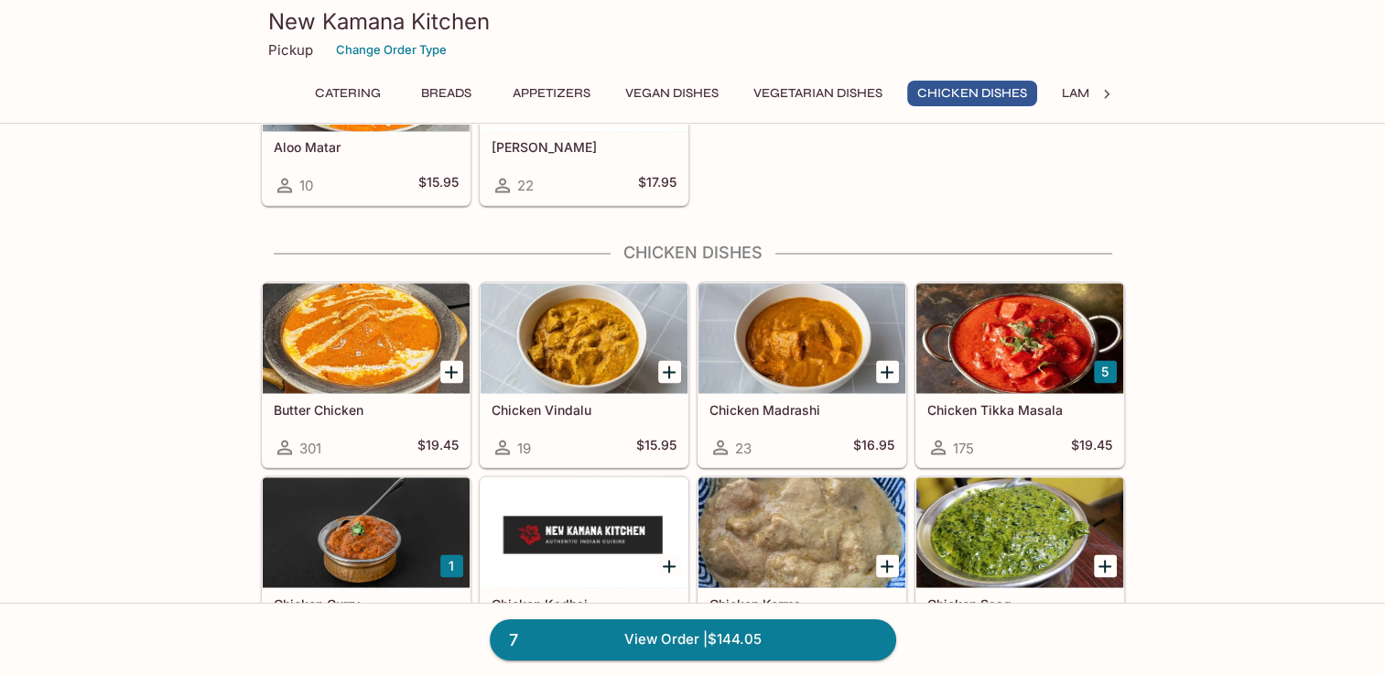
scroll to position [3237, 0]
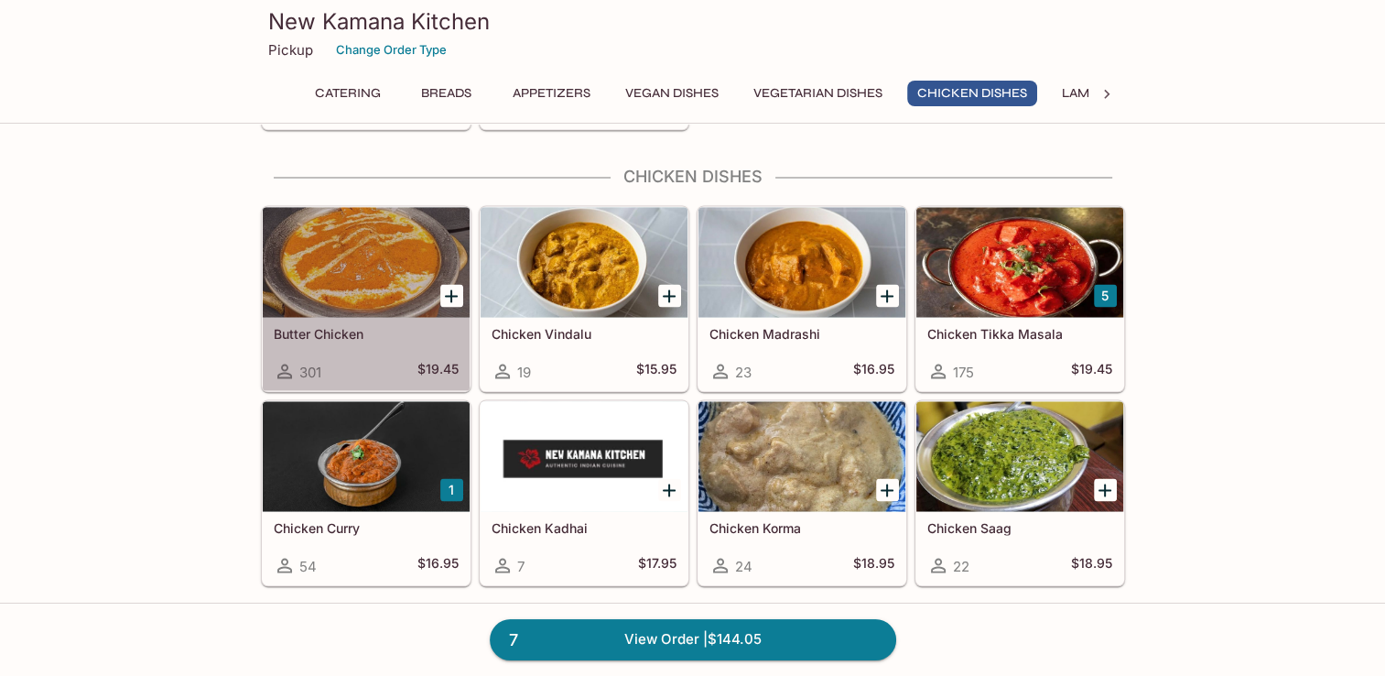
click at [351, 274] on div at bounding box center [366, 262] width 207 height 110
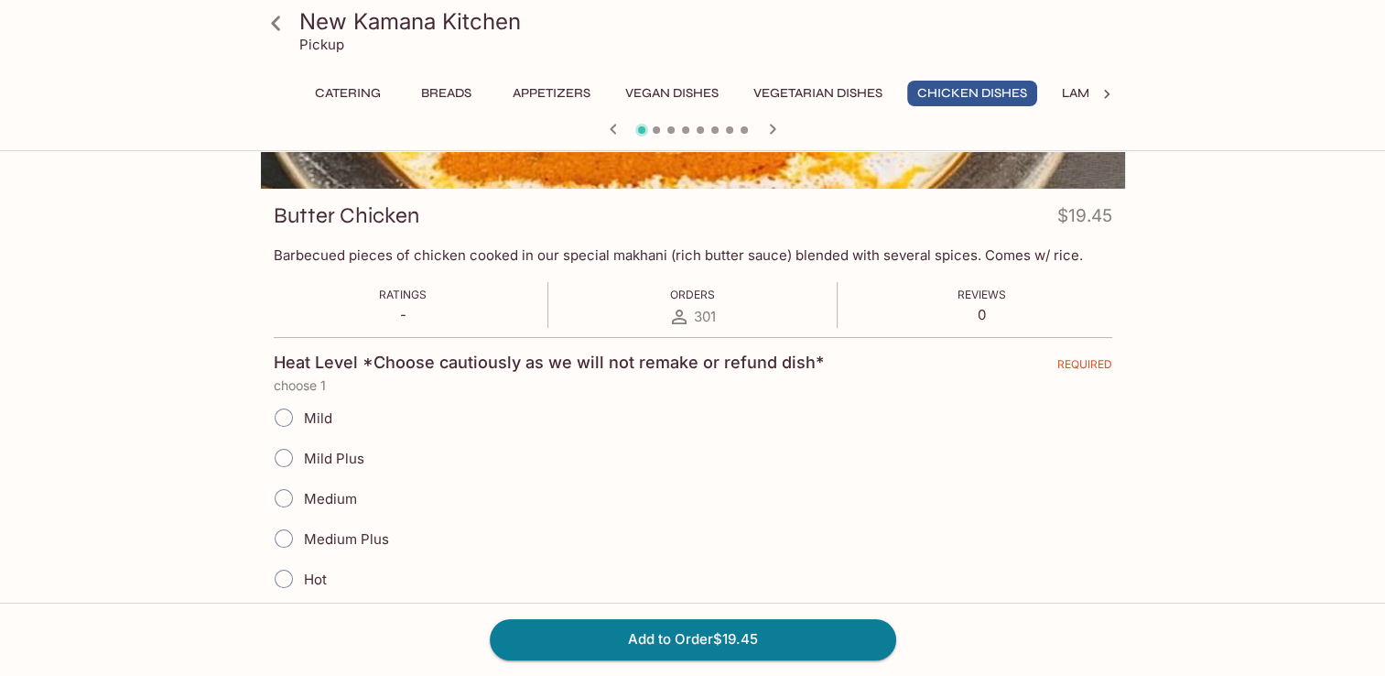
scroll to position [275, 0]
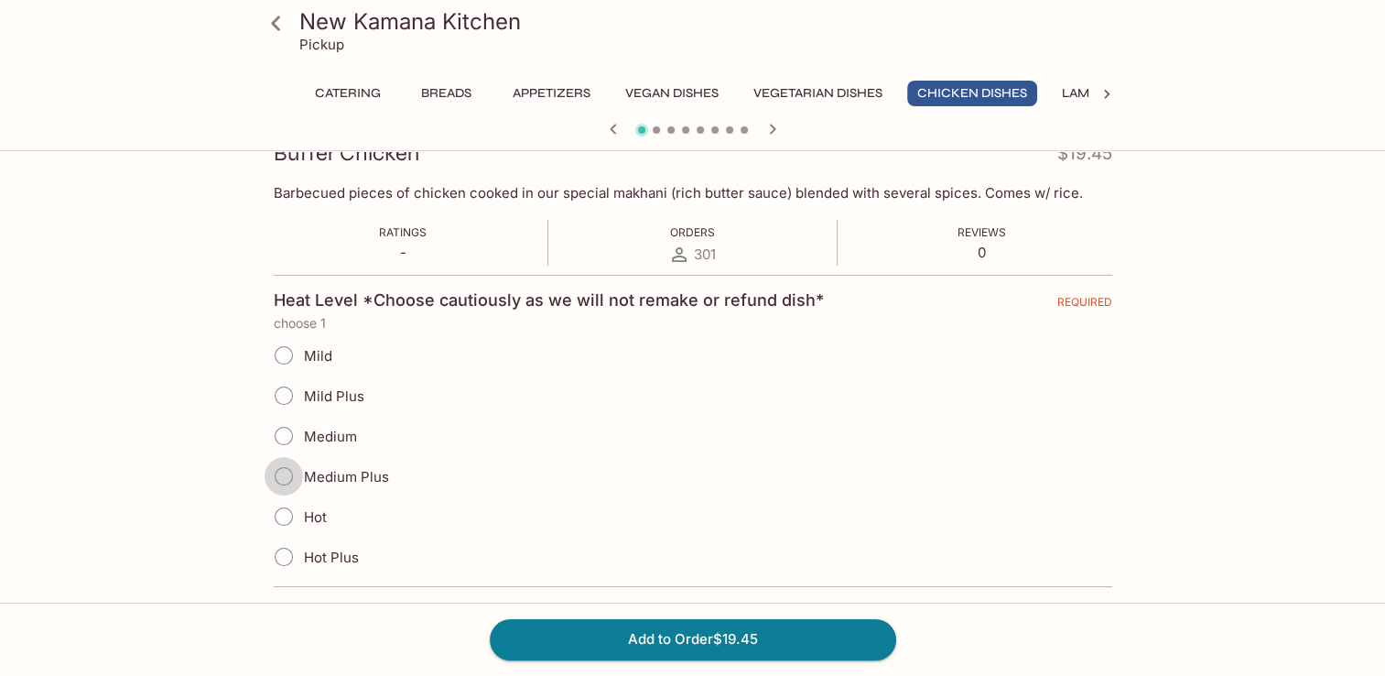
click at [285, 478] on input "Medium Plus" at bounding box center [284, 476] width 38 height 38
radio input "true"
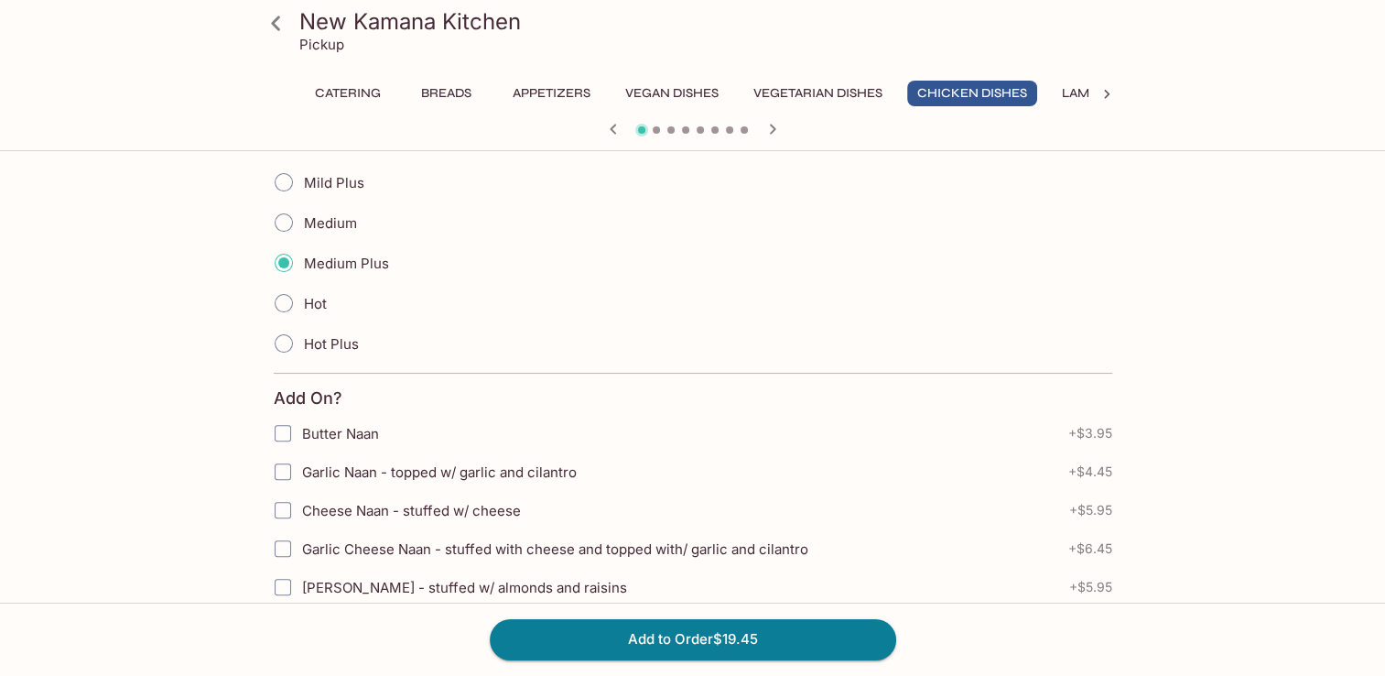
scroll to position [549, 0]
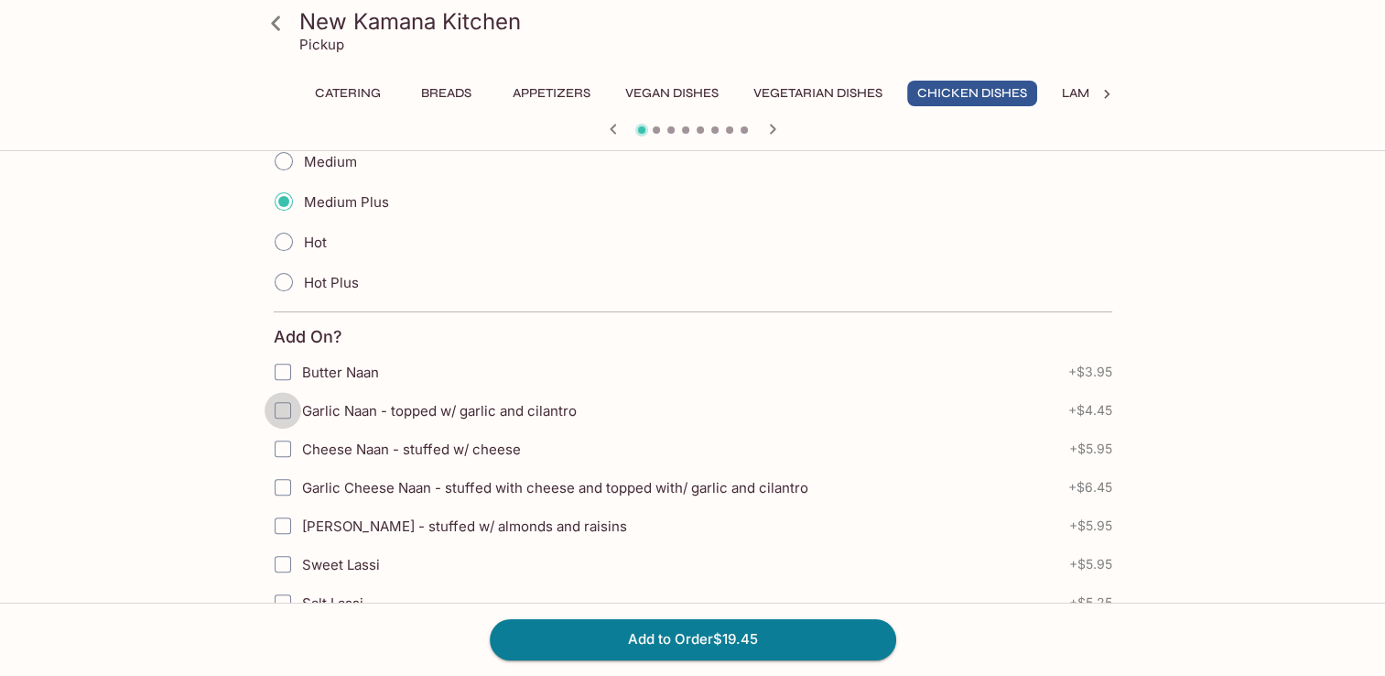
click at [292, 408] on input "Garlic Naan - topped w/ garlic and cilantro" at bounding box center [283, 410] width 37 height 37
click at [282, 406] on input "Garlic Naan - topped w/ garlic and cilantro" at bounding box center [283, 410] width 37 height 37
checkbox input "true"
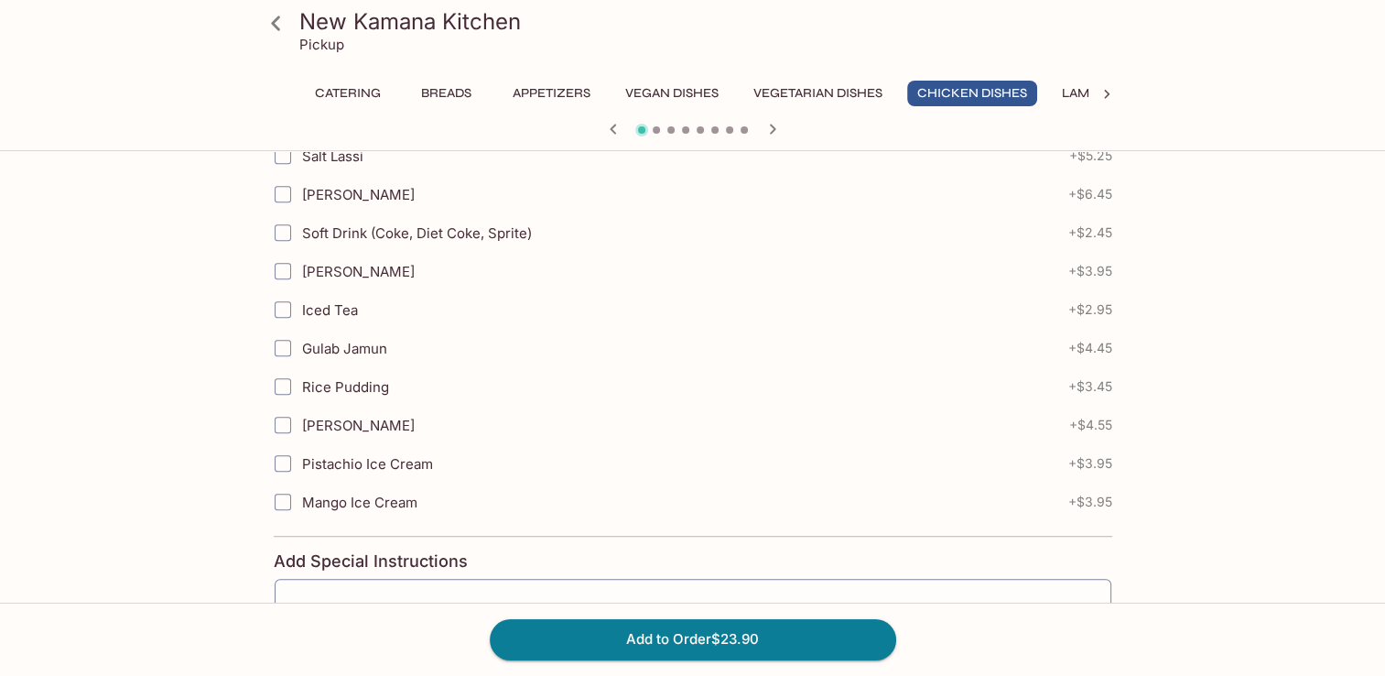
scroll to position [996, 0]
click at [290, 307] on input "Iced Tea" at bounding box center [283, 309] width 37 height 37
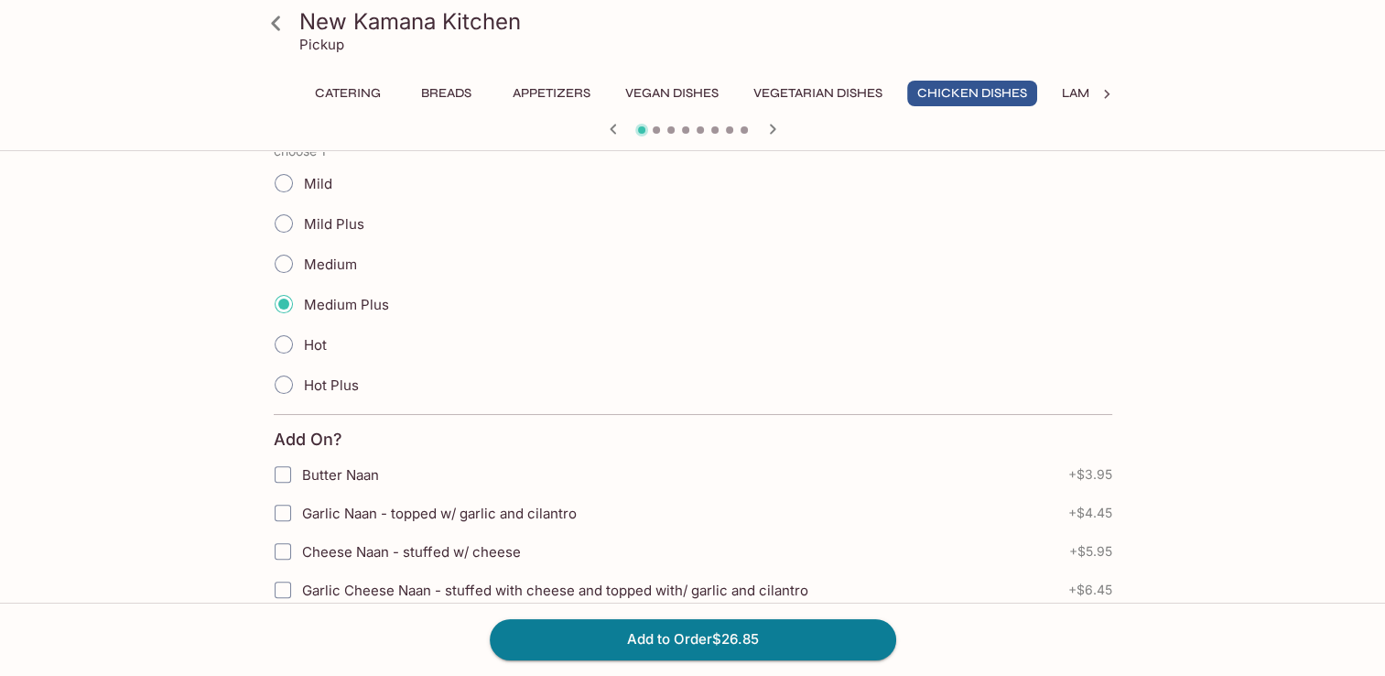
scroll to position [447, 0]
click at [956, 100] on button "Chicken Dishes" at bounding box center [972, 94] width 130 height 26
click at [804, 97] on button "Vegetarian Dishes" at bounding box center [817, 94] width 149 height 26
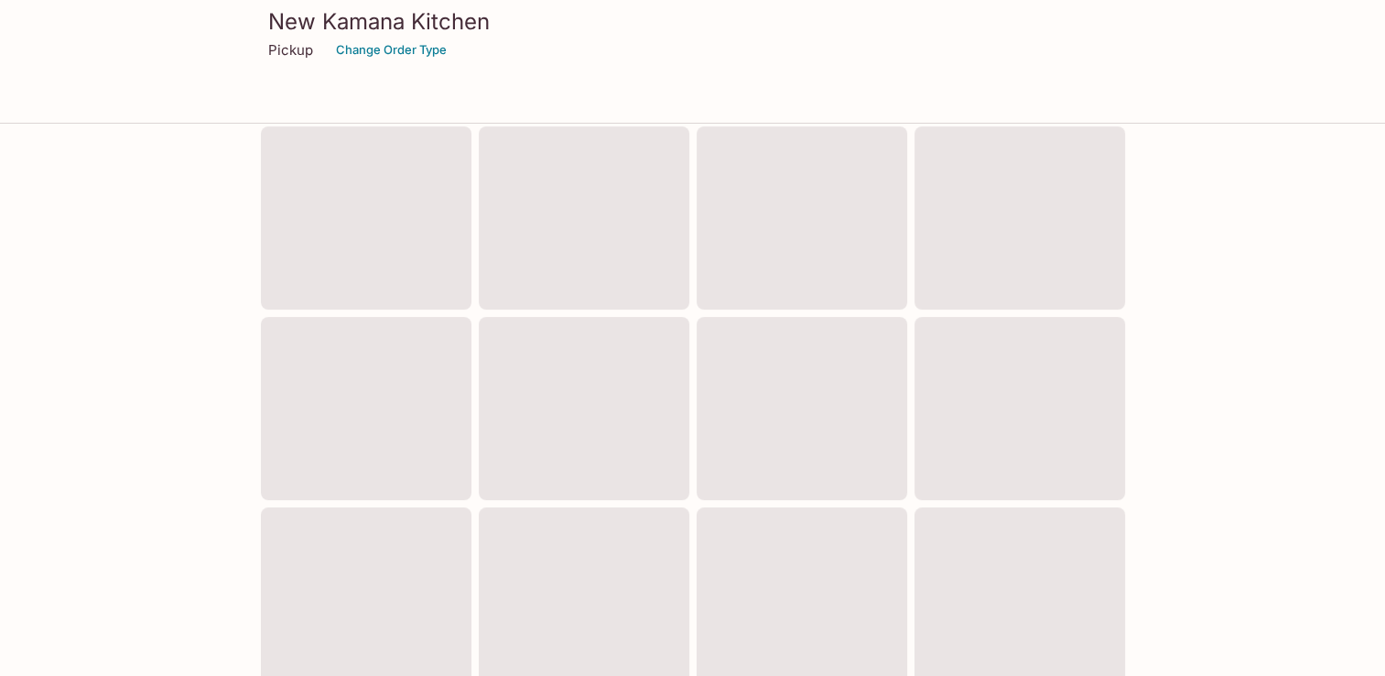
scroll to position [743, 0]
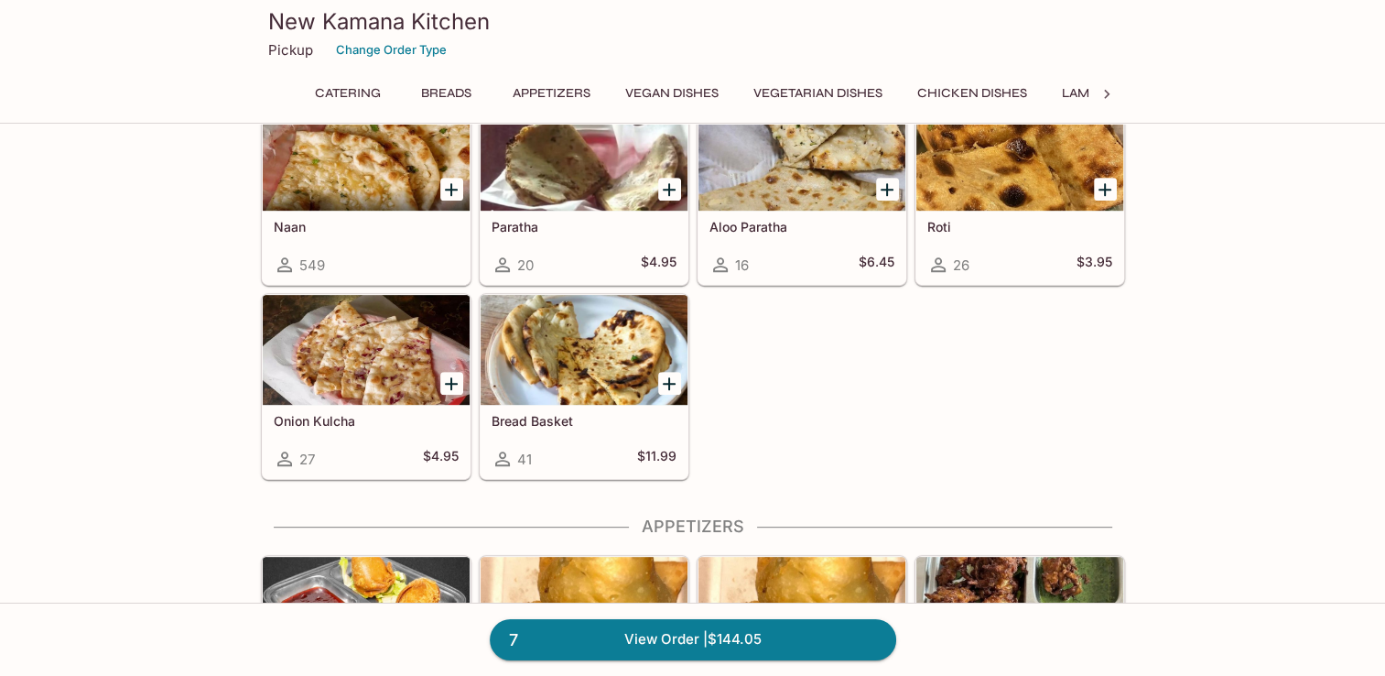
click at [955, 94] on button "Chicken Dishes" at bounding box center [972, 94] width 130 height 26
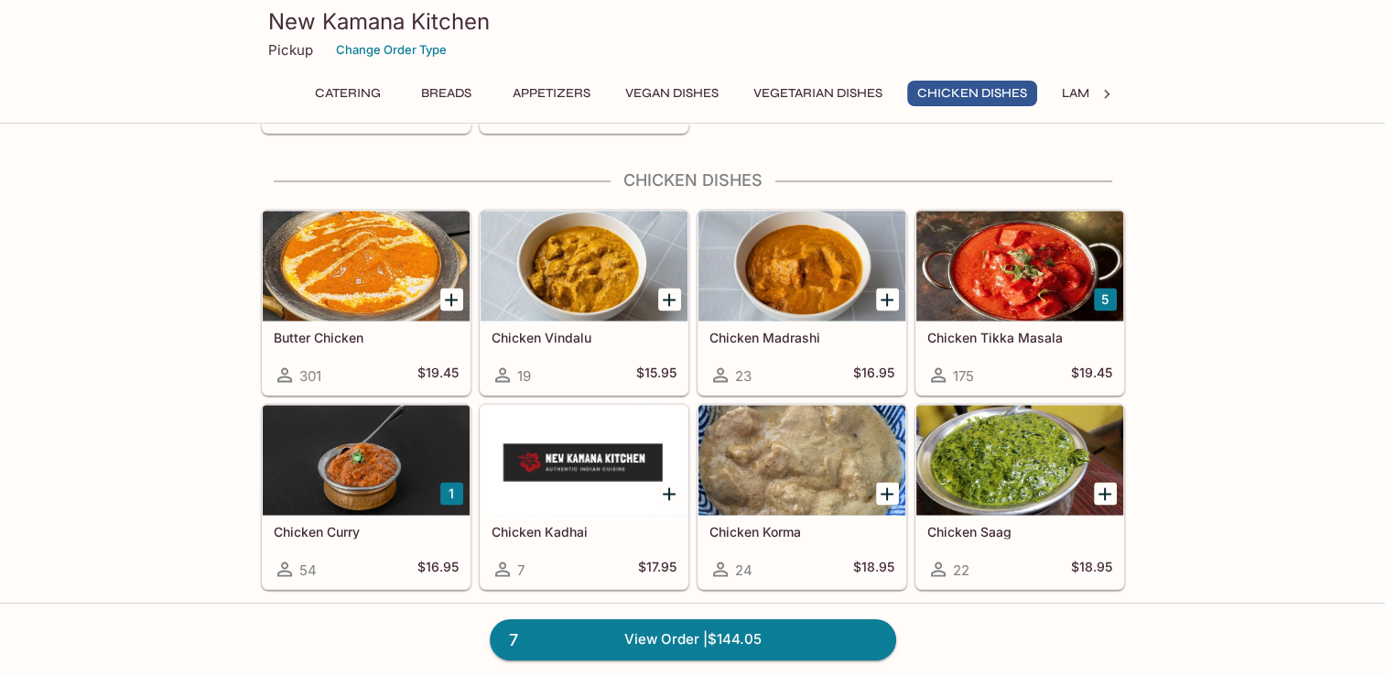
scroll to position [3237, 0]
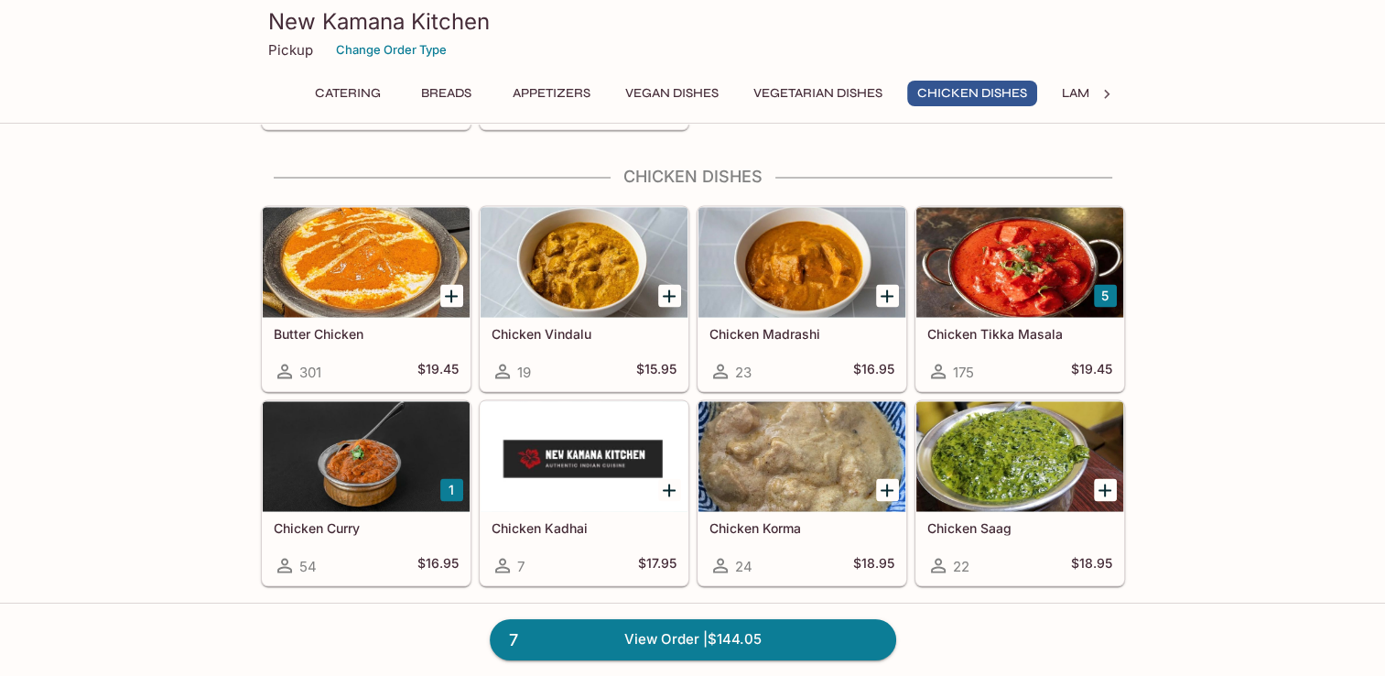
click at [337, 262] on div at bounding box center [366, 262] width 207 height 110
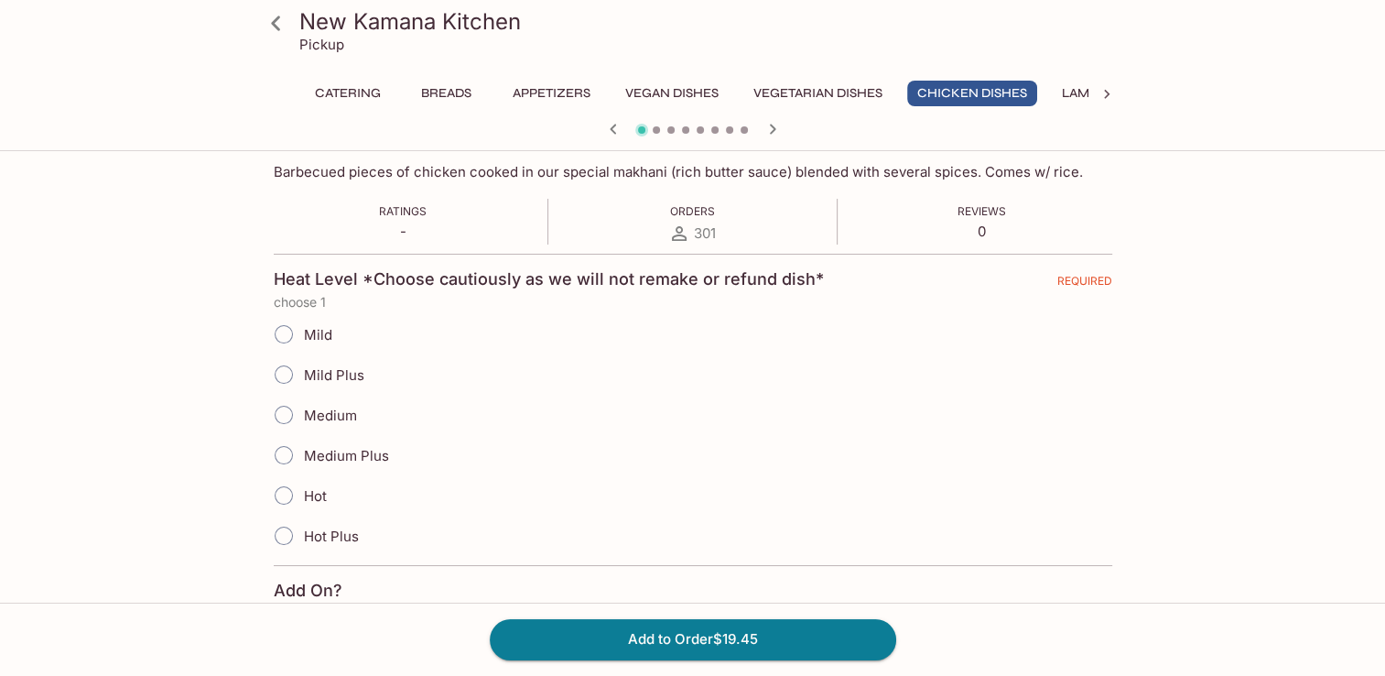
scroll to position [366, 0]
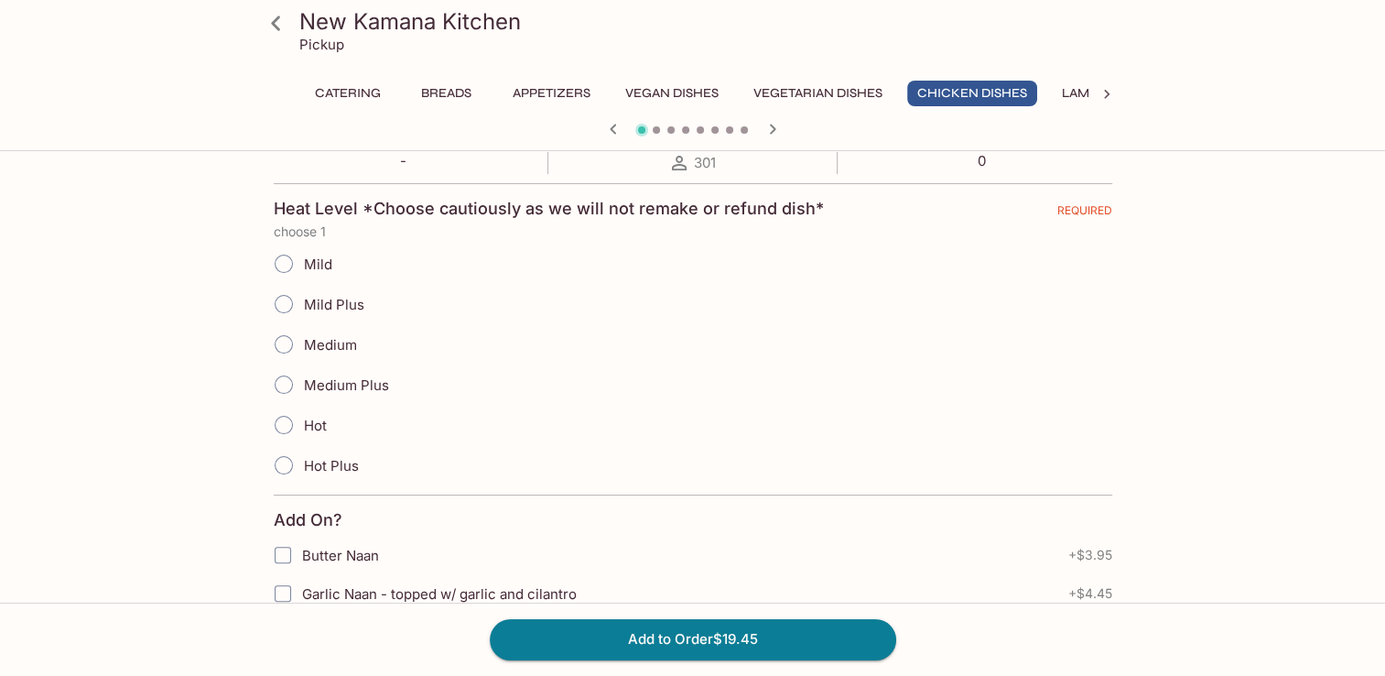
click at [290, 342] on input "Medium" at bounding box center [284, 344] width 38 height 38
radio input "true"
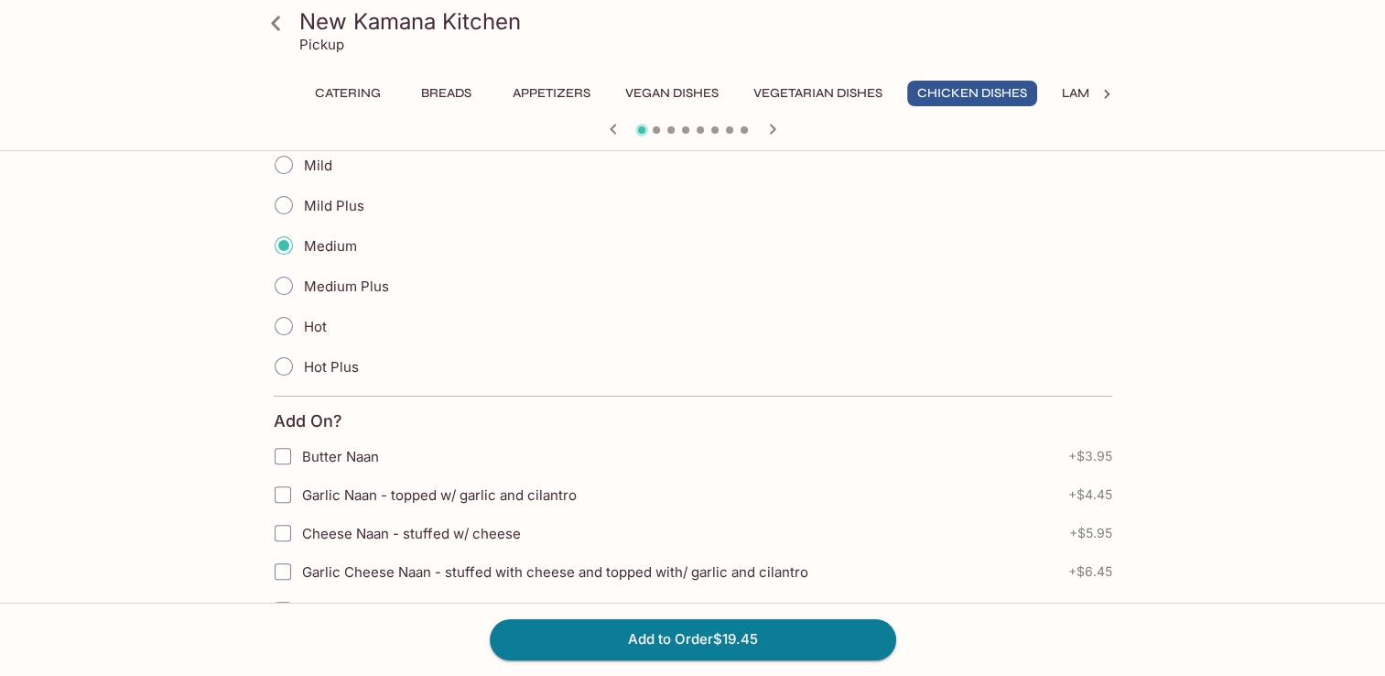
scroll to position [549, 0]
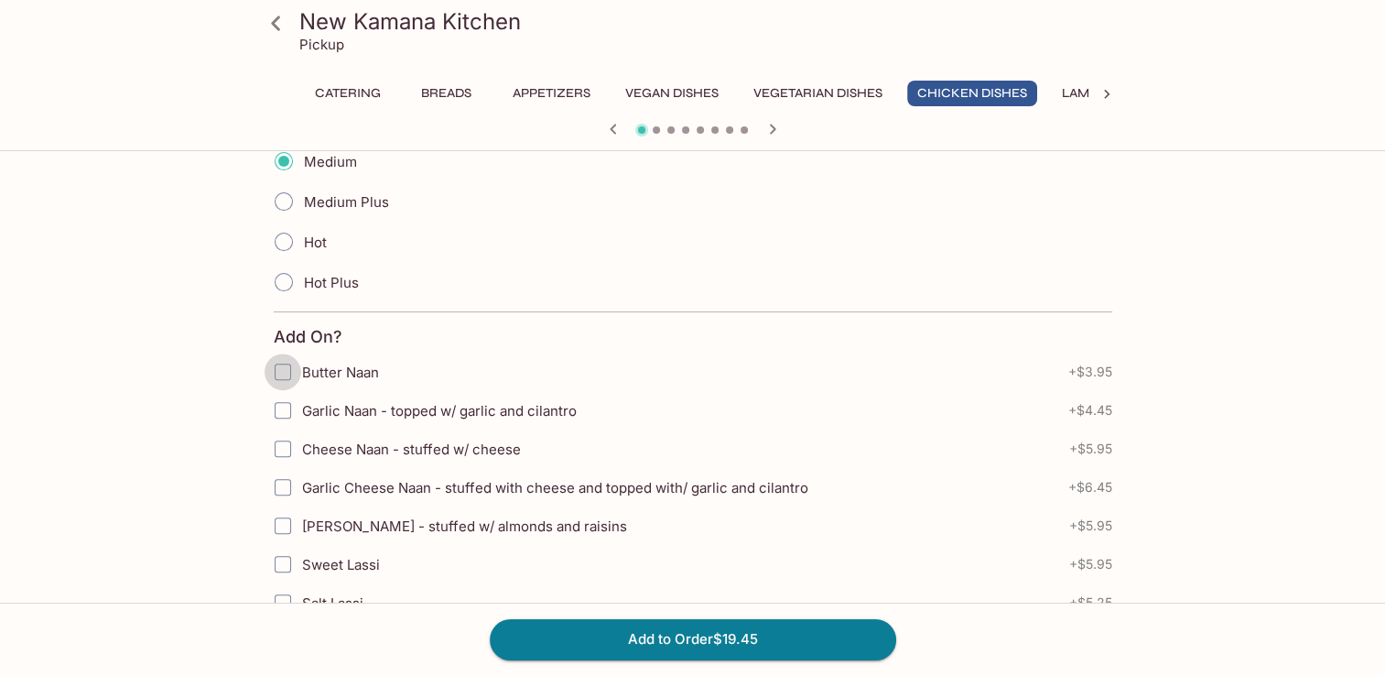
click at [299, 370] on input "Butter Naan" at bounding box center [283, 371] width 37 height 37
checkbox input "true"
click at [686, 636] on button "Add to Order $23.40" at bounding box center [693, 639] width 406 height 40
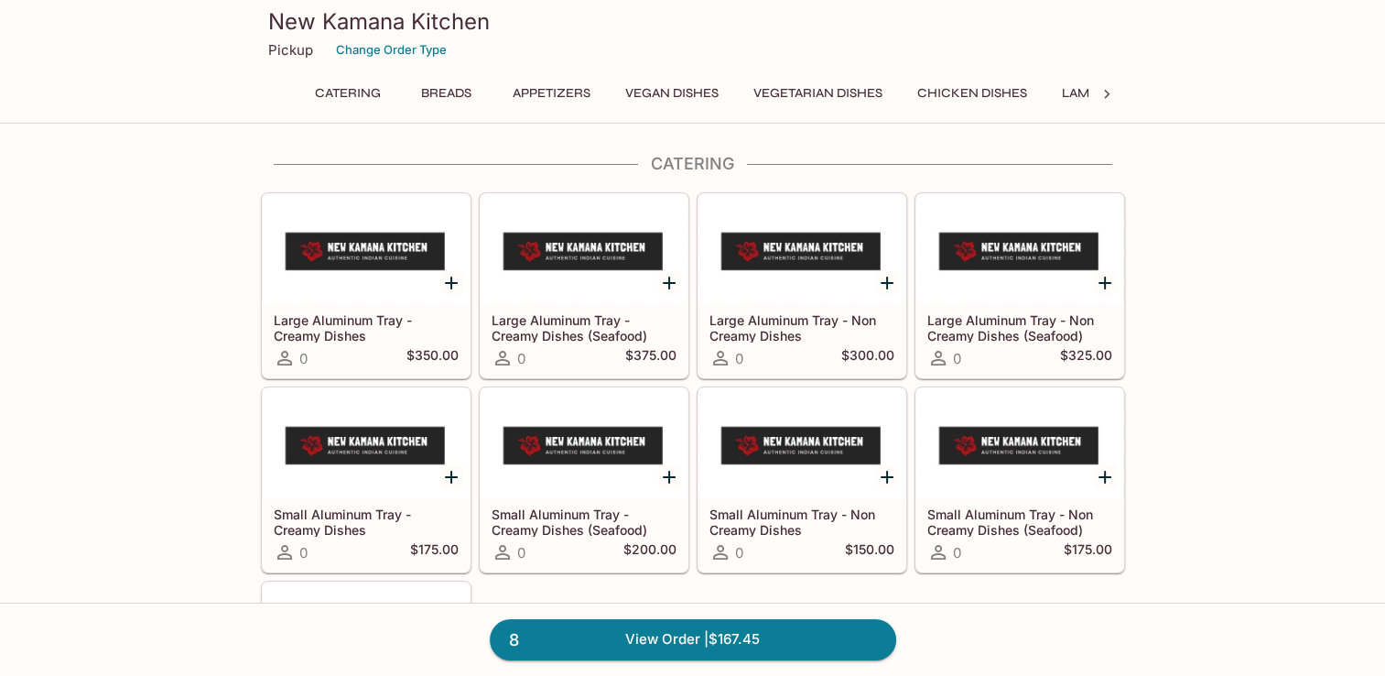
click at [978, 90] on button "Chicken Dishes" at bounding box center [972, 94] width 130 height 26
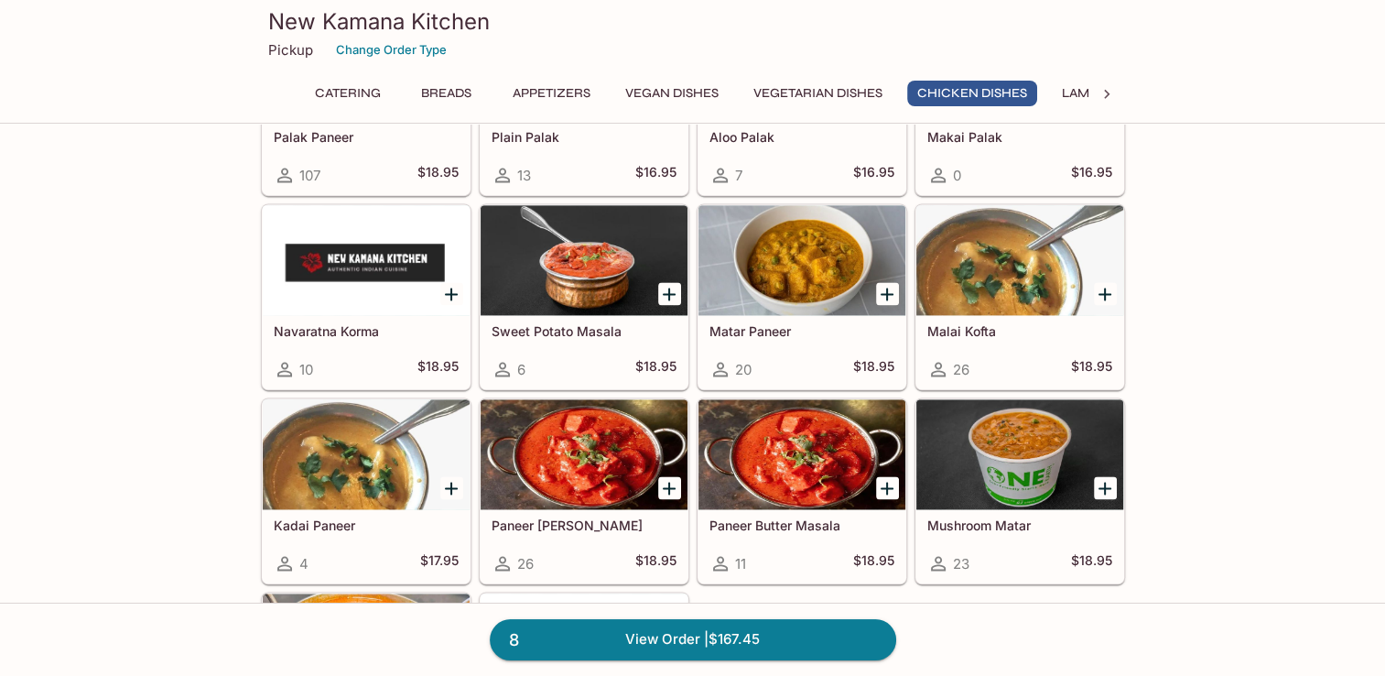
scroll to position [3237, 0]
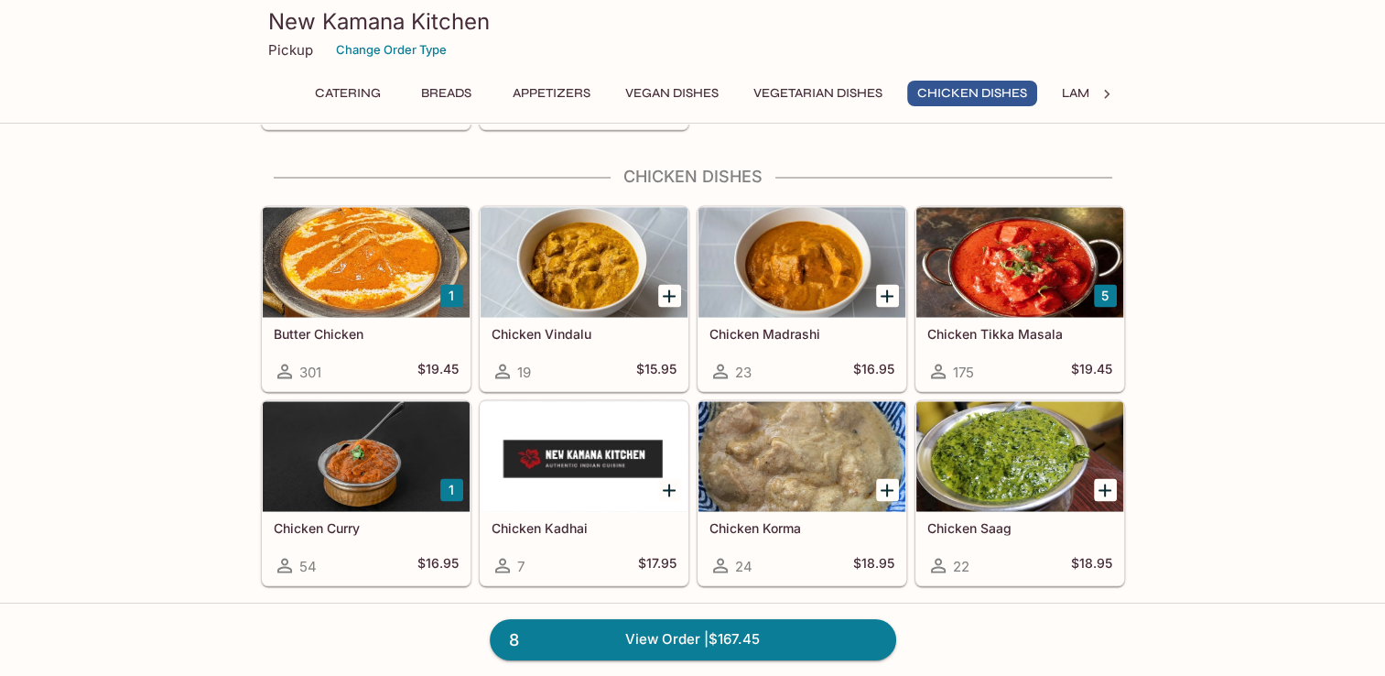
click at [347, 297] on div at bounding box center [366, 262] width 207 height 110
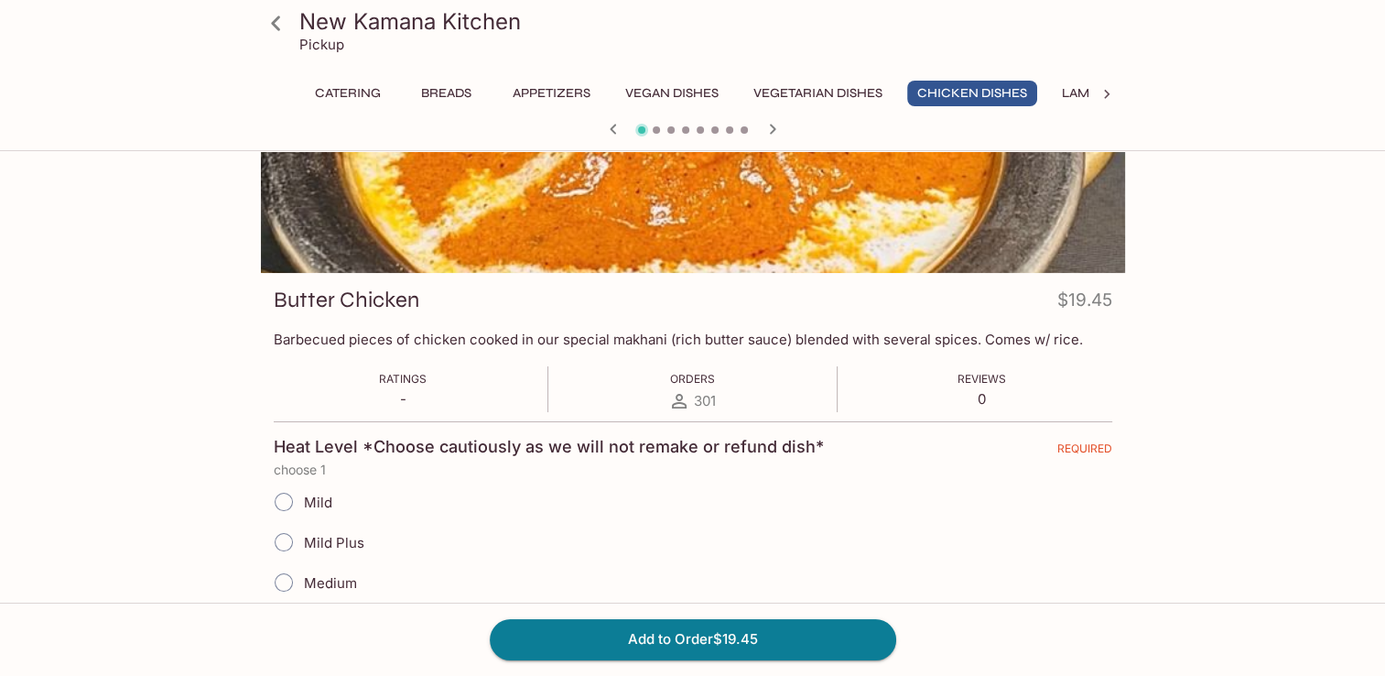
scroll to position [183, 0]
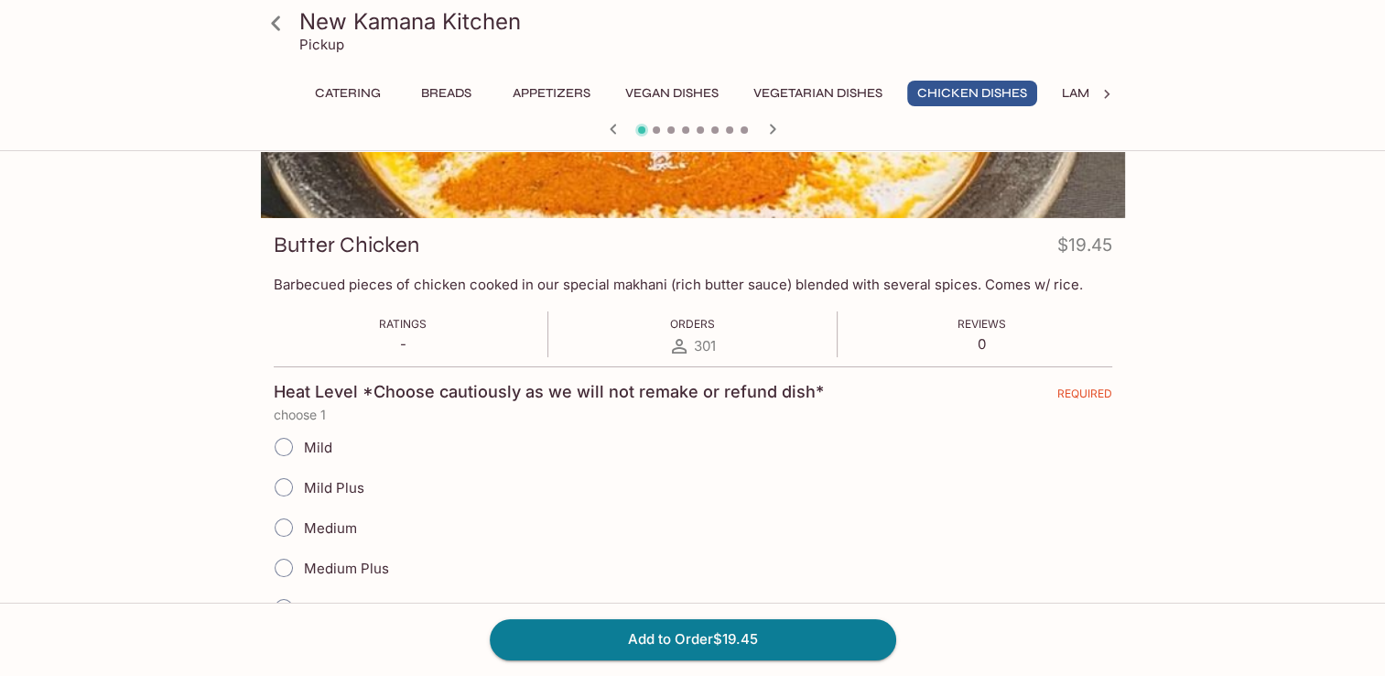
click at [289, 455] on input "Mild" at bounding box center [284, 447] width 38 height 38
radio input "true"
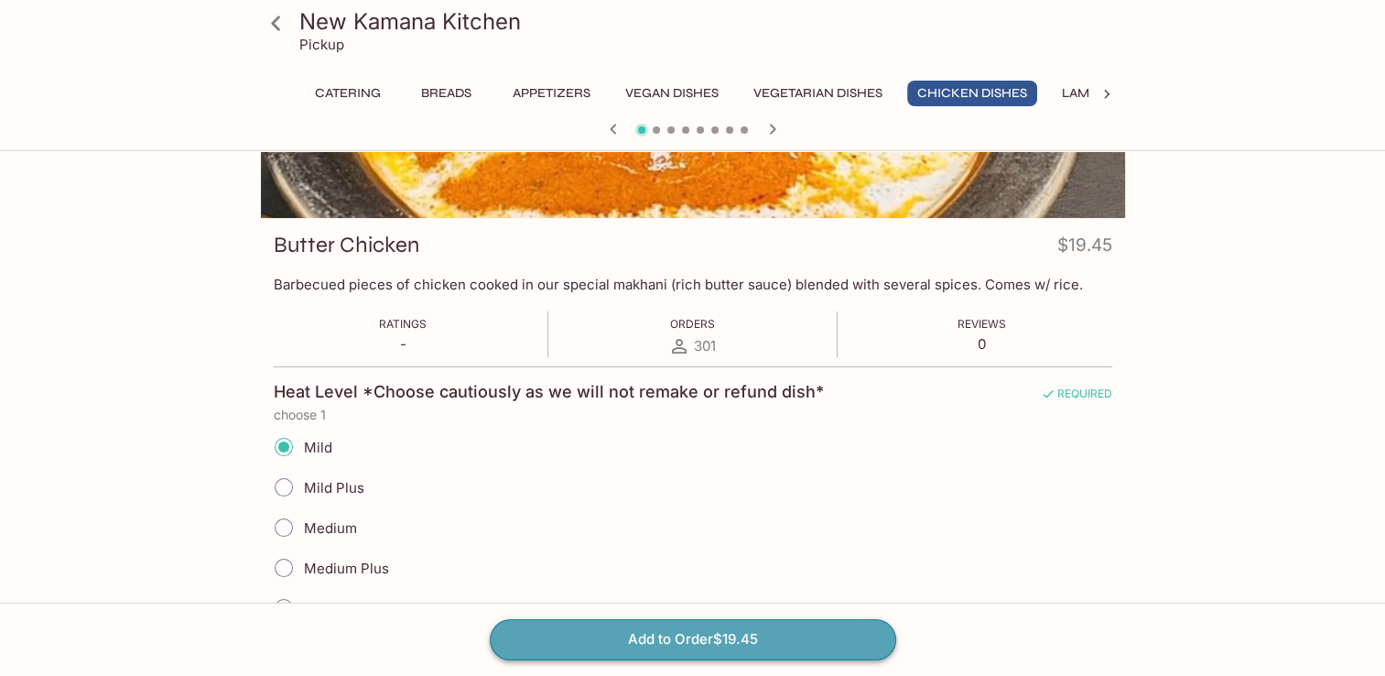
click at [571, 633] on button "Add to Order $19.45" at bounding box center [693, 639] width 406 height 40
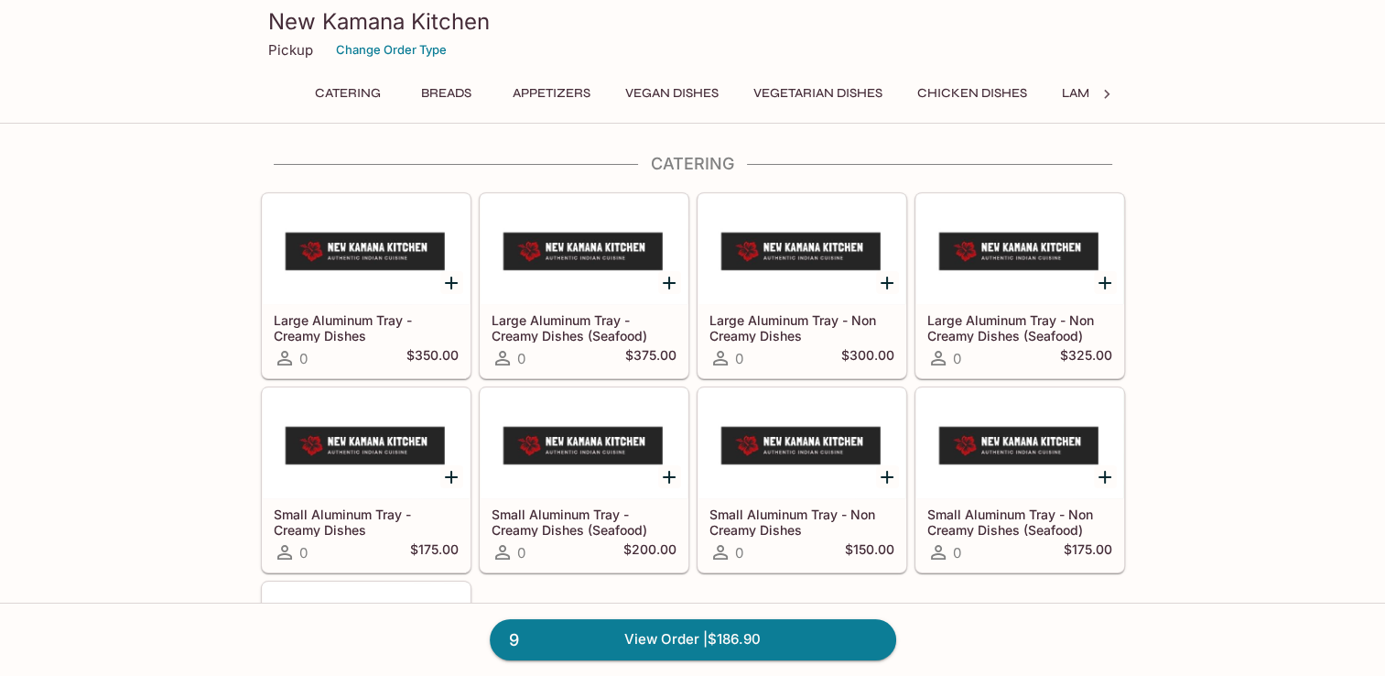
click at [983, 83] on button "Chicken Dishes" at bounding box center [972, 94] width 130 height 26
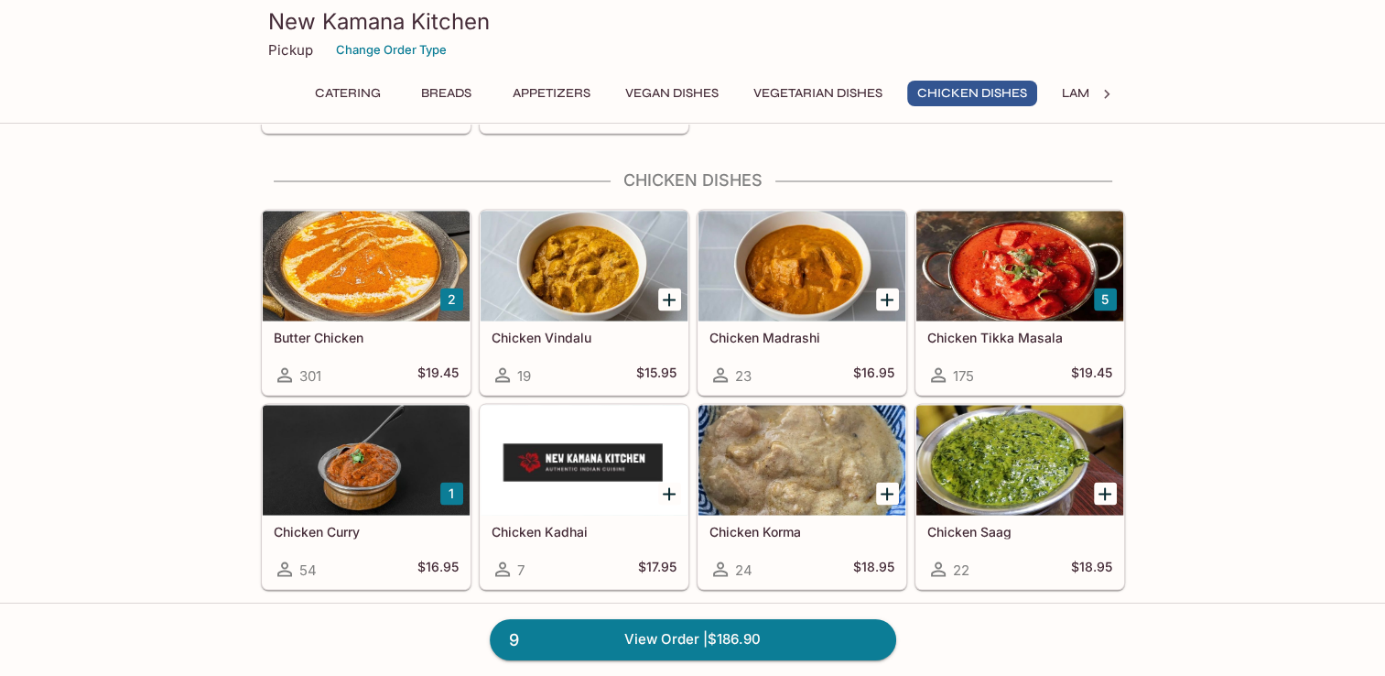
scroll to position [3237, 0]
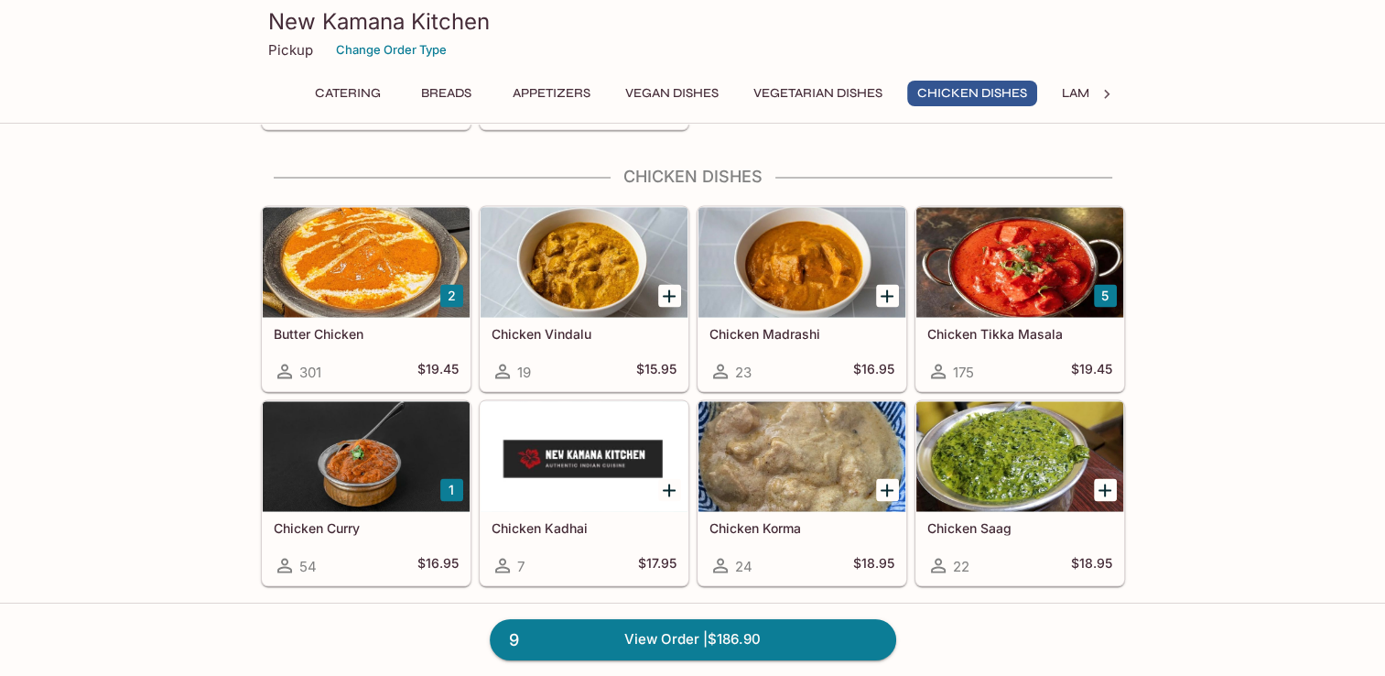
click at [385, 285] on div at bounding box center [366, 262] width 207 height 110
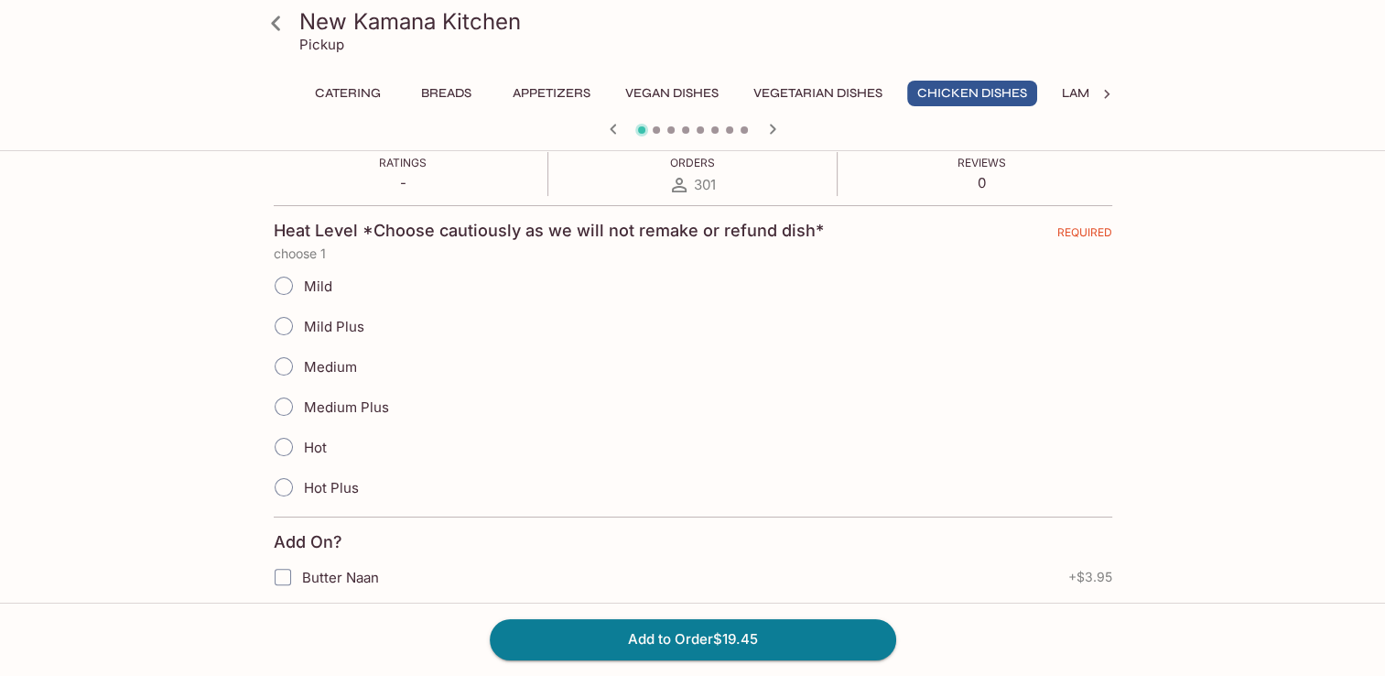
scroll to position [458, 0]
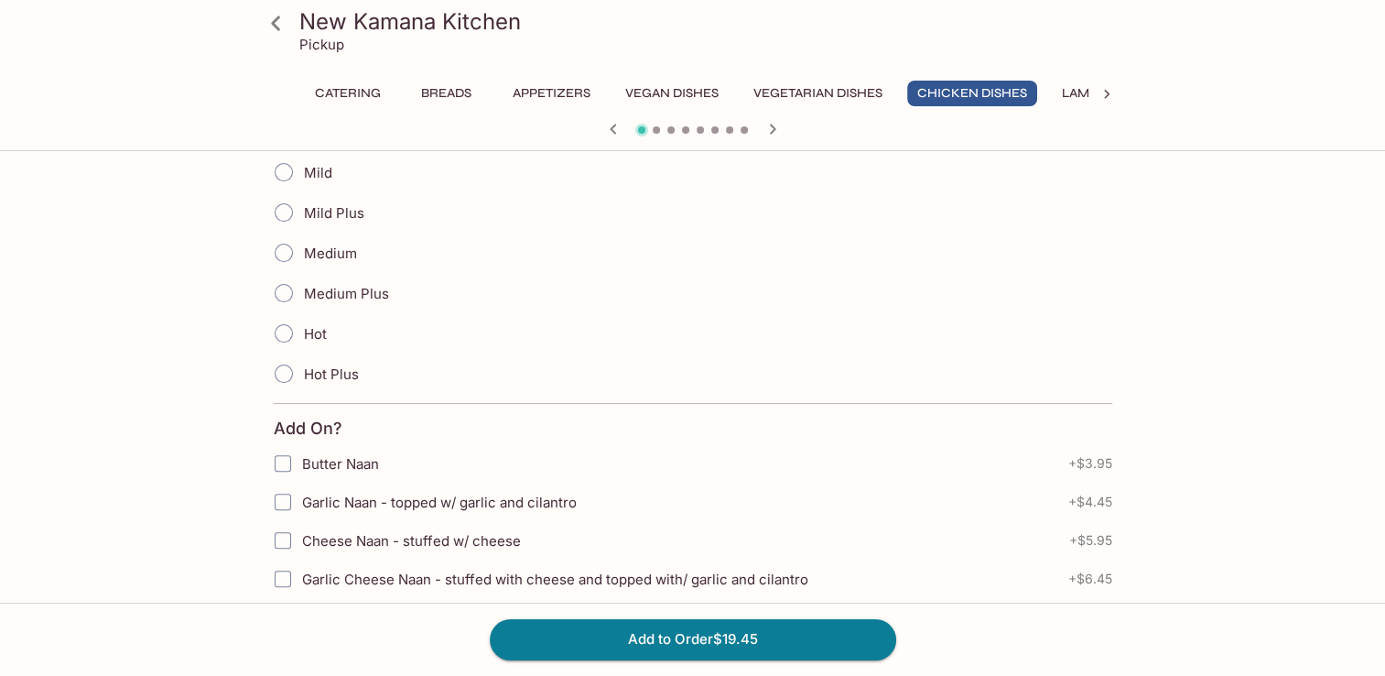
click at [289, 291] on input "Medium Plus" at bounding box center [284, 293] width 38 height 38
radio input "true"
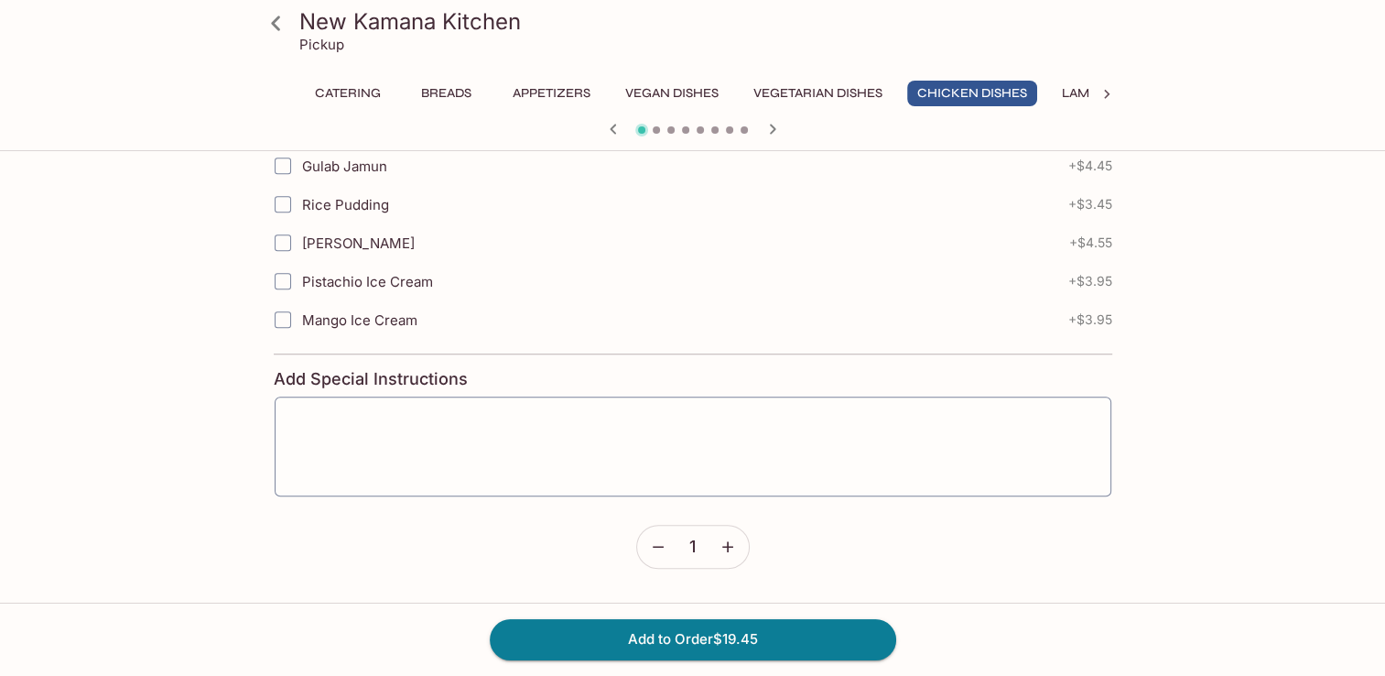
scroll to position [1179, 0]
click at [735, 631] on button "Add to Order $19.45" at bounding box center [693, 639] width 406 height 40
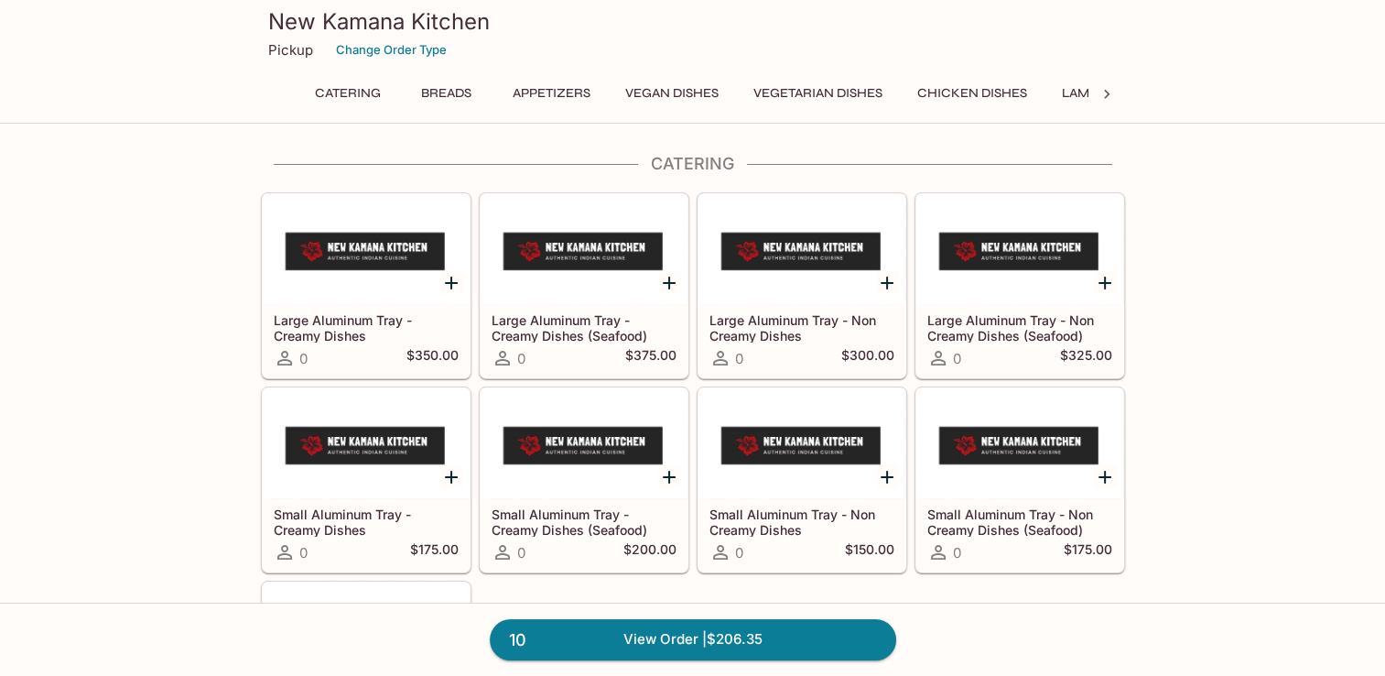
click at [993, 97] on button "Chicken Dishes" at bounding box center [972, 94] width 130 height 26
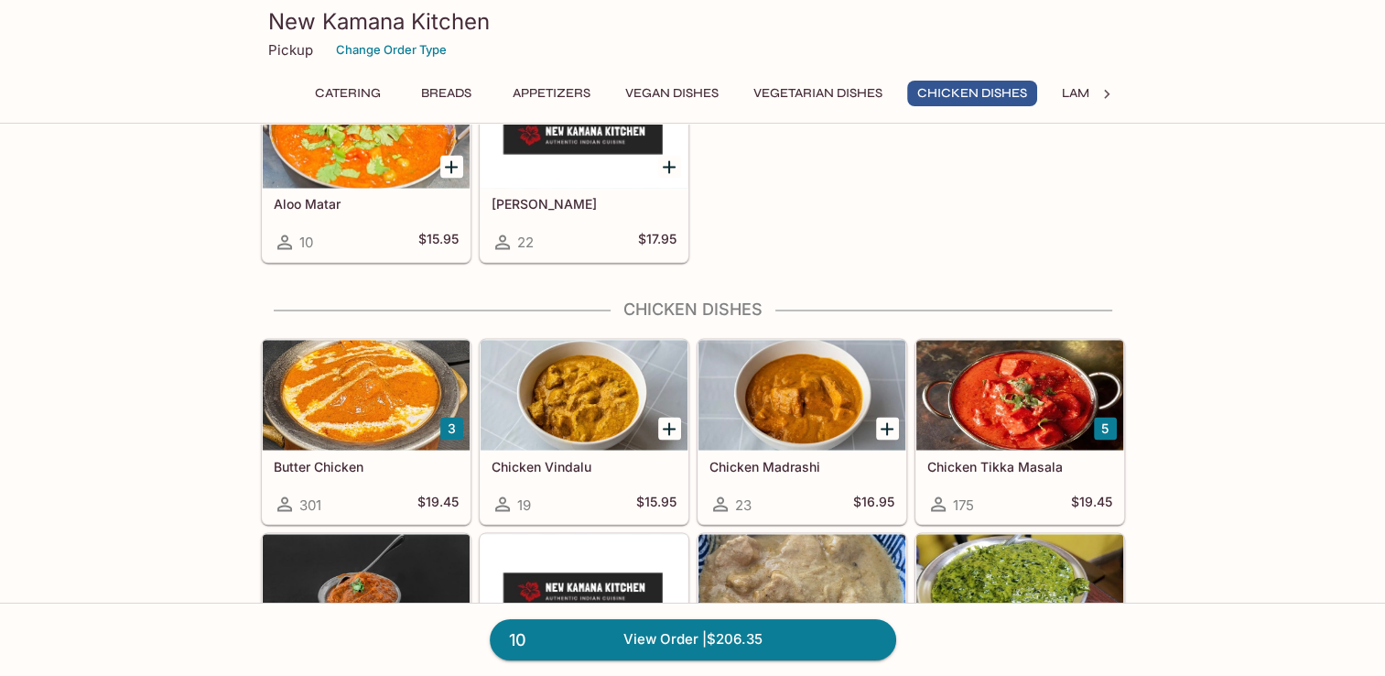
scroll to position [3237, 0]
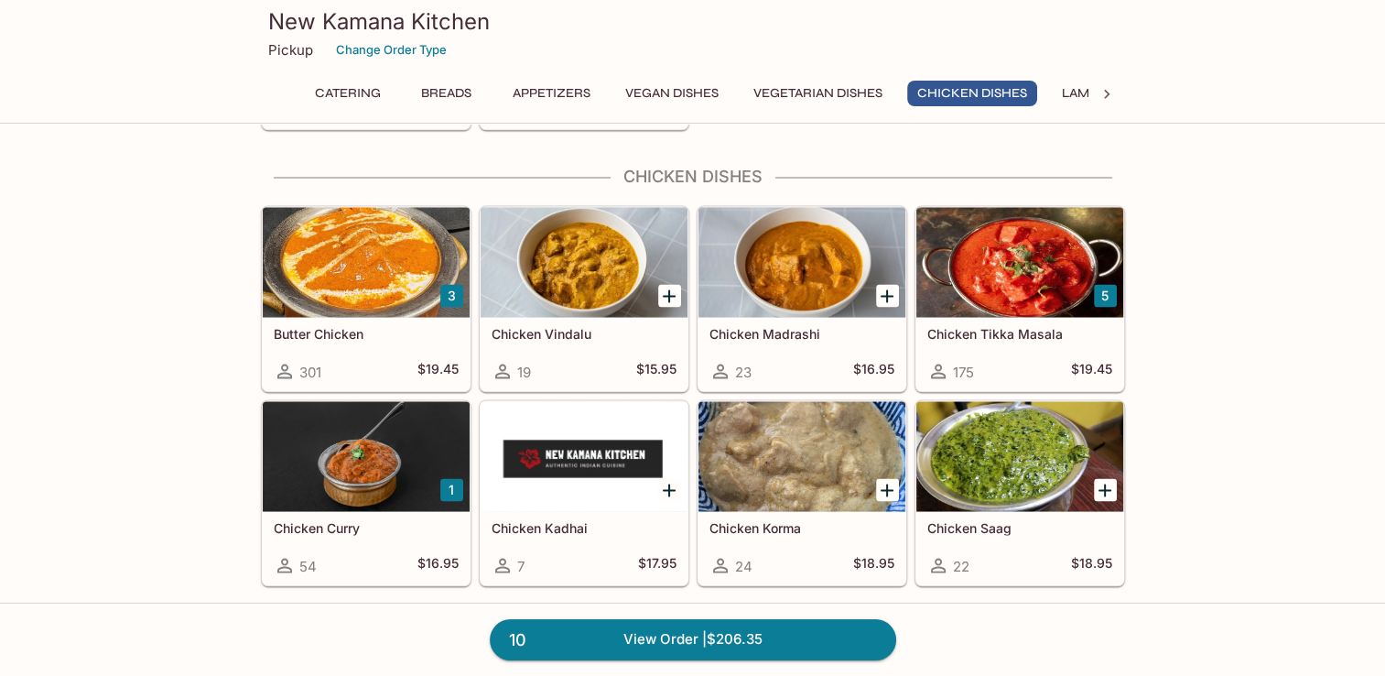
click at [381, 259] on div at bounding box center [366, 262] width 207 height 110
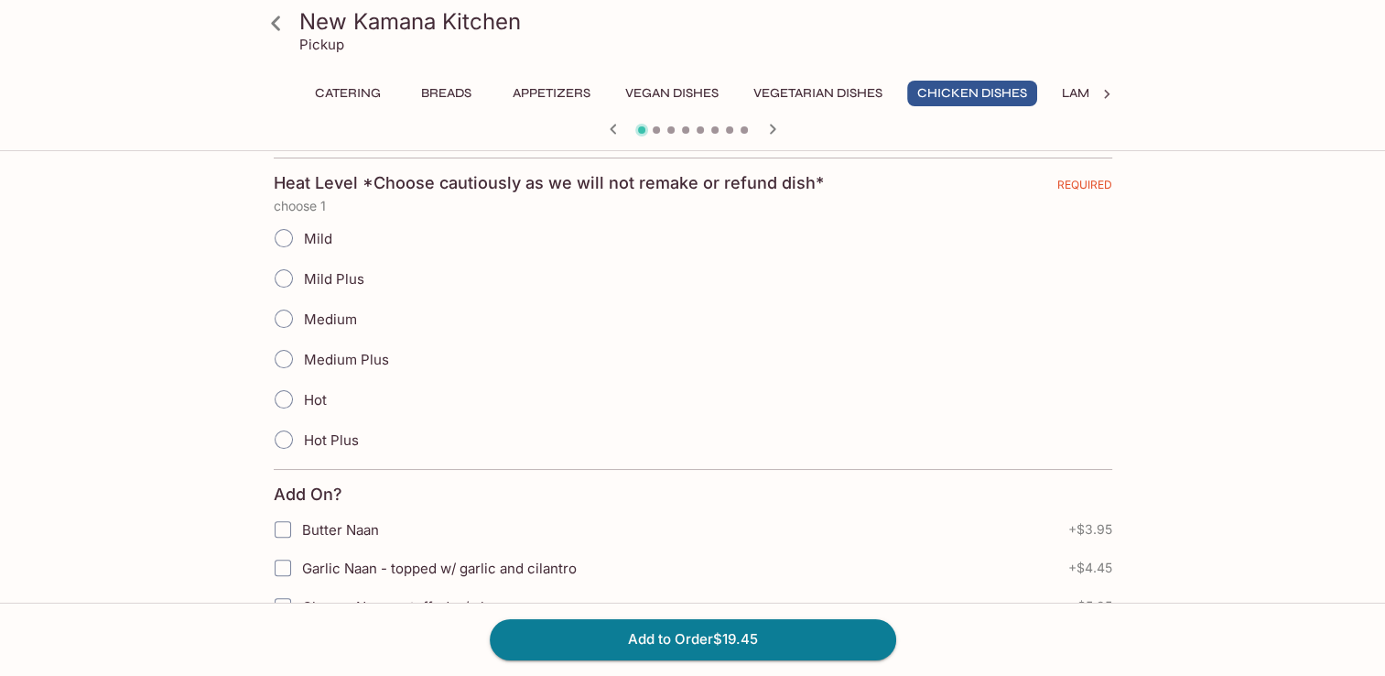
scroll to position [458, 0]
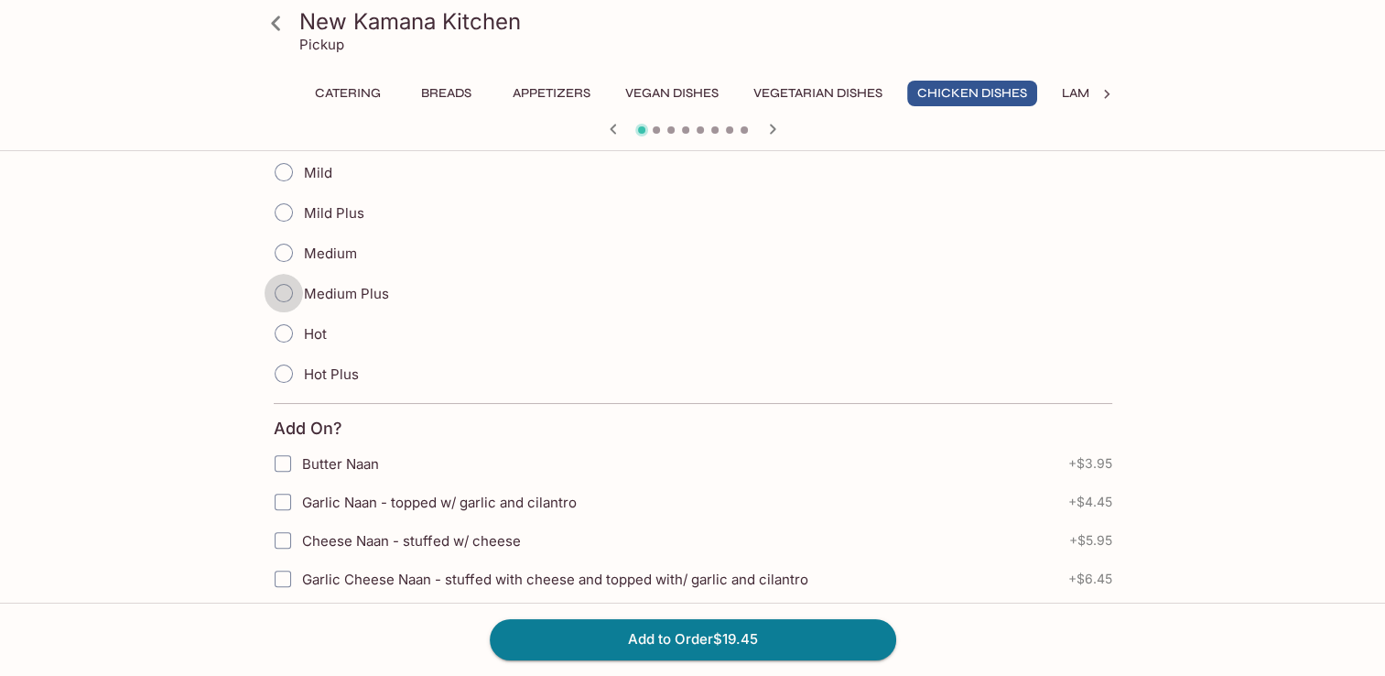
click at [293, 295] on input "Medium Plus" at bounding box center [284, 293] width 38 height 38
radio input "true"
click at [287, 493] on input "Garlic Naan - topped w/ garlic and cilantro" at bounding box center [283, 501] width 37 height 37
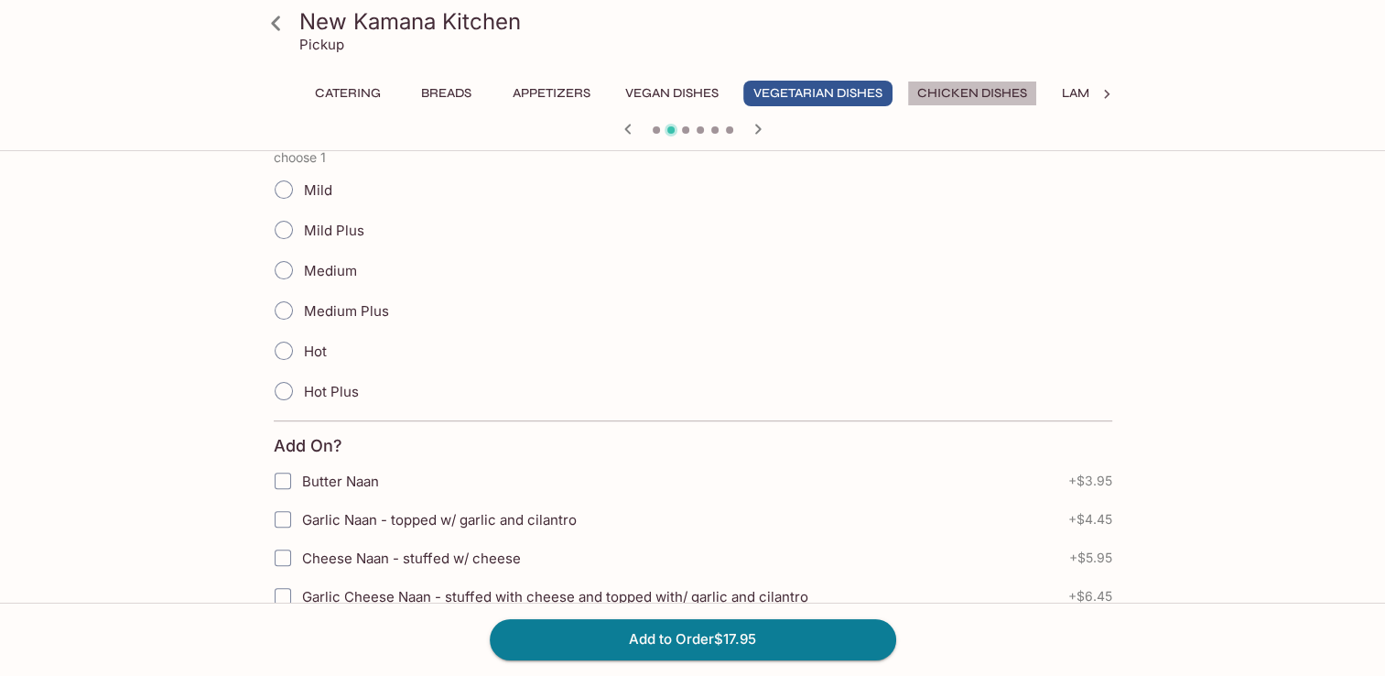
click at [1008, 90] on button "Chicken Dishes" at bounding box center [972, 94] width 130 height 26
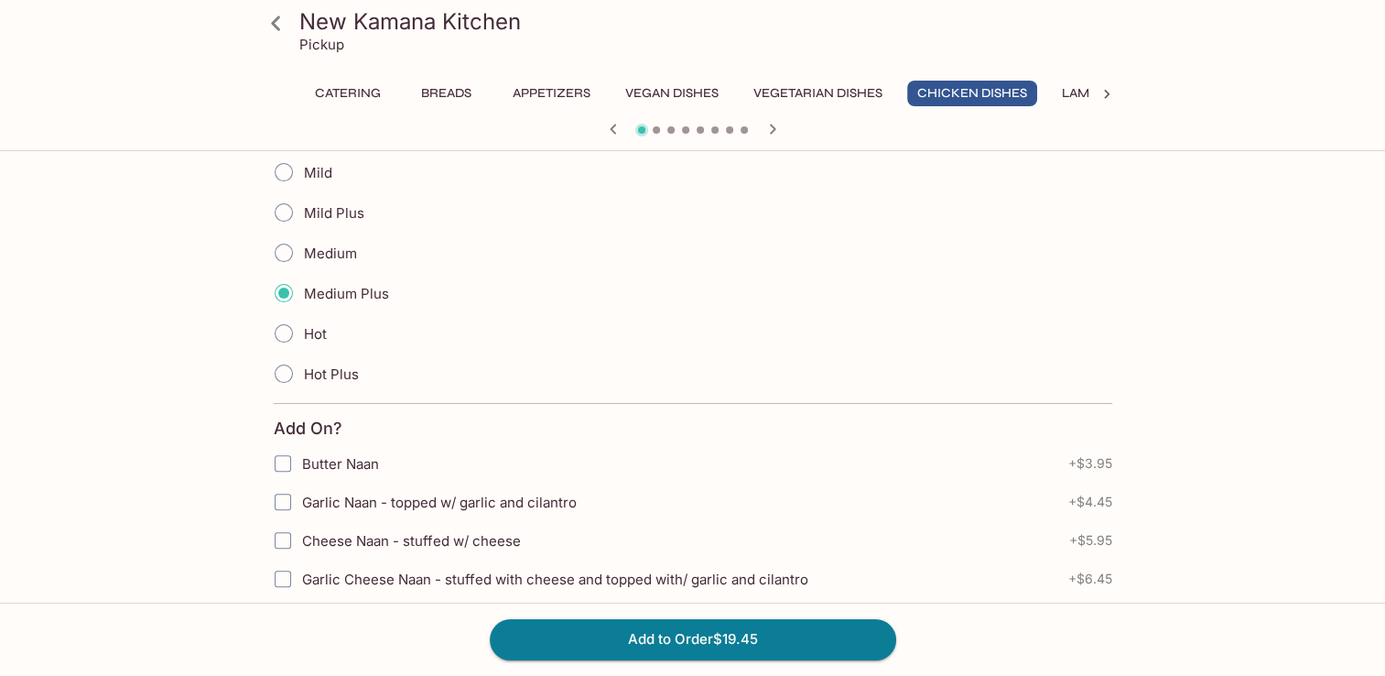
click at [286, 503] on input "Garlic Naan - topped w/ garlic and cilantro" at bounding box center [283, 501] width 37 height 37
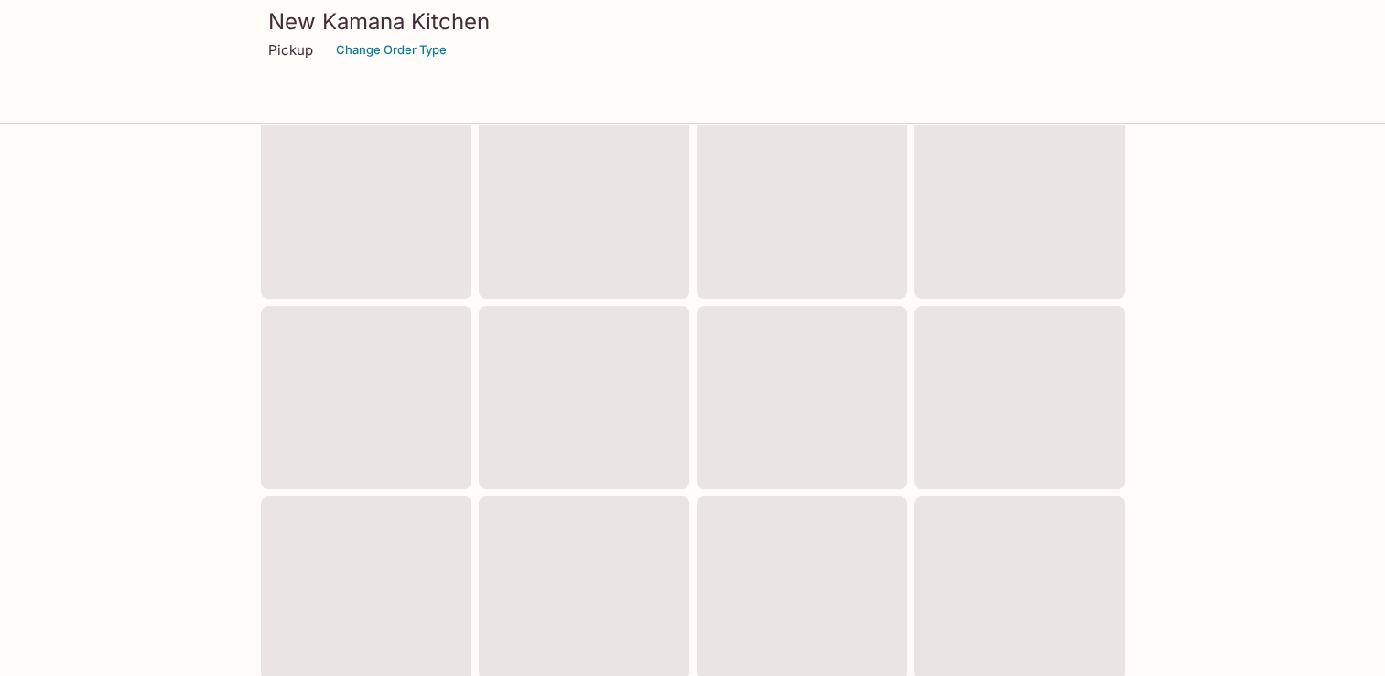
scroll to position [743, 0]
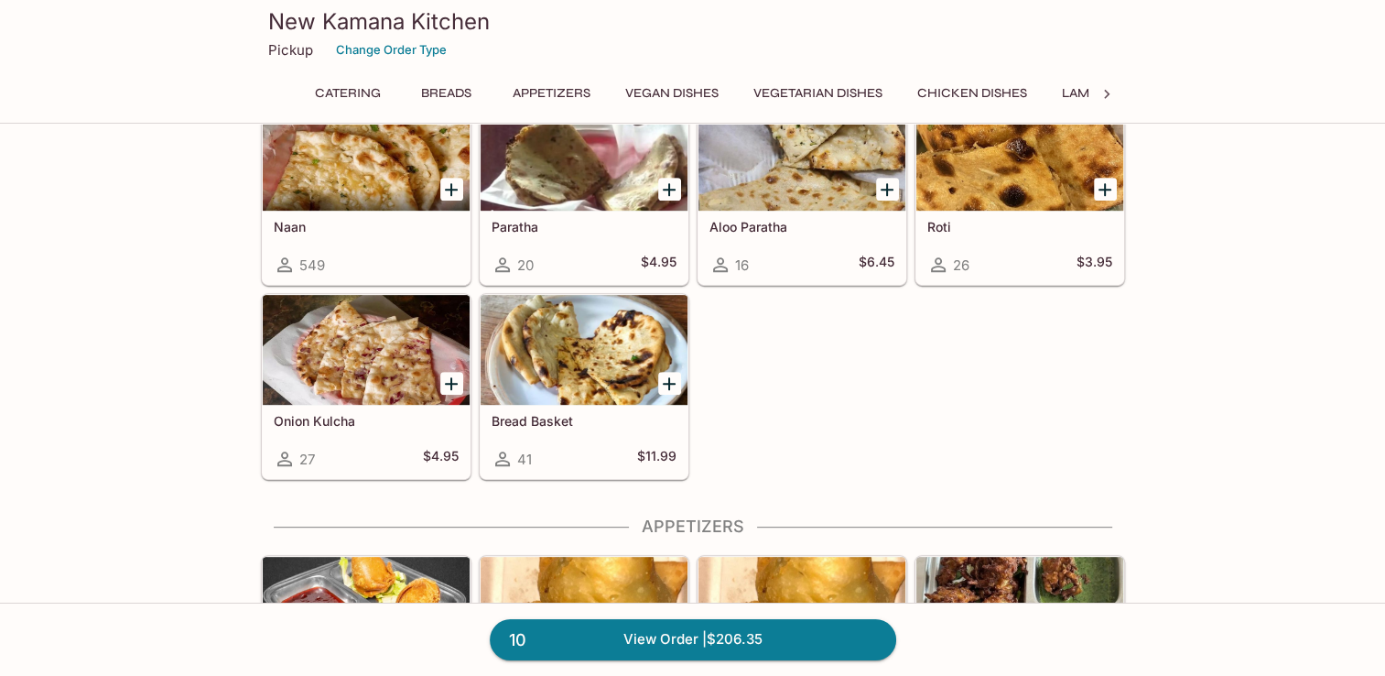
click at [967, 91] on button "Chicken Dishes" at bounding box center [972, 94] width 130 height 26
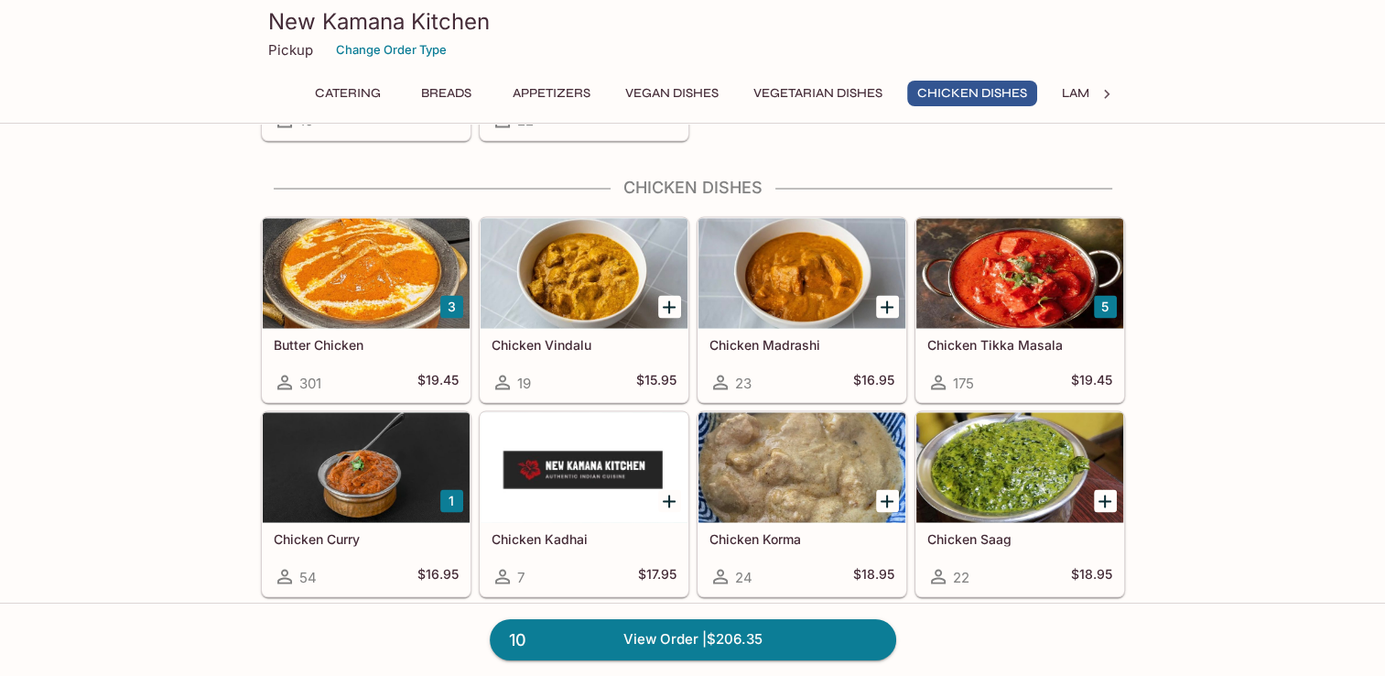
scroll to position [3237, 0]
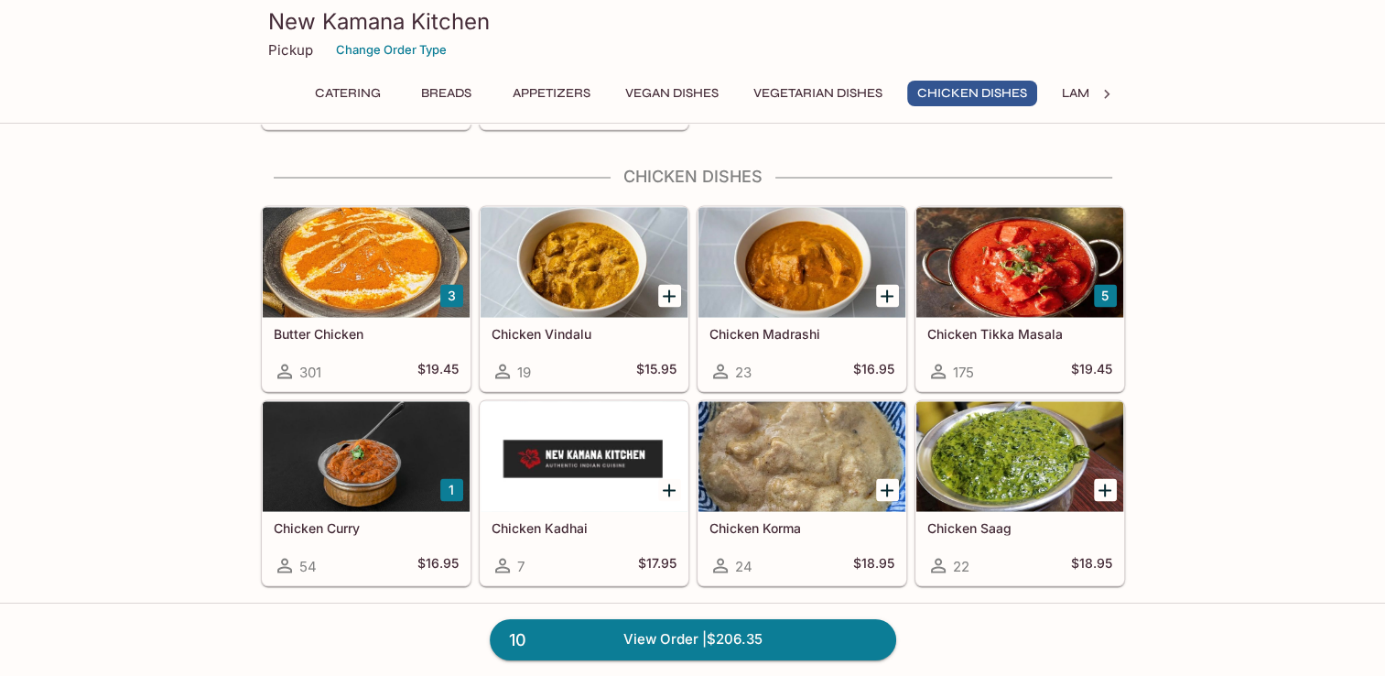
click at [381, 282] on div at bounding box center [366, 262] width 207 height 110
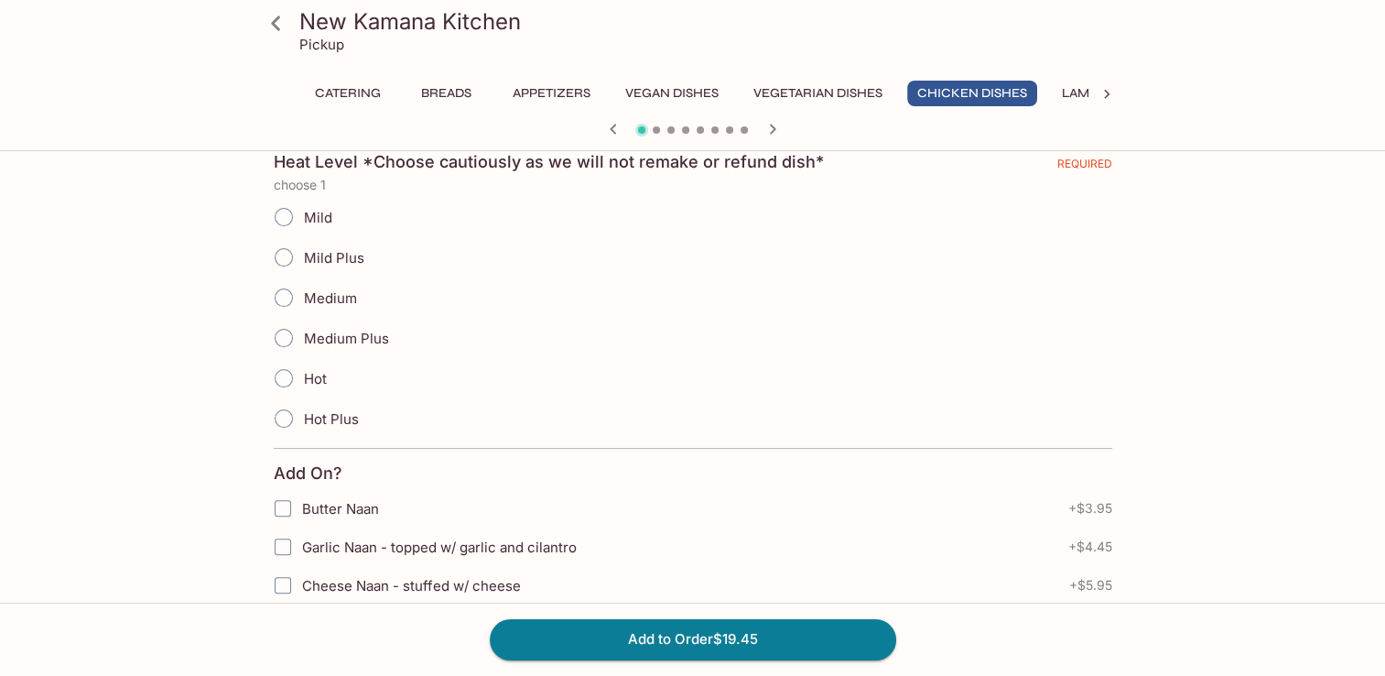
scroll to position [549, 0]
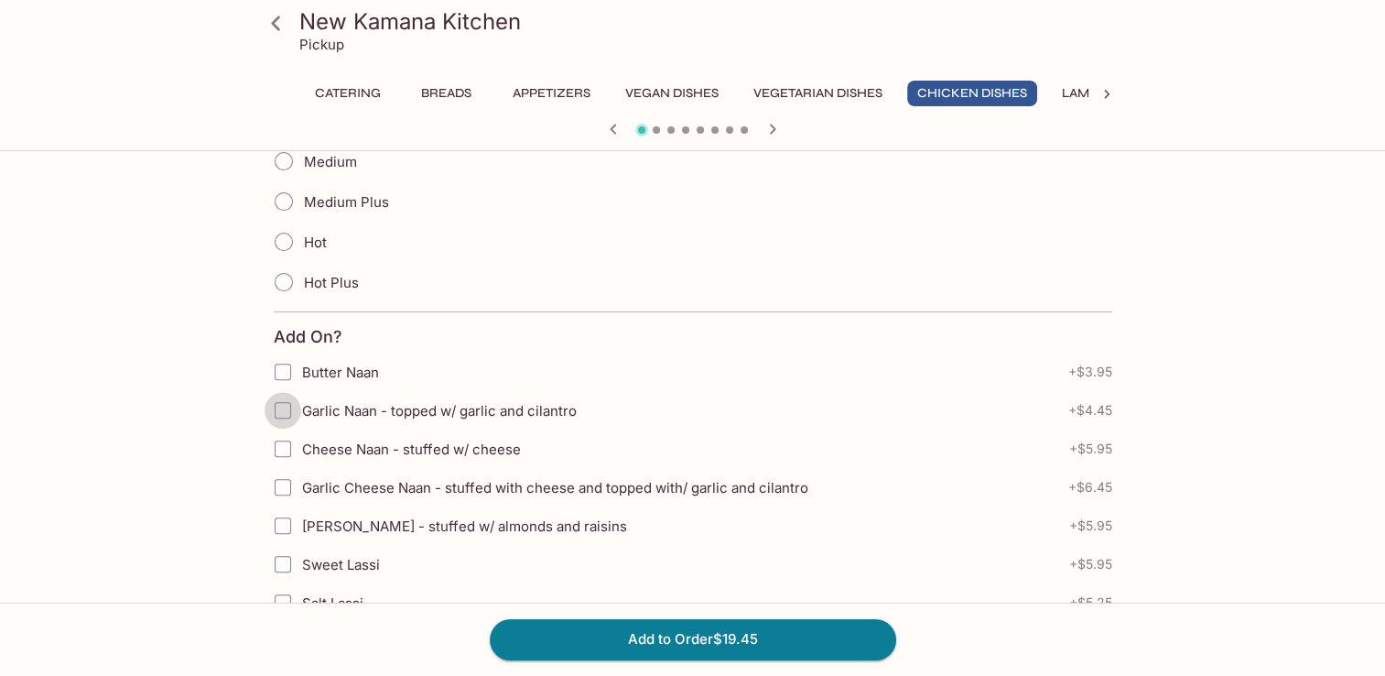
click at [289, 412] on input "Garlic Naan - topped w/ garlic and cilantro" at bounding box center [283, 410] width 37 height 37
checkbox input "true"
click at [283, 196] on input "Medium Plus" at bounding box center [284, 201] width 38 height 38
radio input "true"
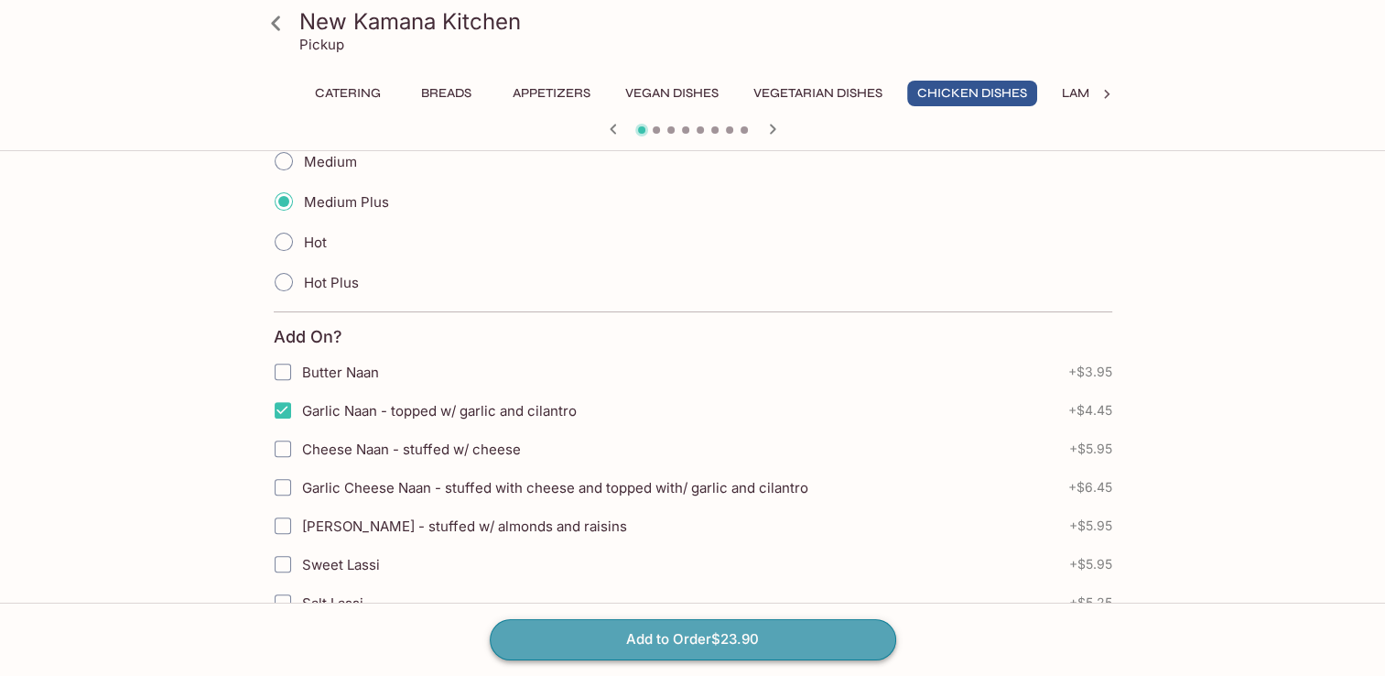
click at [740, 629] on button "Add to Order $23.90" at bounding box center [693, 639] width 406 height 40
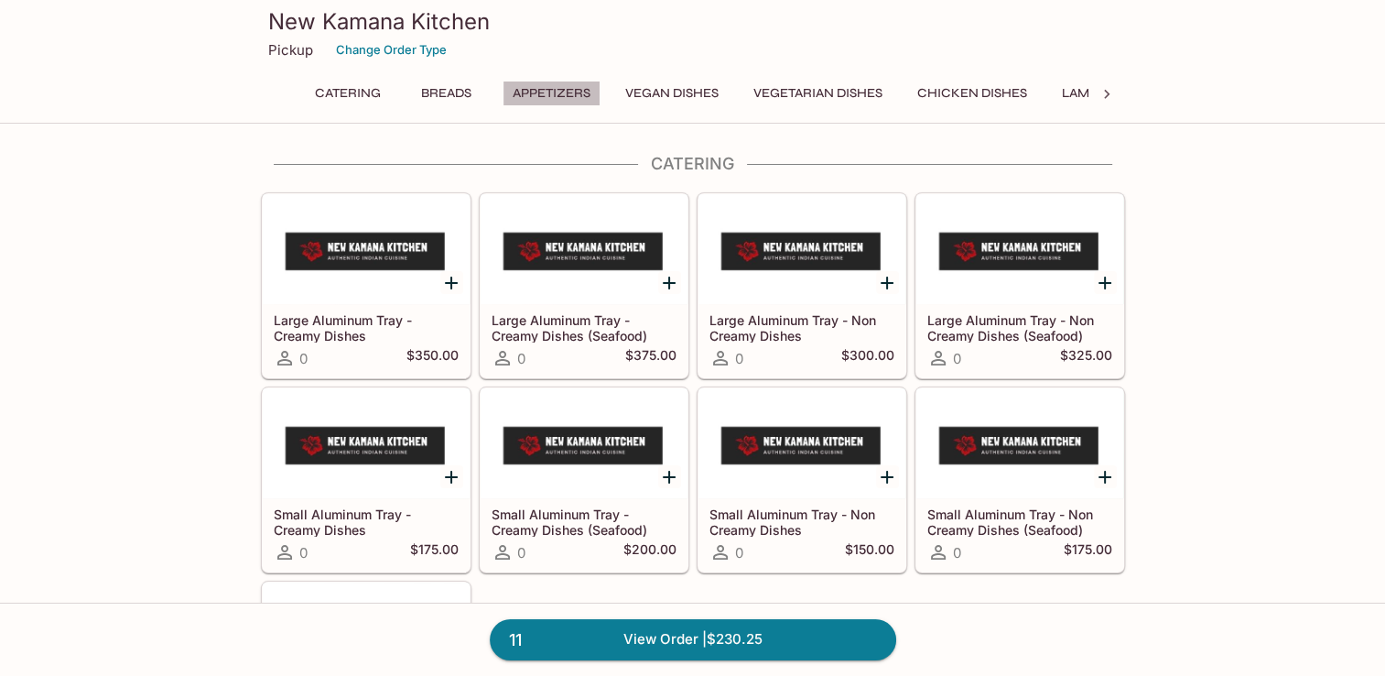
click at [527, 98] on button "Appetizers" at bounding box center [552, 94] width 98 height 26
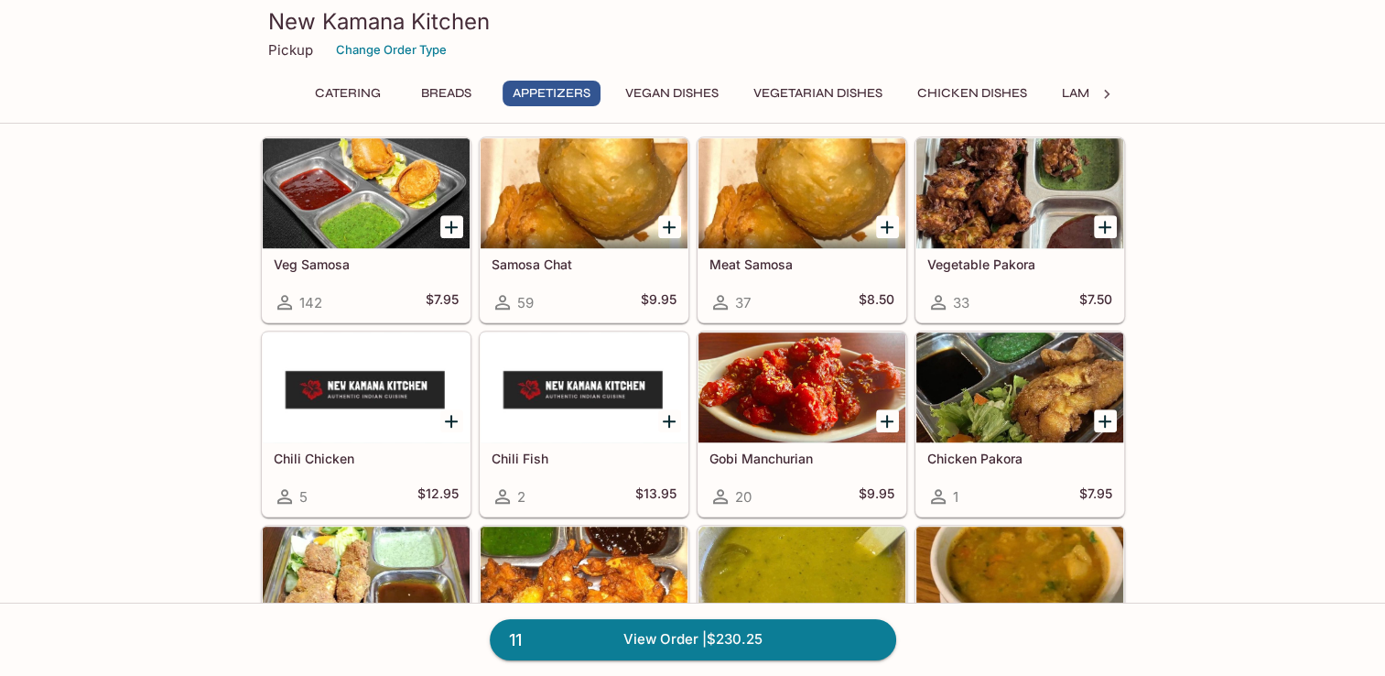
scroll to position [1284, 0]
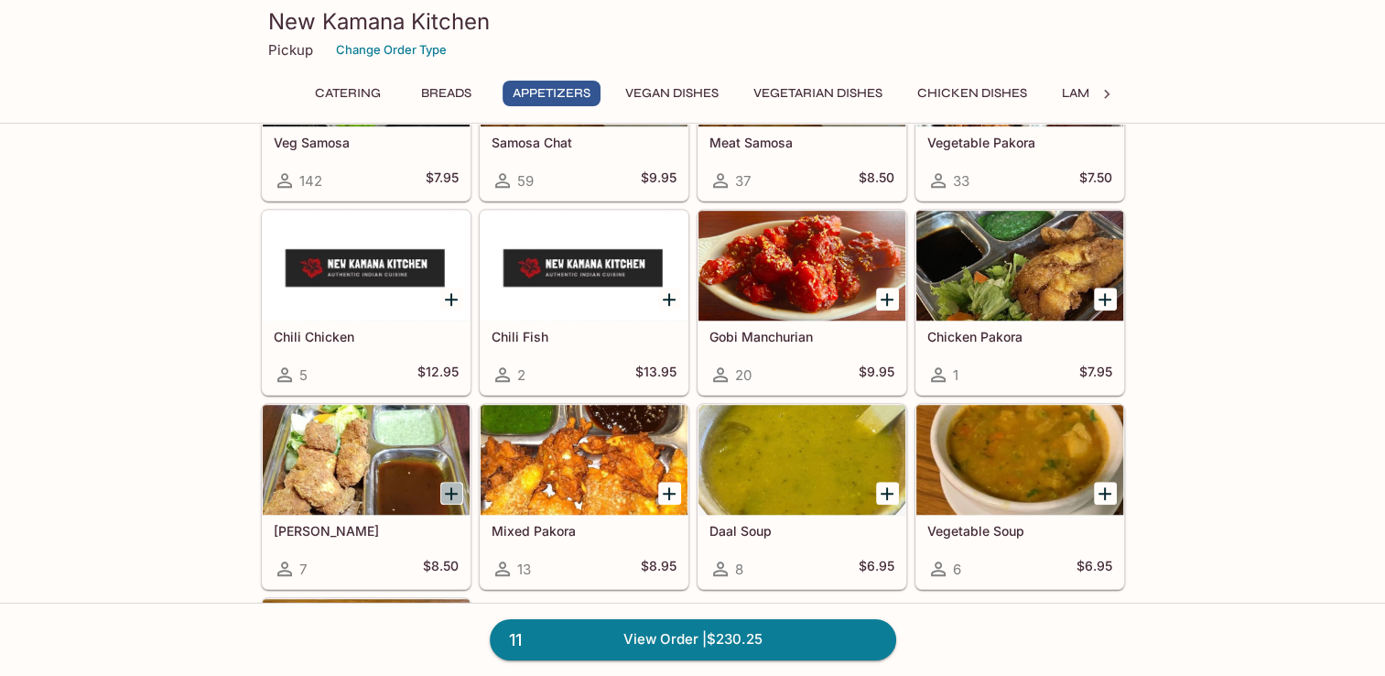
click at [446, 485] on icon "Add Paneer Pakora" at bounding box center [451, 493] width 22 height 22
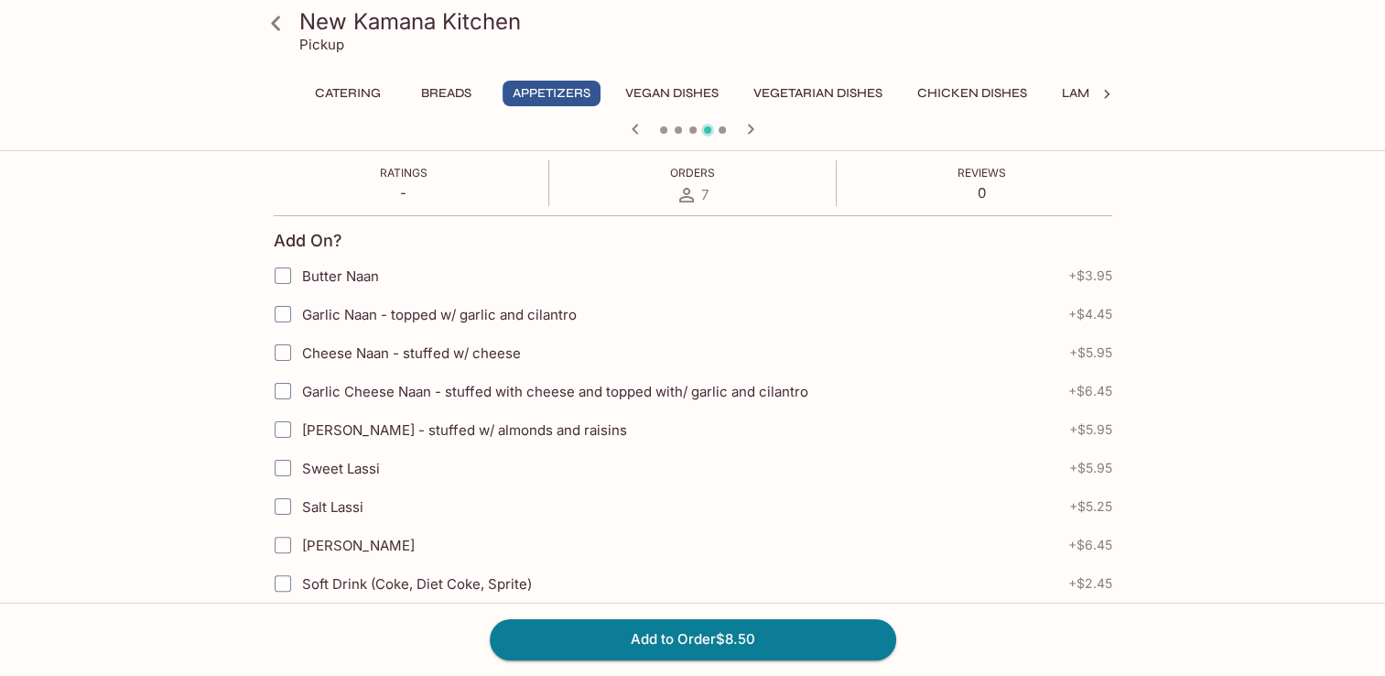
scroll to position [366, 0]
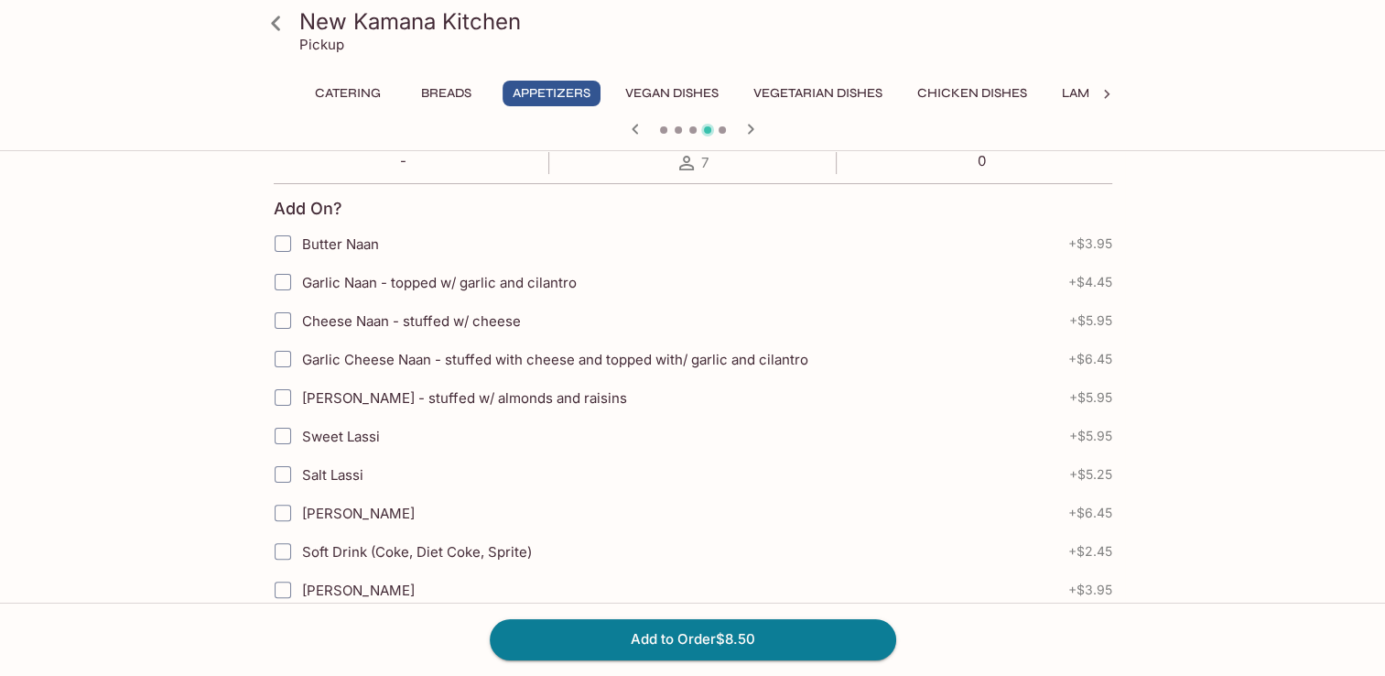
click at [287, 509] on input "[PERSON_NAME]" at bounding box center [283, 512] width 37 height 37
checkbox input "true"
click at [652, 639] on button "Add to Order $14.95" at bounding box center [693, 639] width 406 height 40
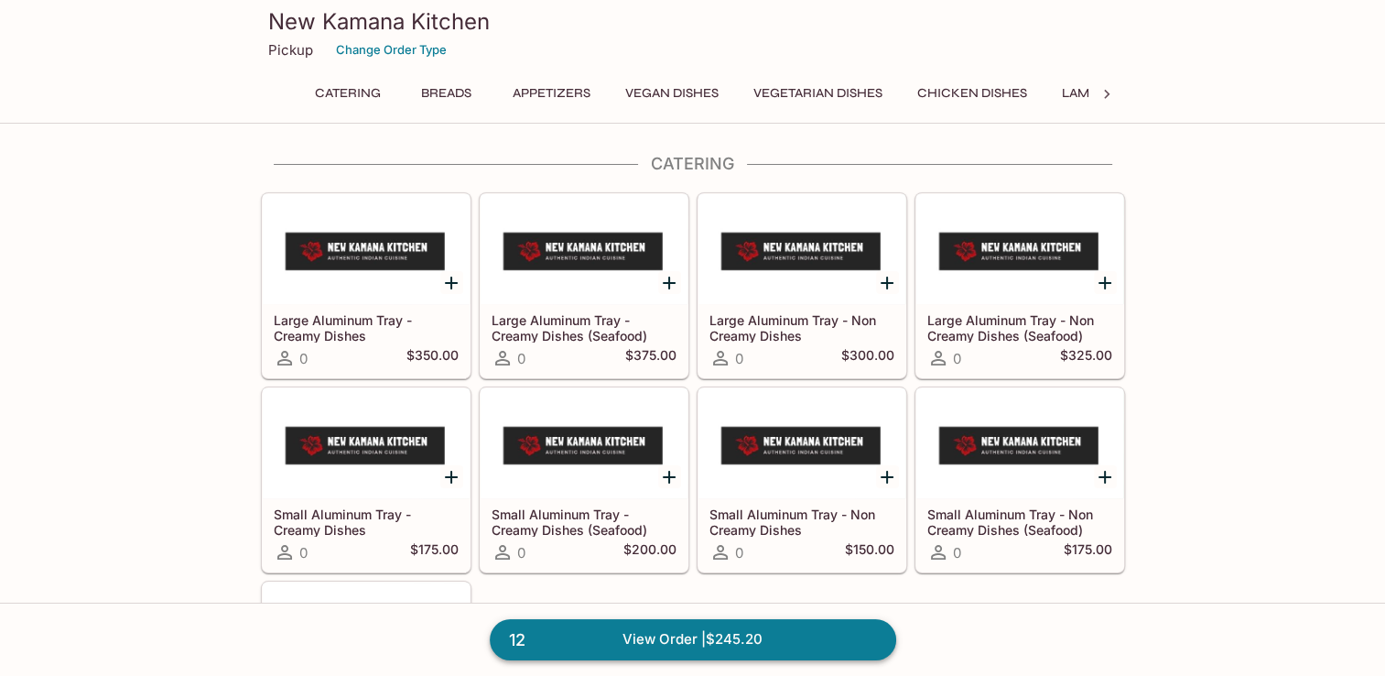
click at [742, 646] on link "12 View Order | $245.20" at bounding box center [693, 639] width 406 height 40
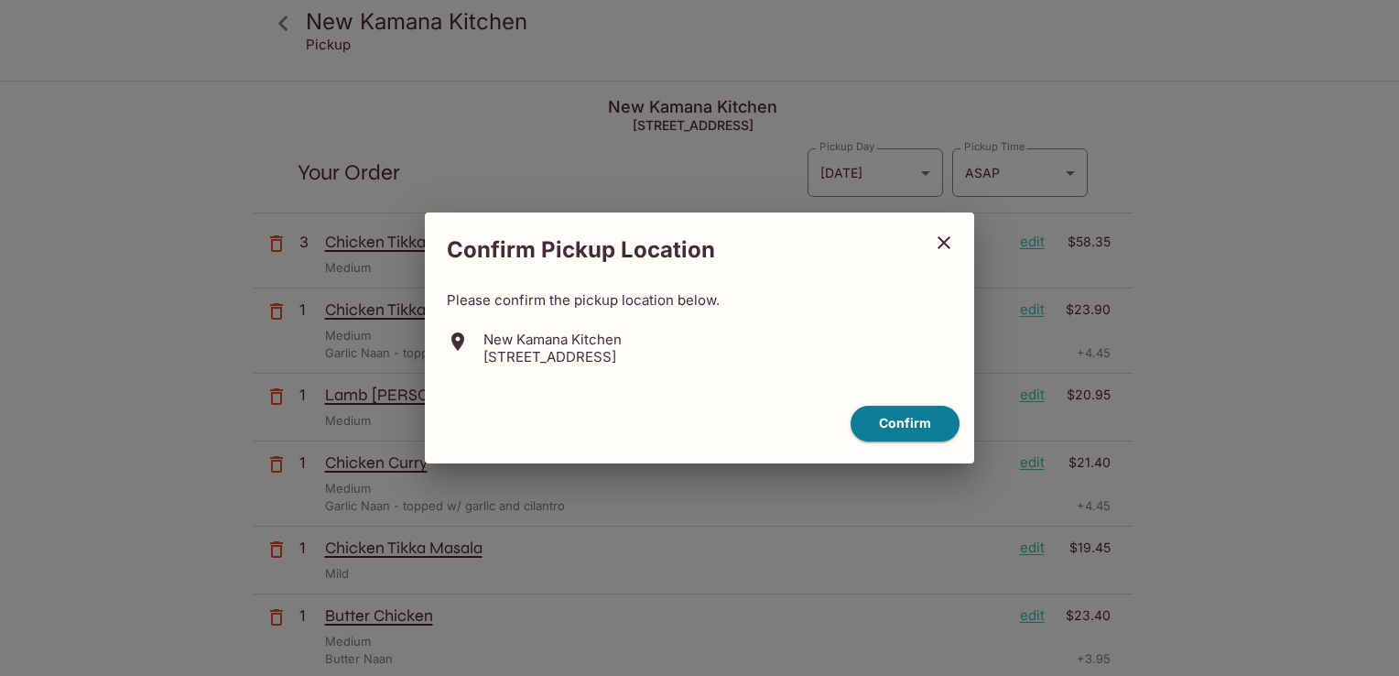
drag, startPoint x: 913, startPoint y: 428, endPoint x: 937, endPoint y: 257, distance: 171.9
click at [930, 262] on div "Confirm Pickup Location Please confirm the pickup location below. [GEOGRAPHIC_D…" at bounding box center [699, 337] width 549 height 251
click at [944, 245] on icon "close" at bounding box center [944, 243] width 22 height 22
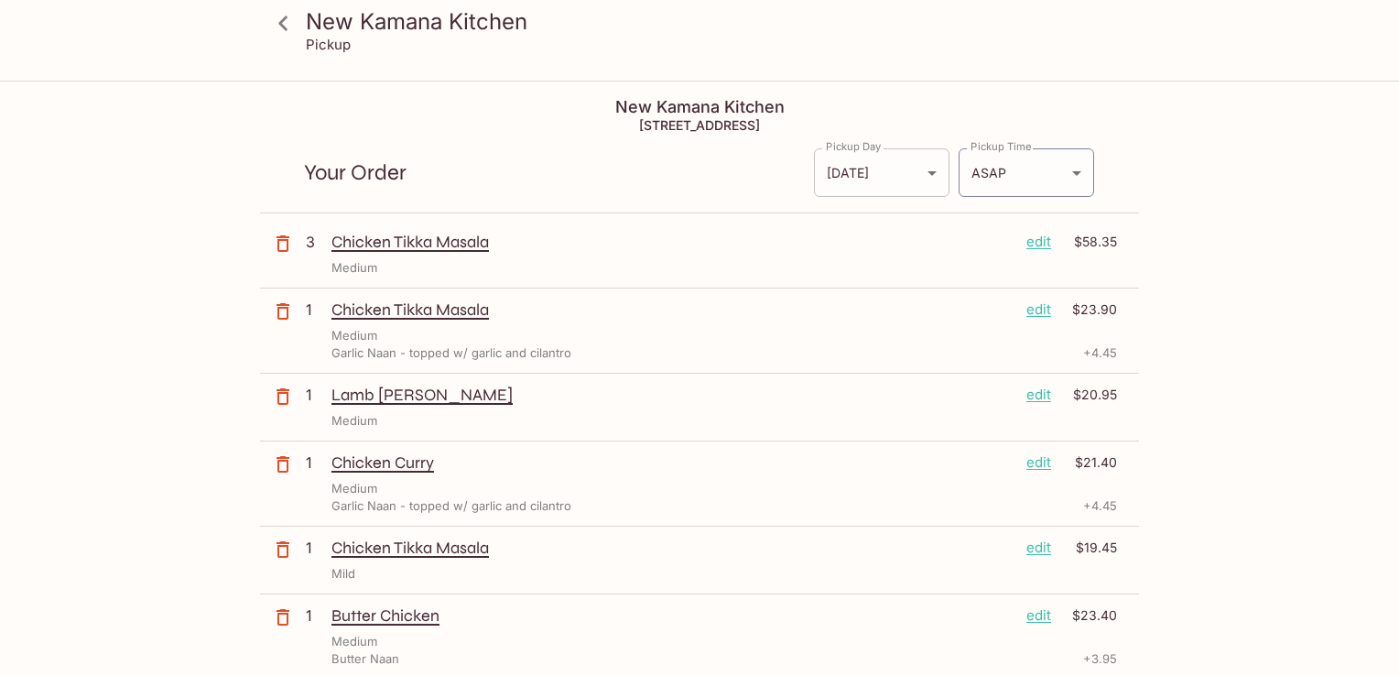
click at [915, 171] on body "New Kamana Kitchen Pickup New Kamana Kitchen [STREET_ADDRESS] Your Order Pickup…" at bounding box center [699, 420] width 1399 height 676
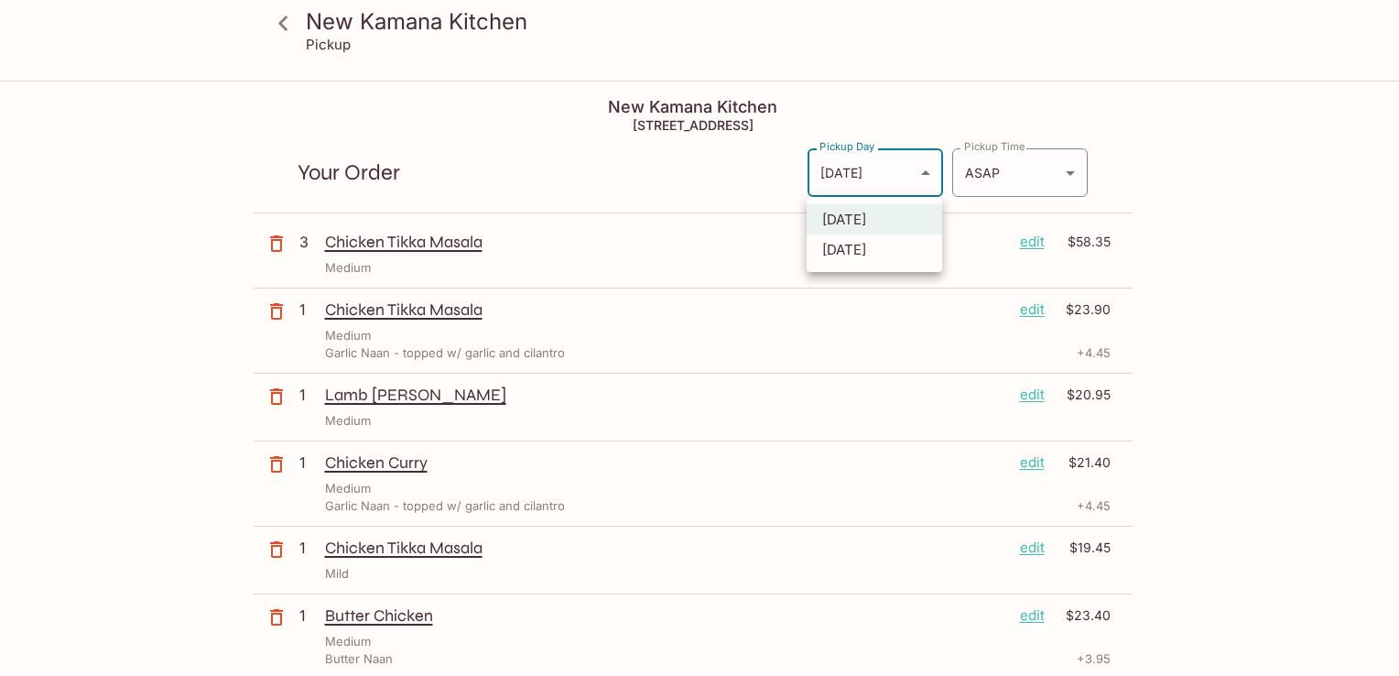
click at [886, 265] on ul "[DATE] [DATE]" at bounding box center [874, 234] width 135 height 75
click at [885, 251] on li "[DATE]" at bounding box center [874, 249] width 135 height 30
type input "[DATE]"
type input "[DATE]T21:30:00.000000Z"
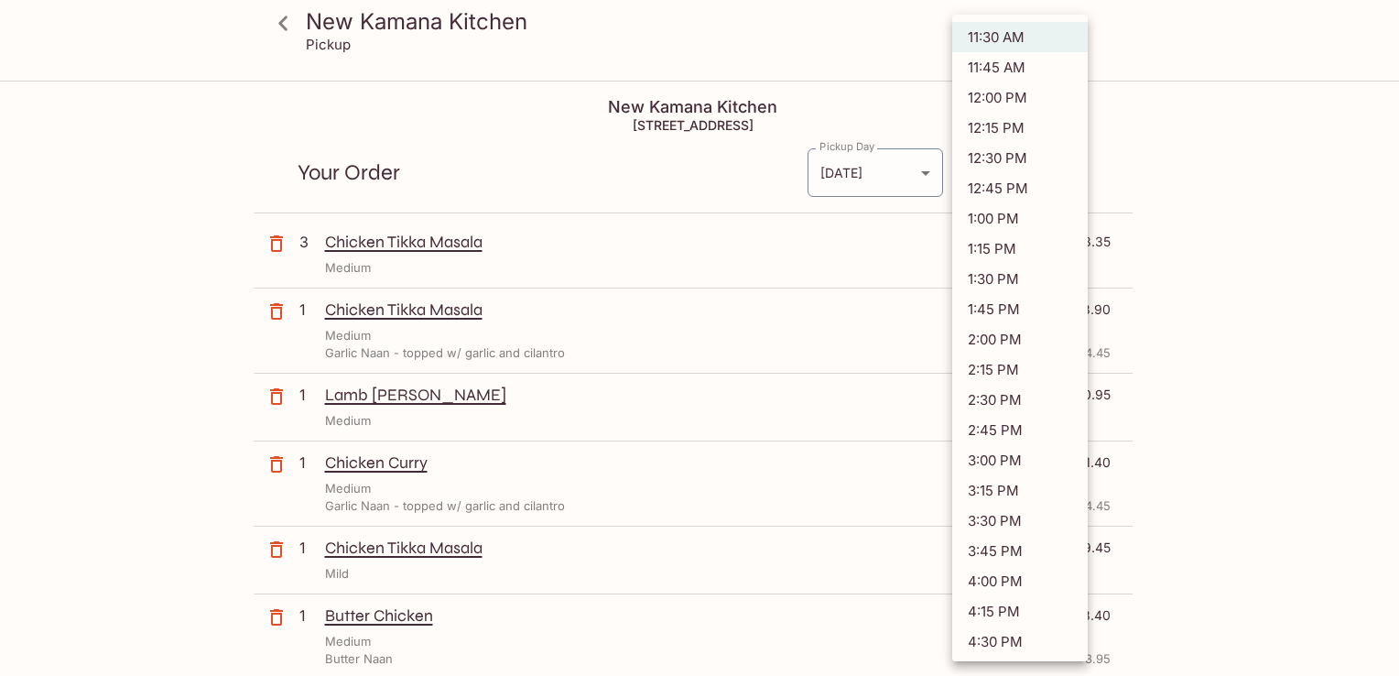
click at [1076, 169] on body "New Kamana Kitchen Pickup New Kamana Kitchen [STREET_ADDRESS] Your Order Pickup…" at bounding box center [699, 420] width 1399 height 676
click at [1147, 106] on div at bounding box center [699, 338] width 1399 height 676
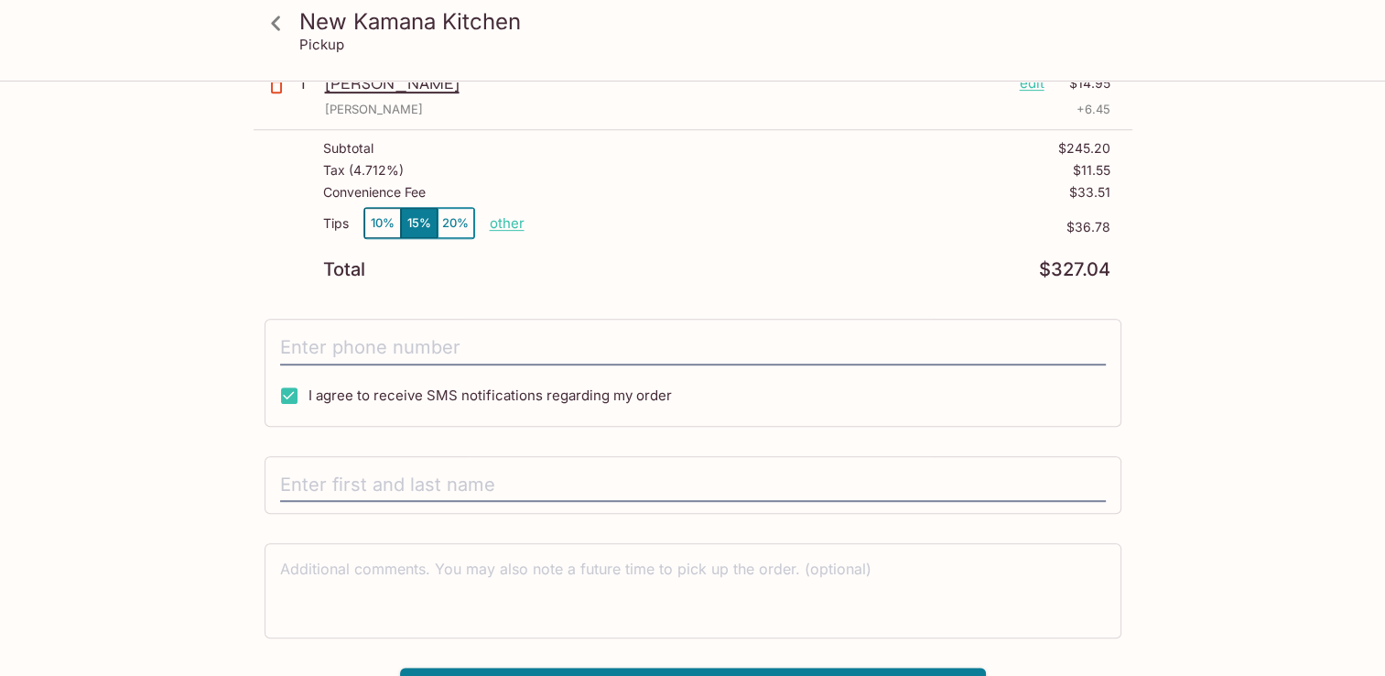
scroll to position [870, 0]
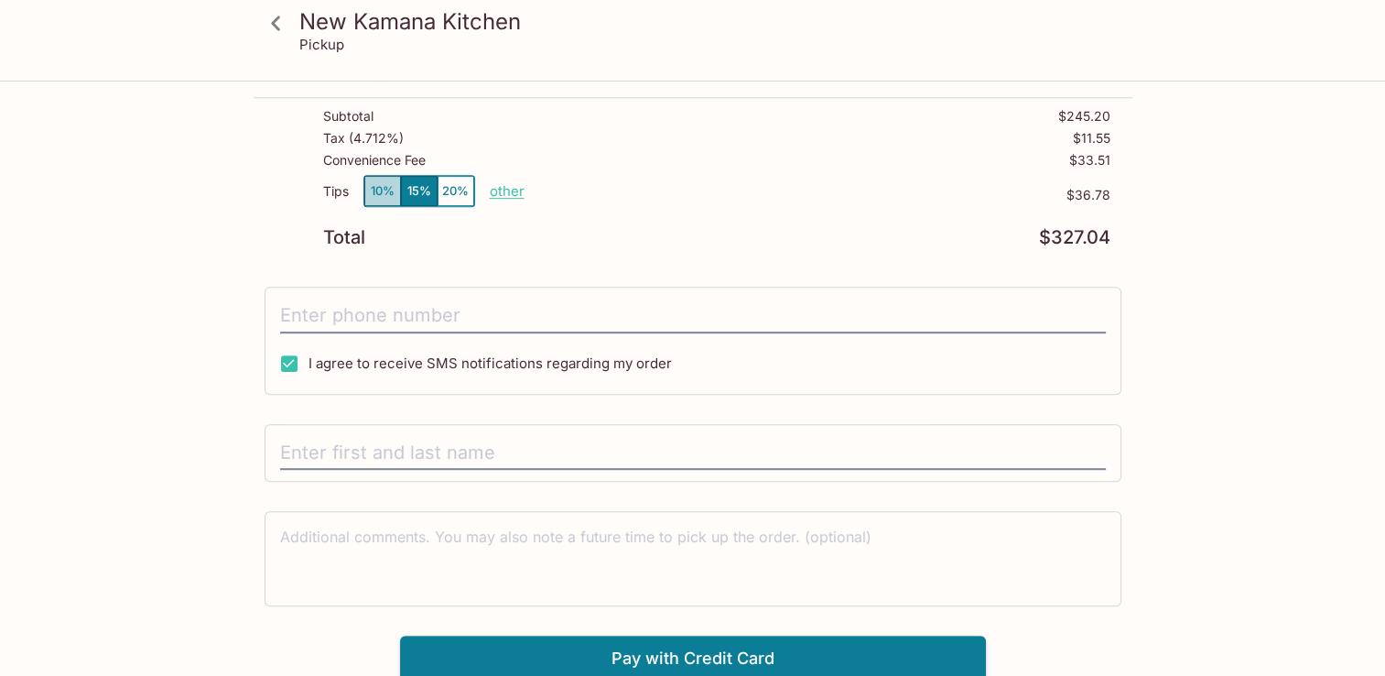
click at [385, 200] on button "10%" at bounding box center [382, 191] width 37 height 30
click at [409, 194] on button "15%" at bounding box center [419, 191] width 37 height 30
click at [381, 192] on button "10%" at bounding box center [382, 191] width 37 height 30
click at [321, 438] on input "text" at bounding box center [693, 453] width 826 height 35
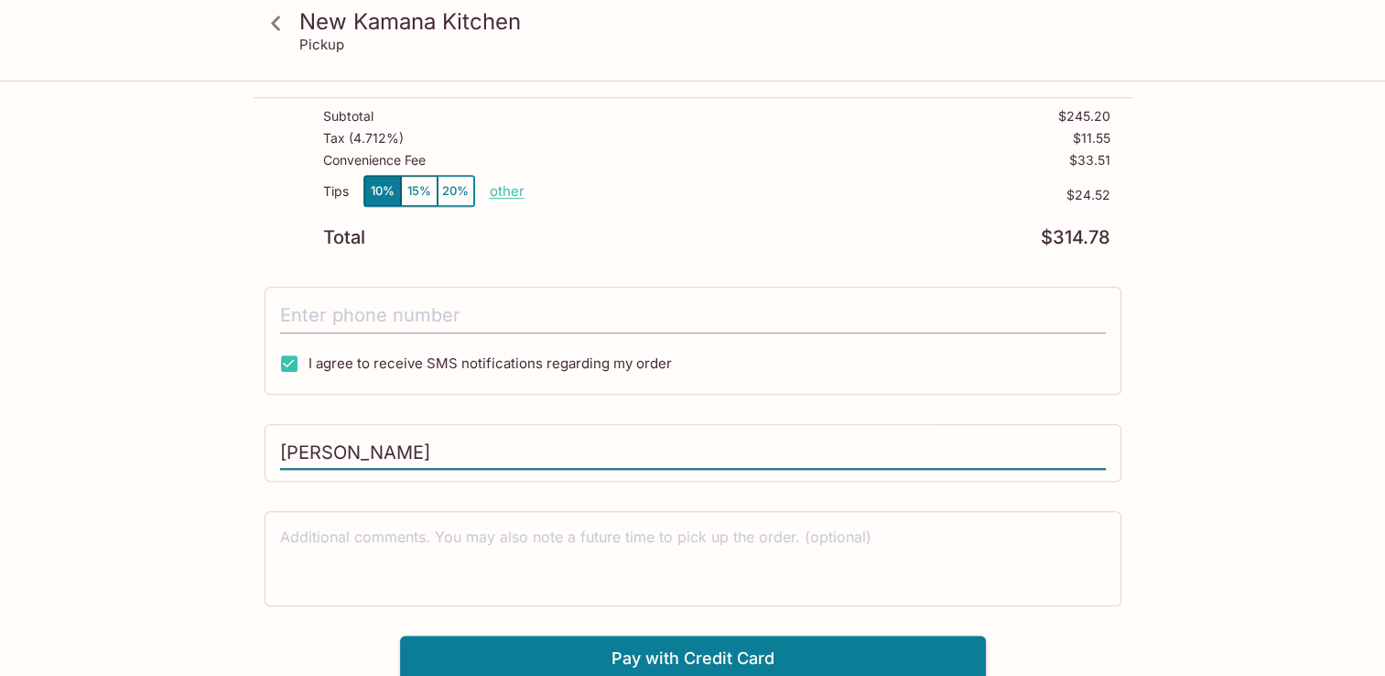
type input "[PERSON_NAME]"
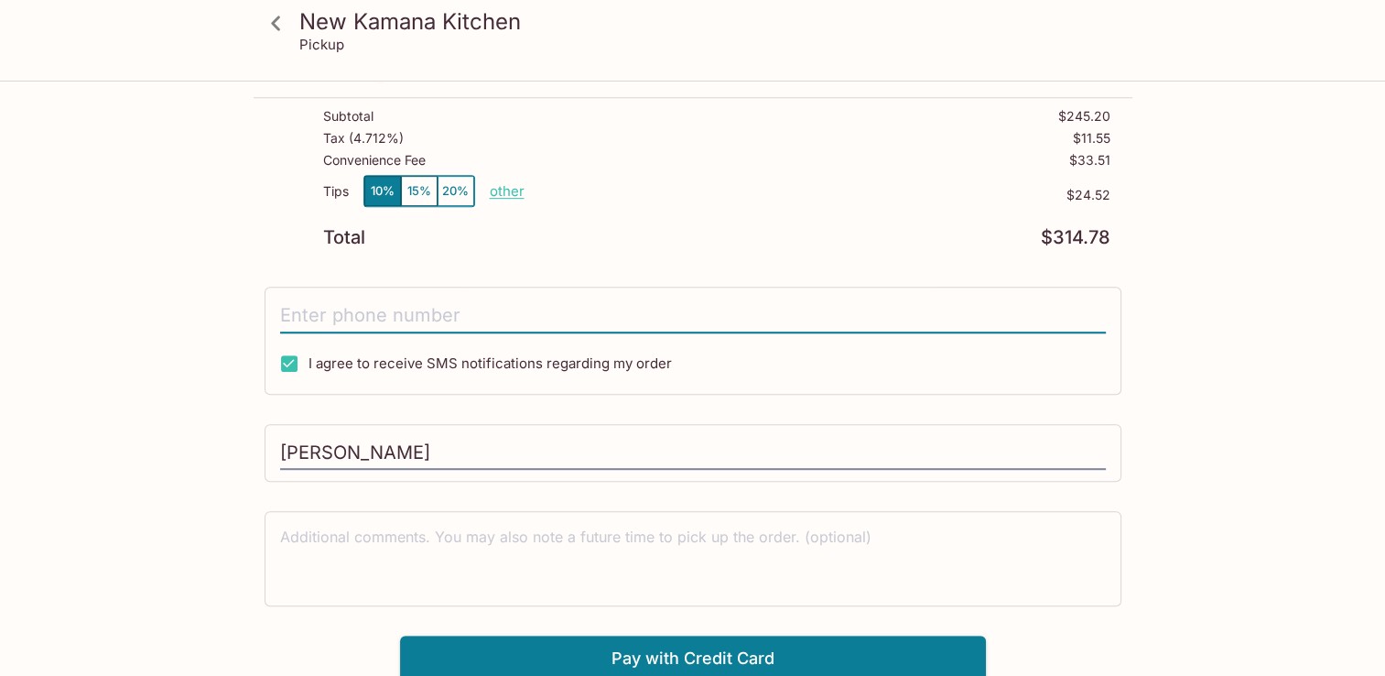
click at [328, 324] on input "tel" at bounding box center [693, 315] width 826 height 35
type input "[PHONE_NUMBER]"
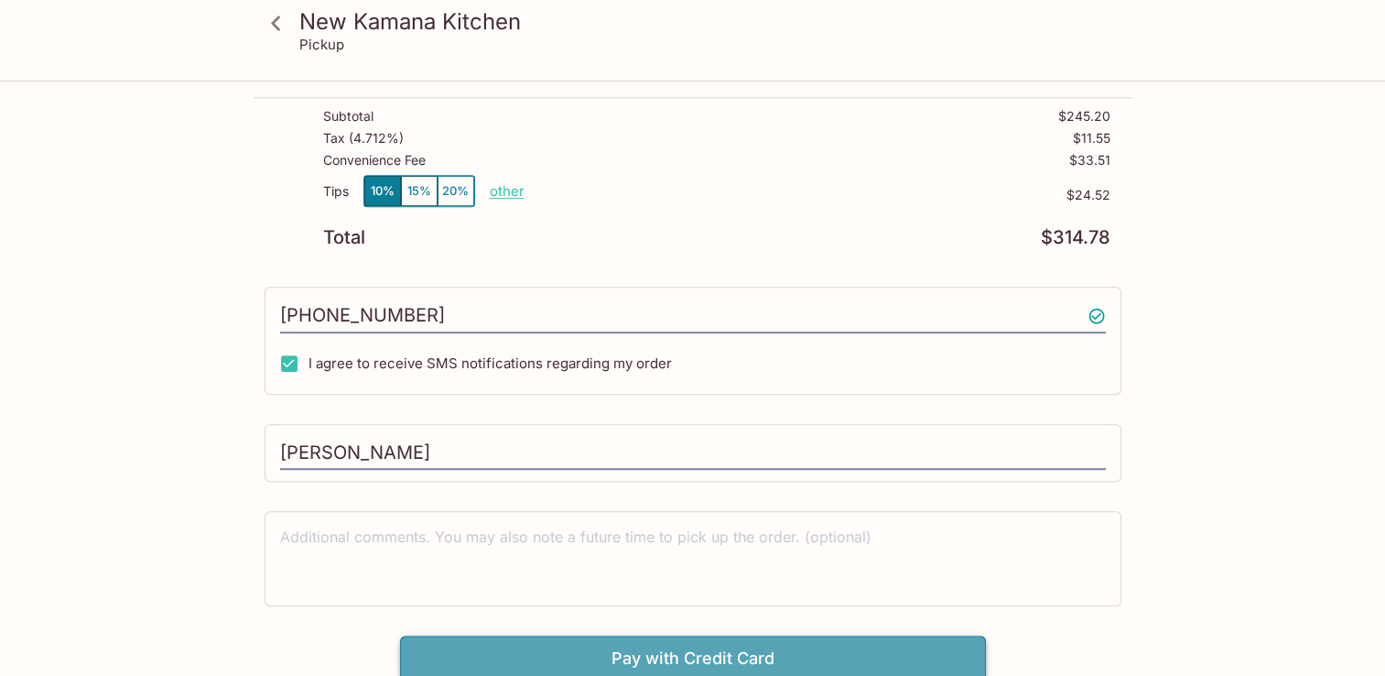
click at [642, 648] on button "Pay with Credit Card" at bounding box center [693, 658] width 586 height 46
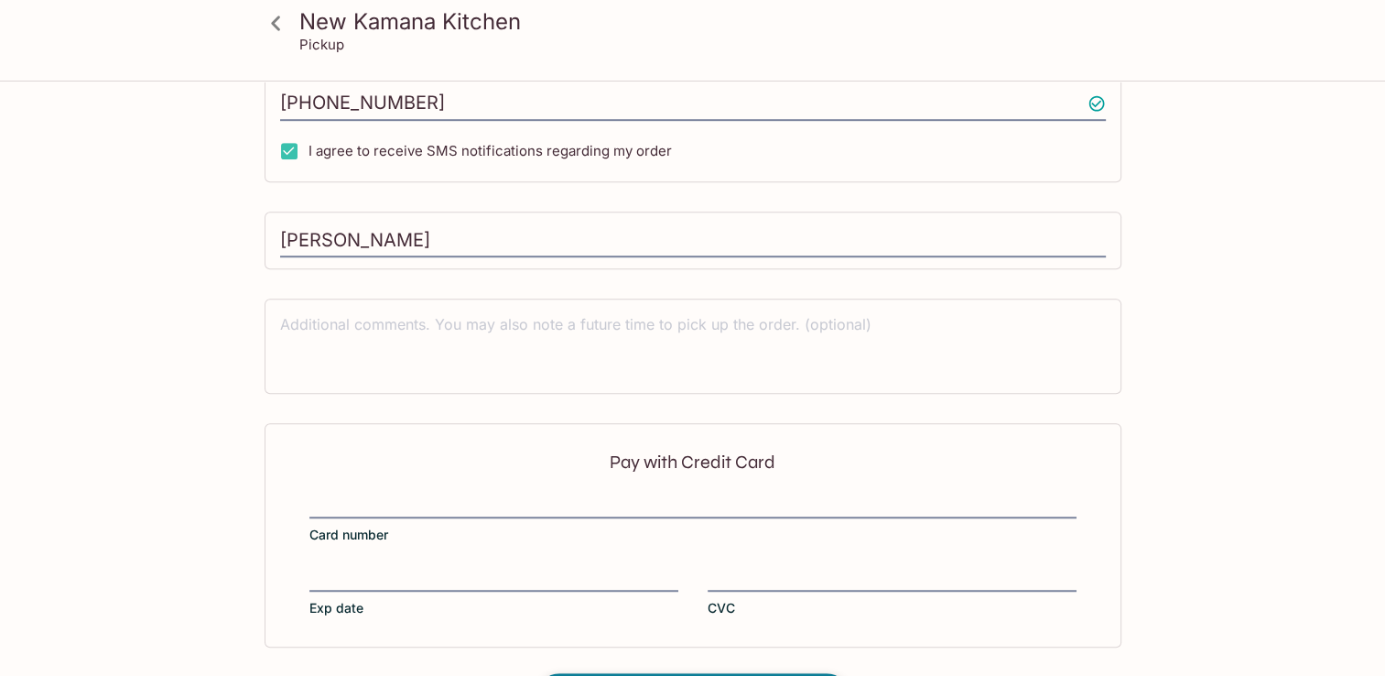
scroll to position [1143, 0]
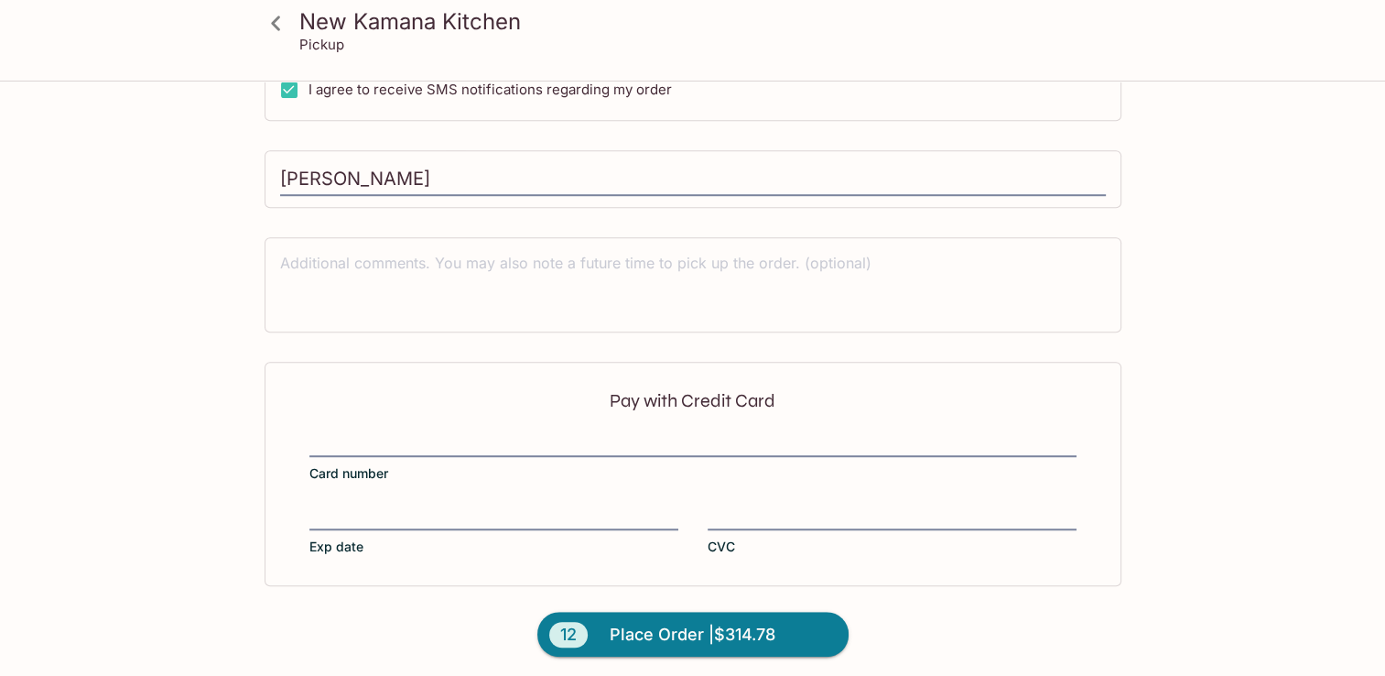
click at [435, 425] on div "Pay with Credit Card Card number Exp date CVC" at bounding box center [693, 473] width 857 height 223
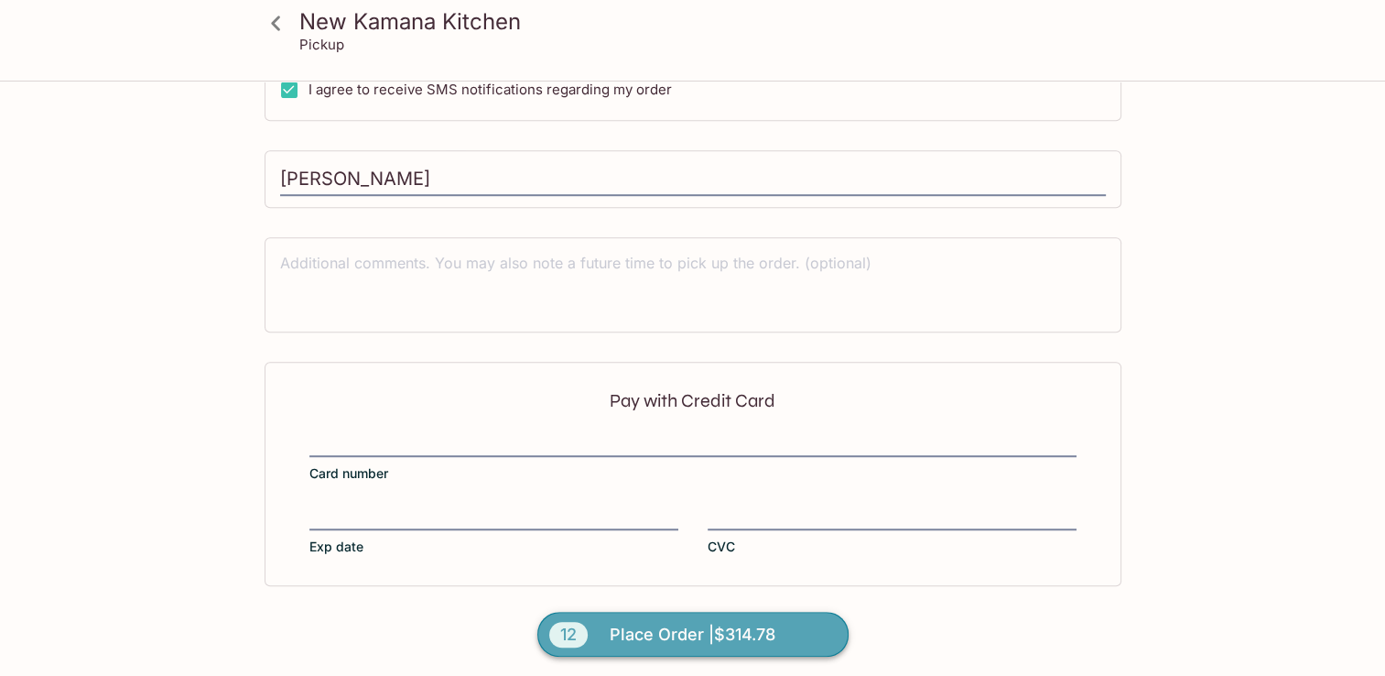
click at [674, 625] on span "Place Order | $314.78" at bounding box center [693, 634] width 166 height 29
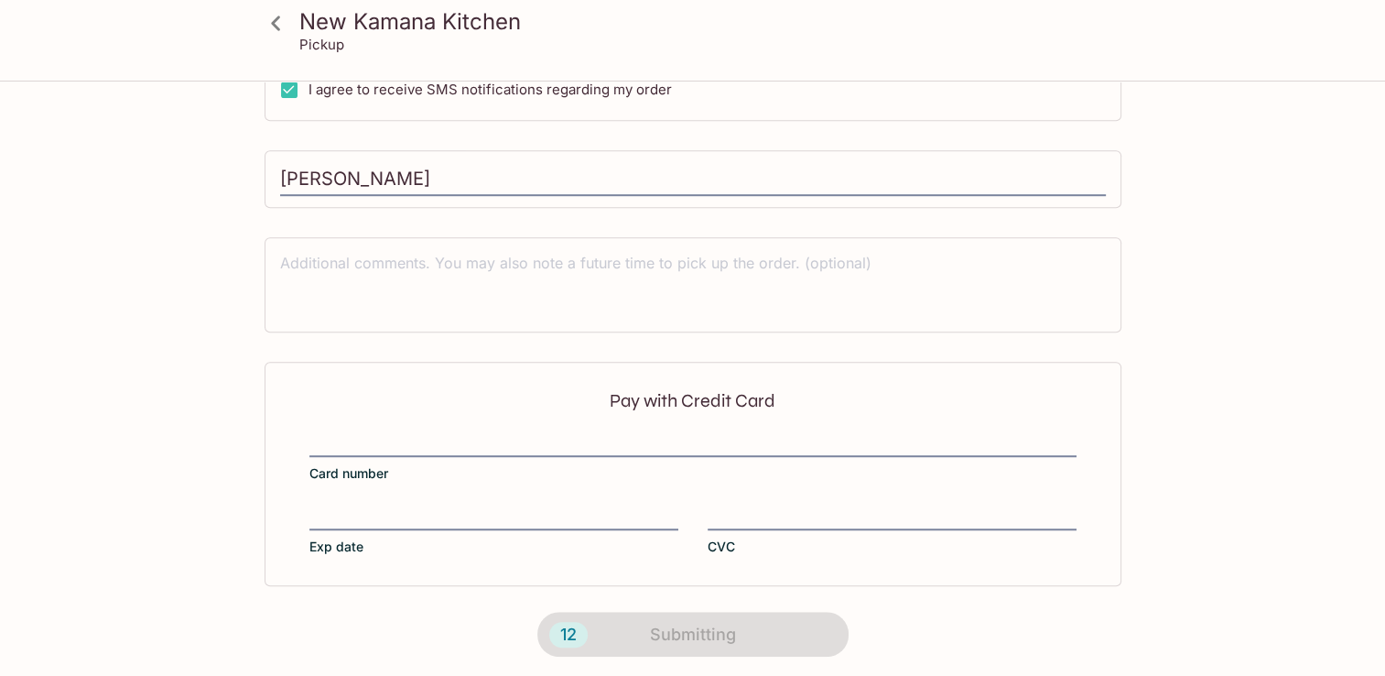
scroll to position [384, 0]
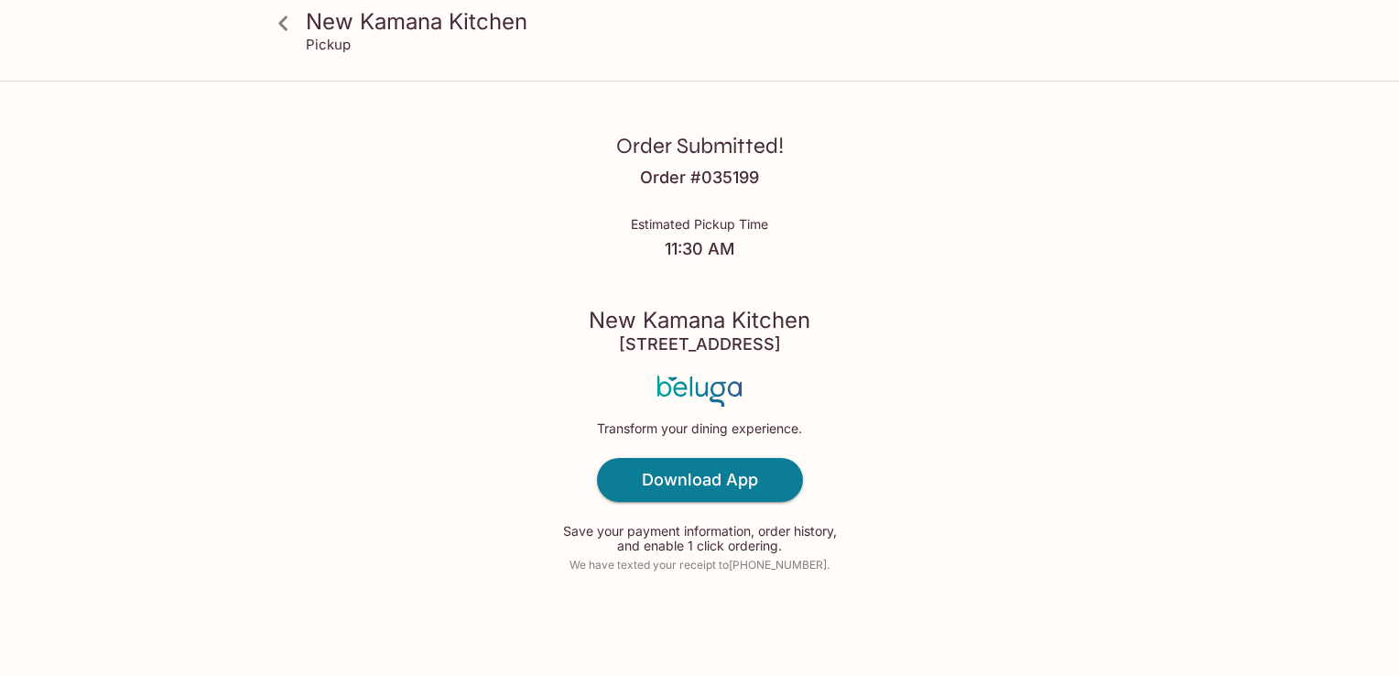
click at [883, 341] on div "Order Submitted! Order # 035199 Estimated Pickup Time 11:30 AM [GEOGRAPHIC_DATA…" at bounding box center [700, 338] width 1172 height 676
click at [282, 28] on icon at bounding box center [283, 23] width 32 height 32
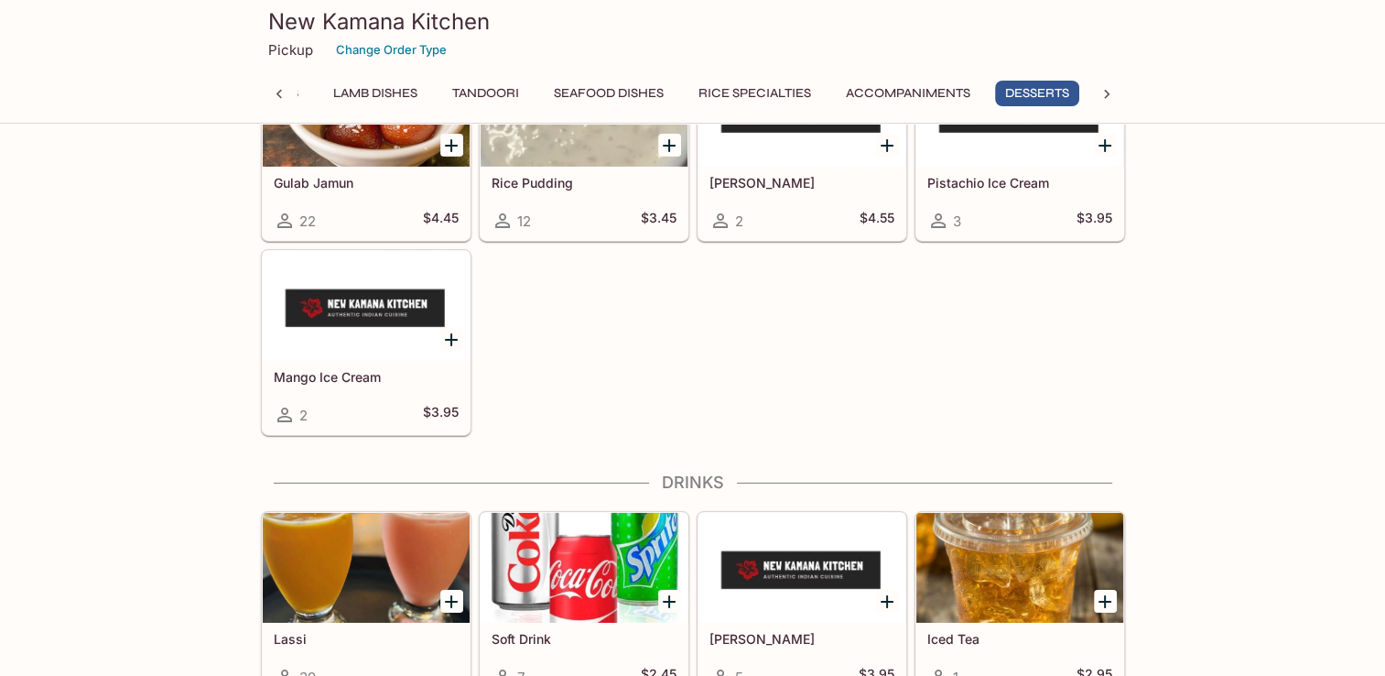
scroll to position [0, 730]
drag, startPoint x: 963, startPoint y: 413, endPoint x: 915, endPoint y: 361, distance: 70.6
click at [964, 413] on div "Gulab Jamun 22 $4.45 Rice Pudding 12 $3.45 Gajar Halwa 2 $4.55 Pistachio Ice Cr…" at bounding box center [690, 242] width 872 height 388
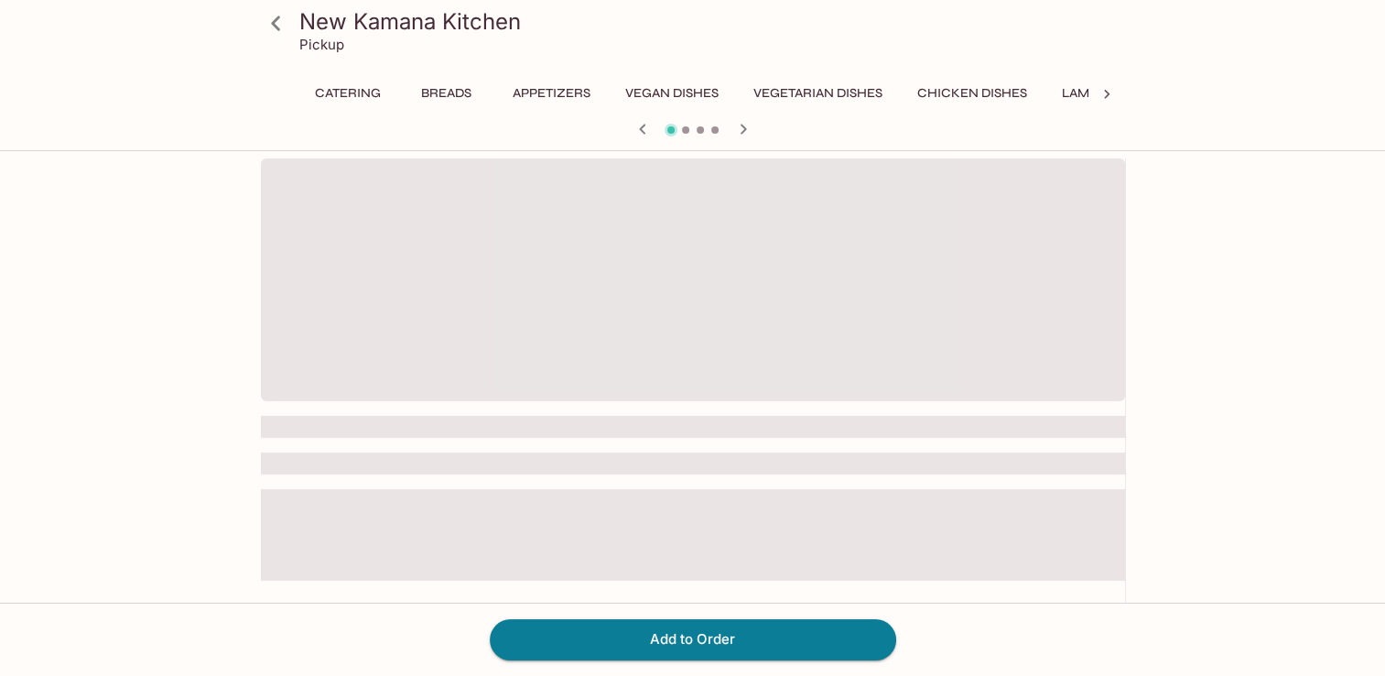
scroll to position [0, 828]
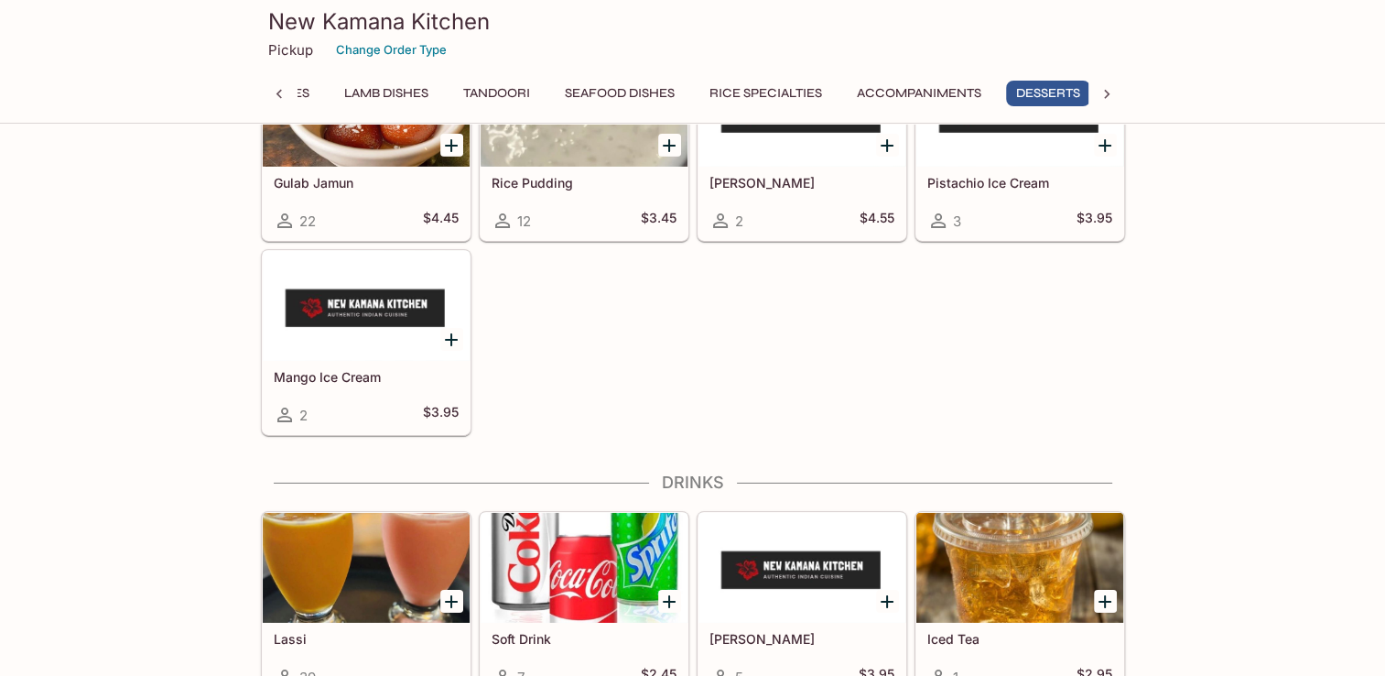
scroll to position [0, 730]
drag, startPoint x: 901, startPoint y: 378, endPoint x: 885, endPoint y: 413, distance: 38.1
click at [901, 377] on div "Gulab Jamun 22 $4.45 Rice Pudding 12 $3.45 Gajar Halwa 2 $4.55 Pistachio Ice Cr…" at bounding box center [690, 242] width 872 height 388
